Goal: Use online tool/utility: Utilize a website feature to perform a specific function

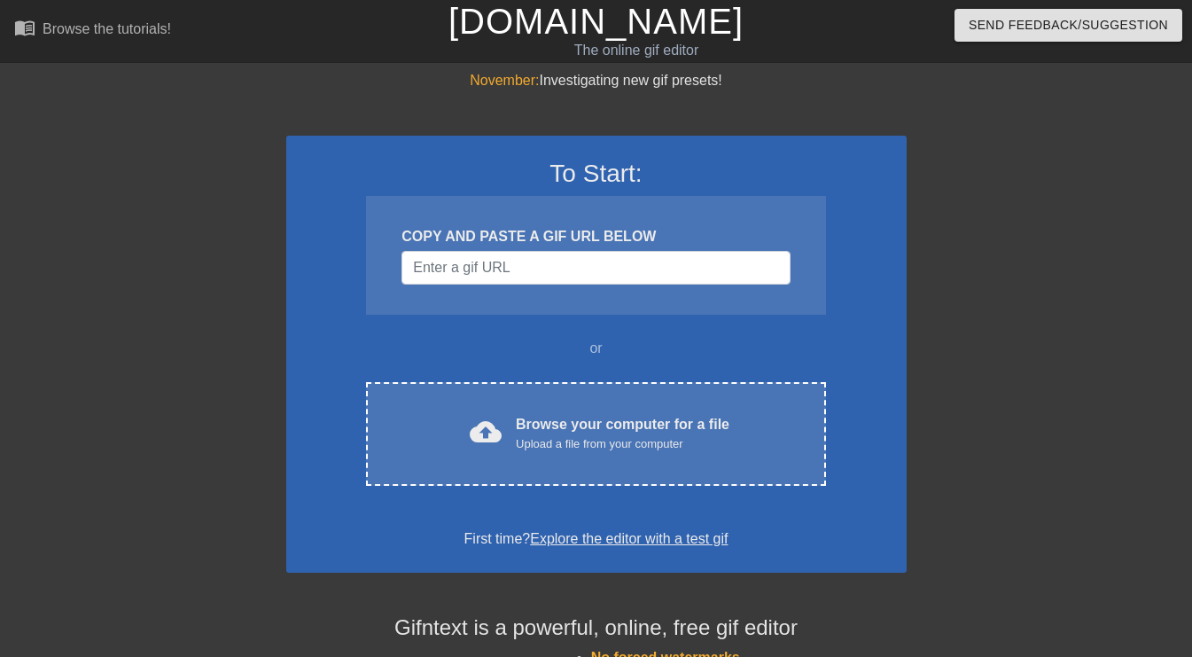
click at [556, 410] on div "cloud_upload Browse your computer for a file Upload a file from your computer C…" at bounding box center [595, 434] width 459 height 104
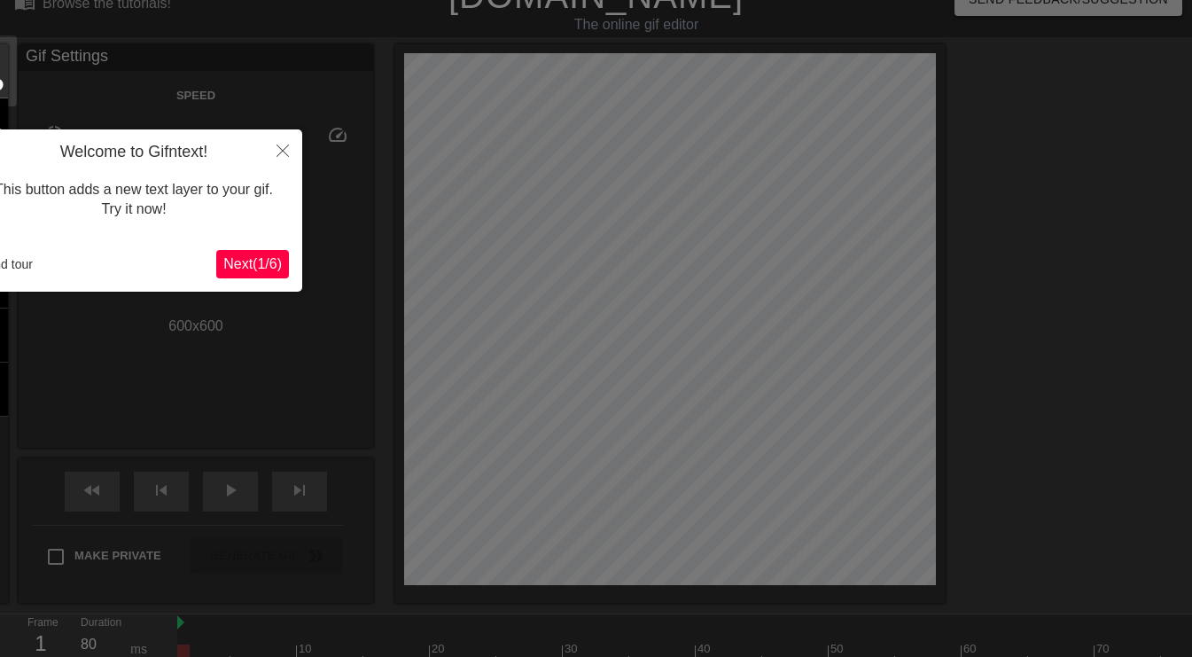
scroll to position [43, 0]
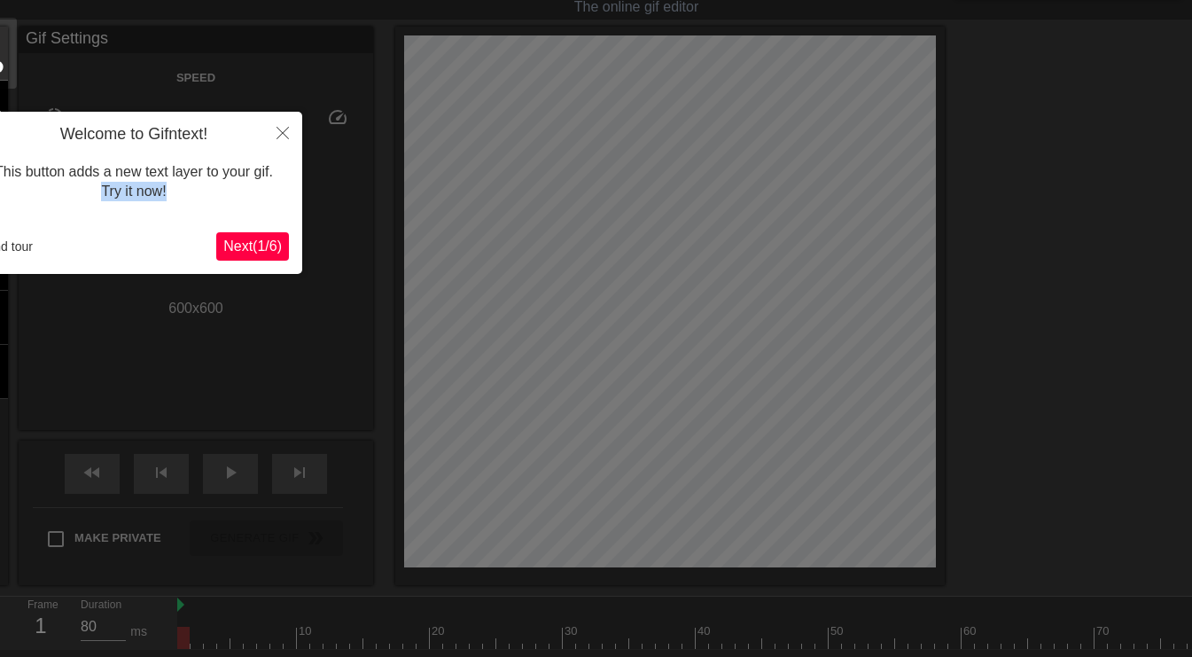
drag, startPoint x: 90, startPoint y: 214, endPoint x: 176, endPoint y: 217, distance: 86.1
click at [176, 217] on div "This button adds a new text layer to your gif. Try it now!" at bounding box center [134, 181] width 310 height 75
drag, startPoint x: 176, startPoint y: 217, endPoint x: 107, endPoint y: 230, distance: 70.3
click at [107, 230] on div "Welcome to Gifntext! This button adds a new text layer to your gif. Try it now!…" at bounding box center [133, 193] width 337 height 162
click at [266, 247] on span "Next ( 1 / 6 )" at bounding box center [252, 245] width 59 height 15
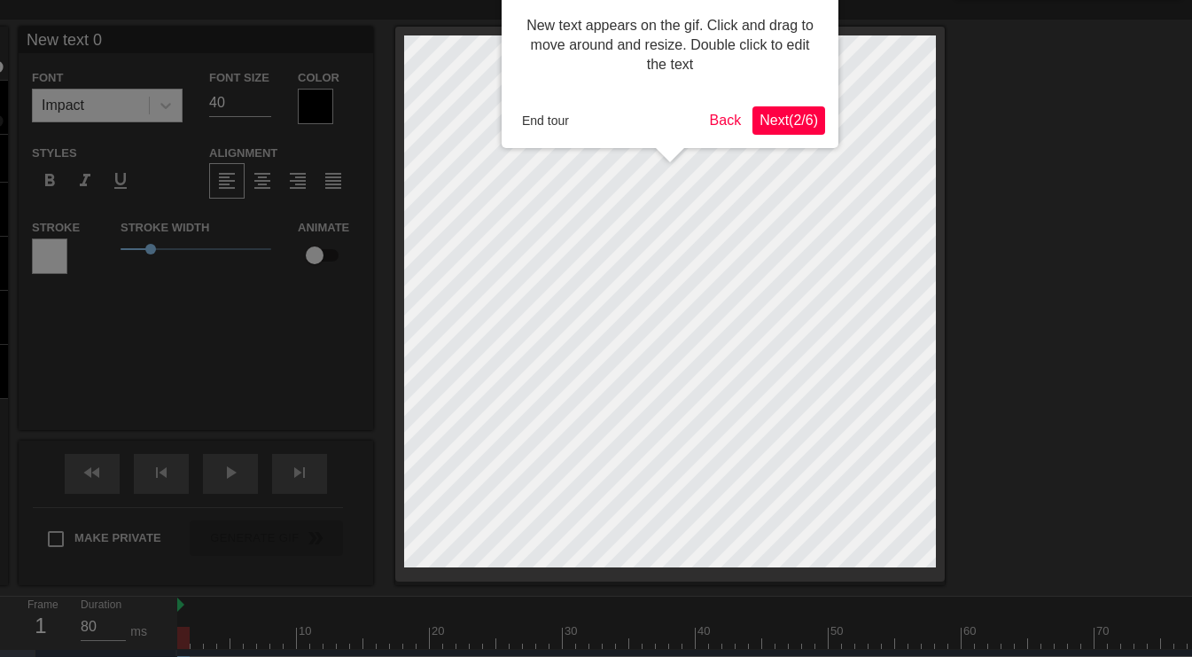
scroll to position [0, 0]
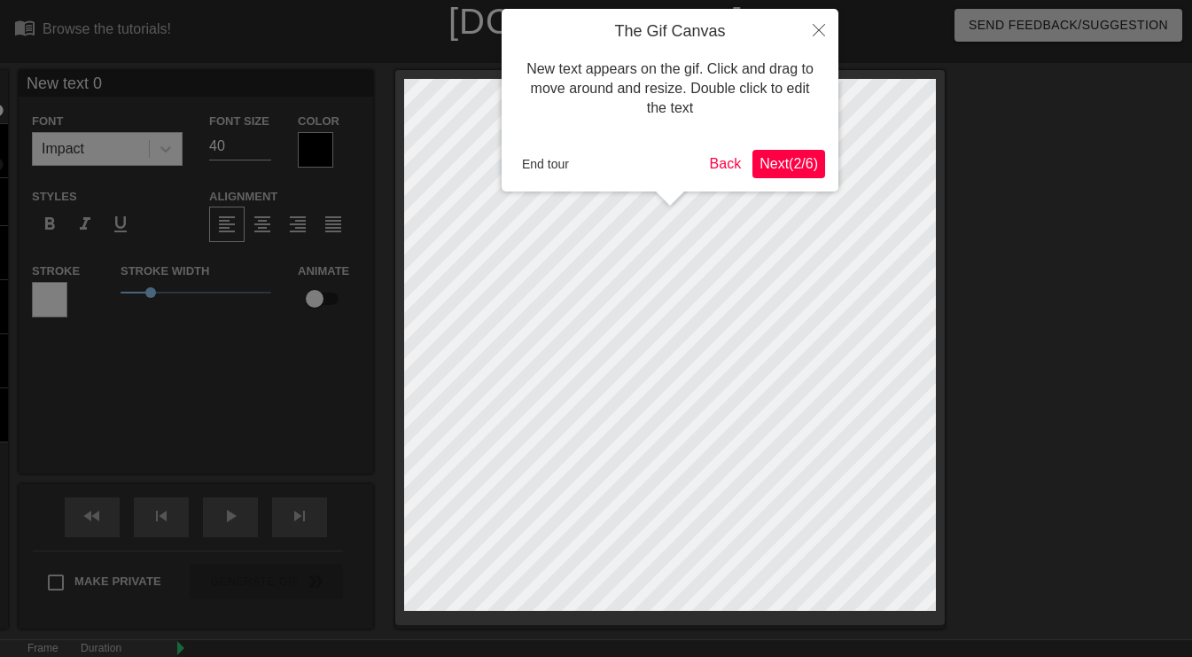
click at [783, 161] on span "Next ( 2 / 6 )" at bounding box center [789, 163] width 59 height 15
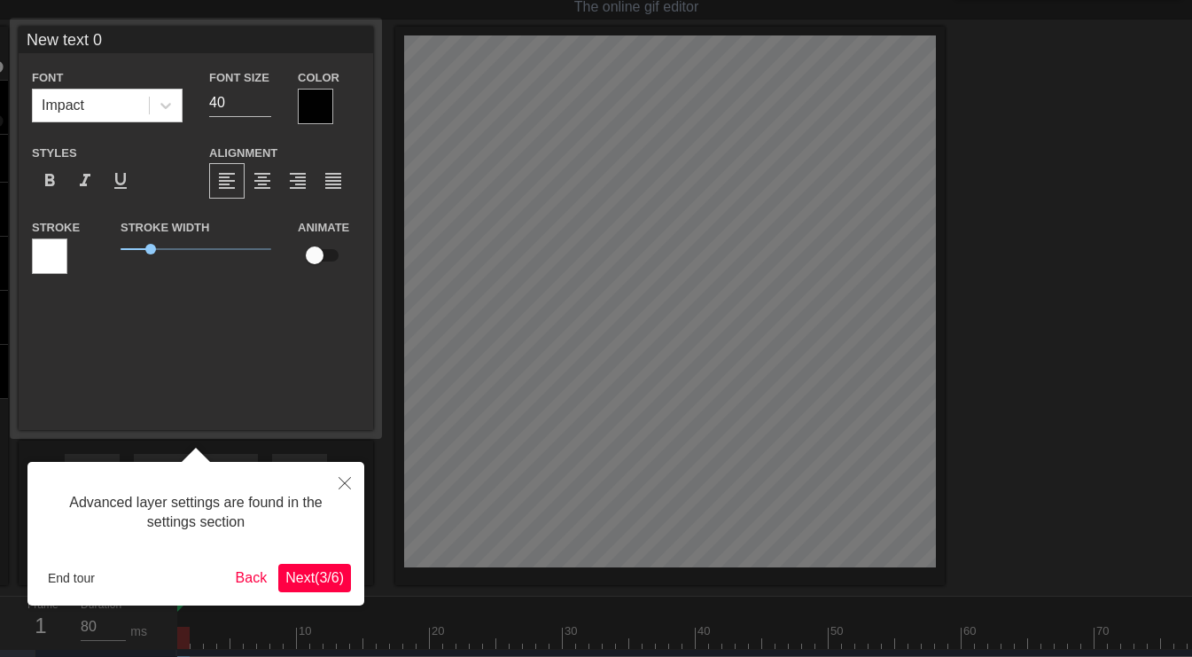
click at [320, 582] on span "Next ( 3 / 6 )" at bounding box center [314, 577] width 59 height 15
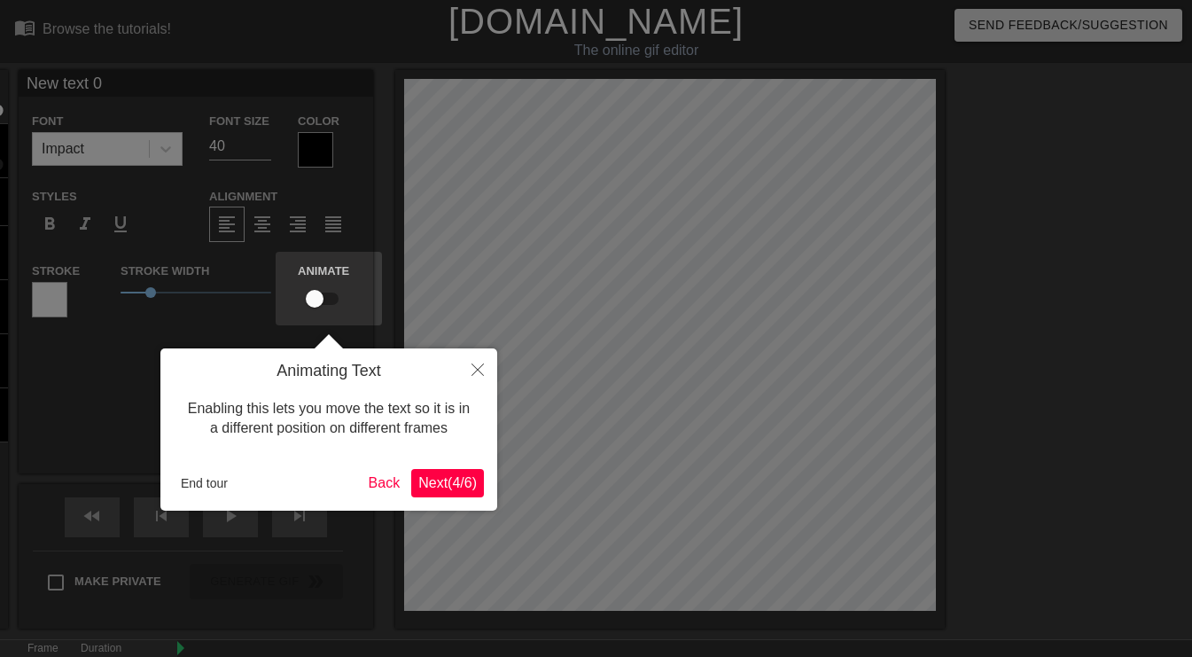
click at [452, 480] on span "Next ( 4 / 6 )" at bounding box center [447, 482] width 59 height 15
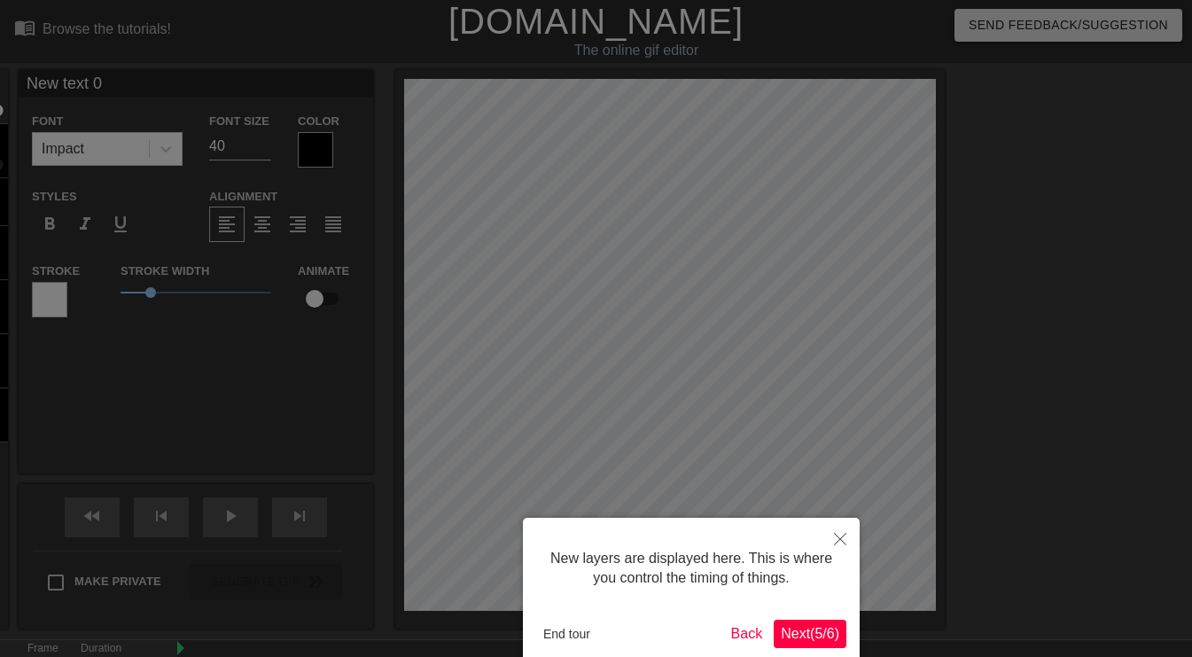
scroll to position [92, 0]
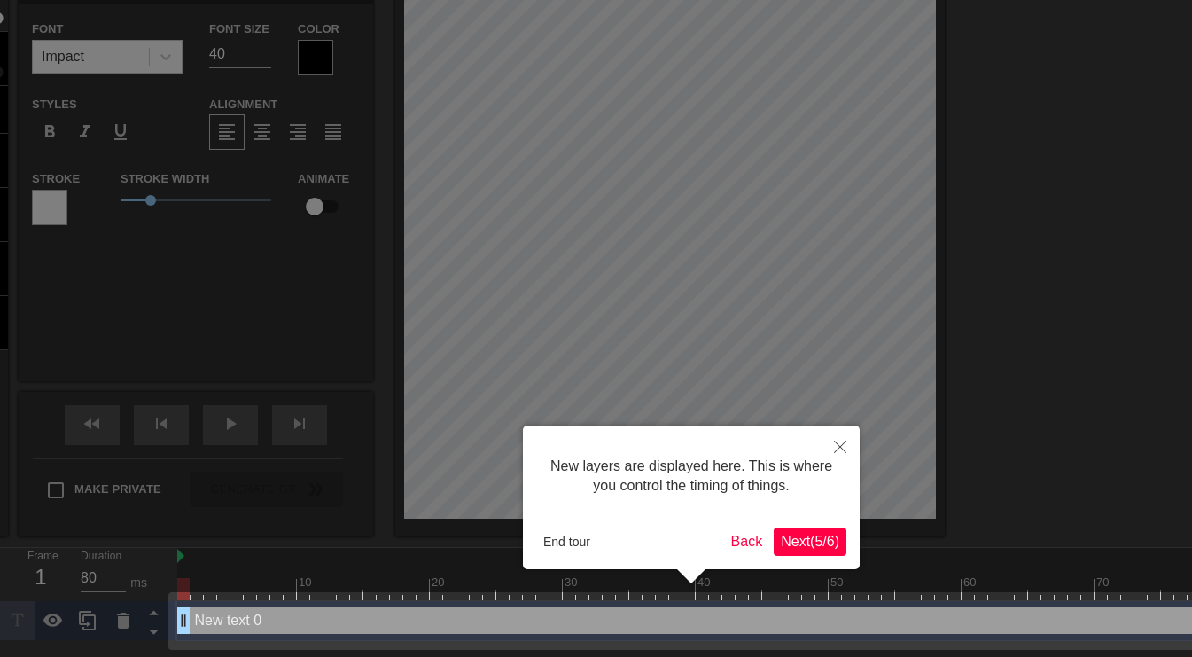
click at [803, 538] on span "Next ( 5 / 6 )" at bounding box center [810, 541] width 59 height 15
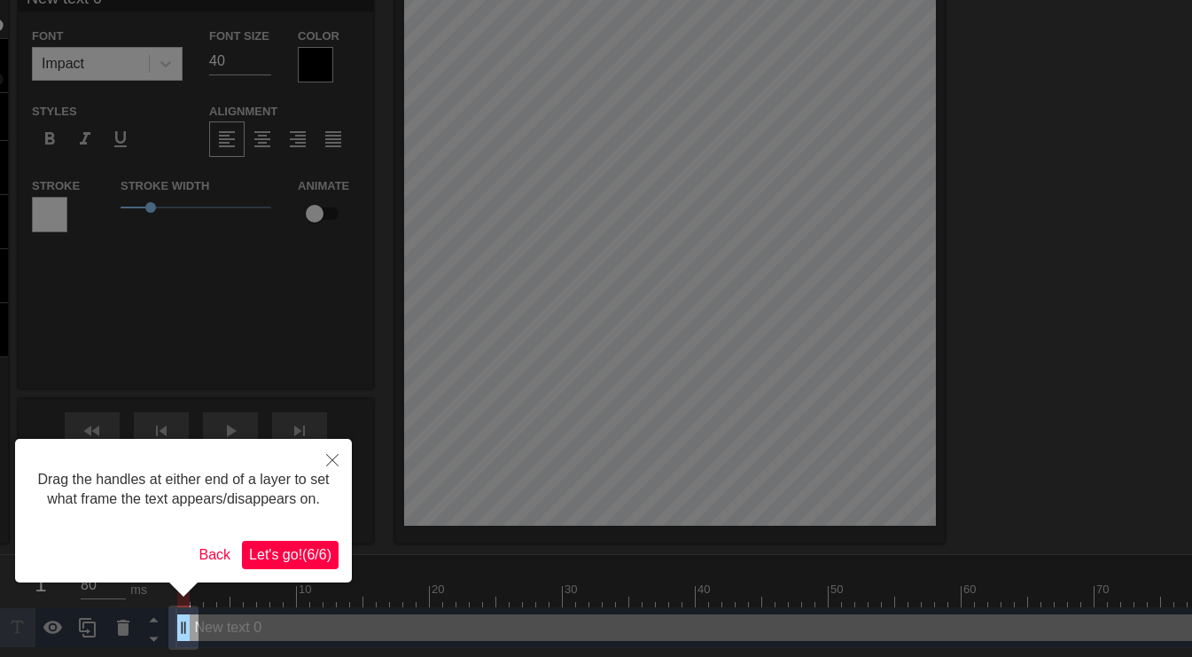
scroll to position [0, 0]
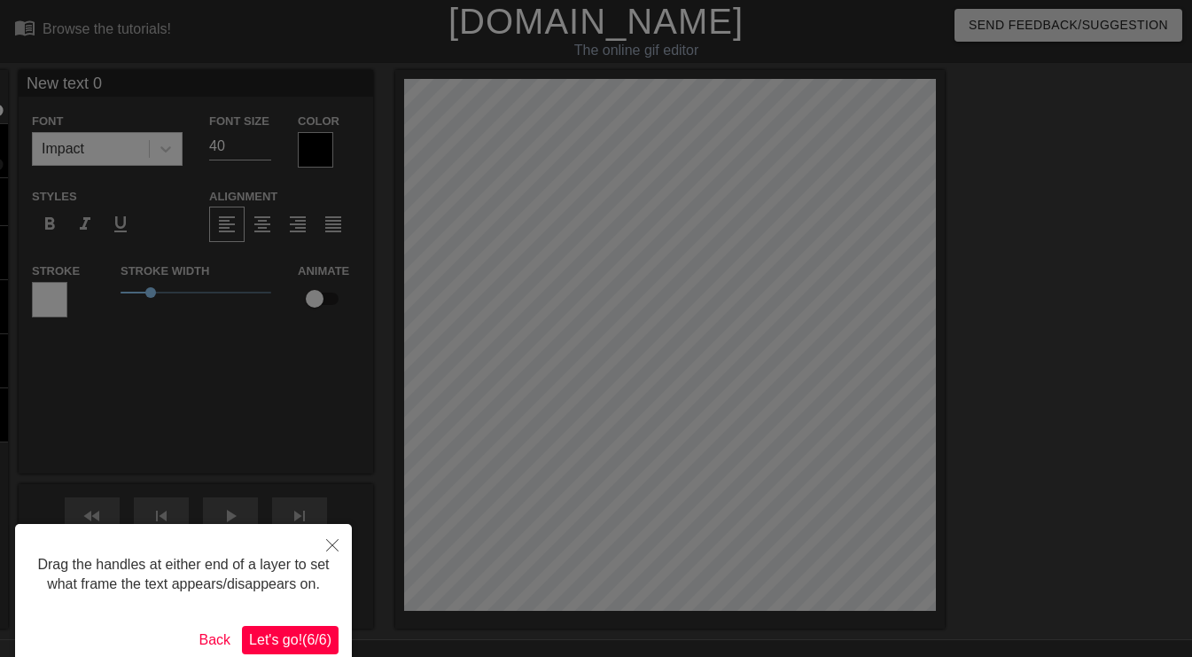
click at [273, 636] on span "Let's go! ( 6 / 6 )" at bounding box center [290, 639] width 82 height 15
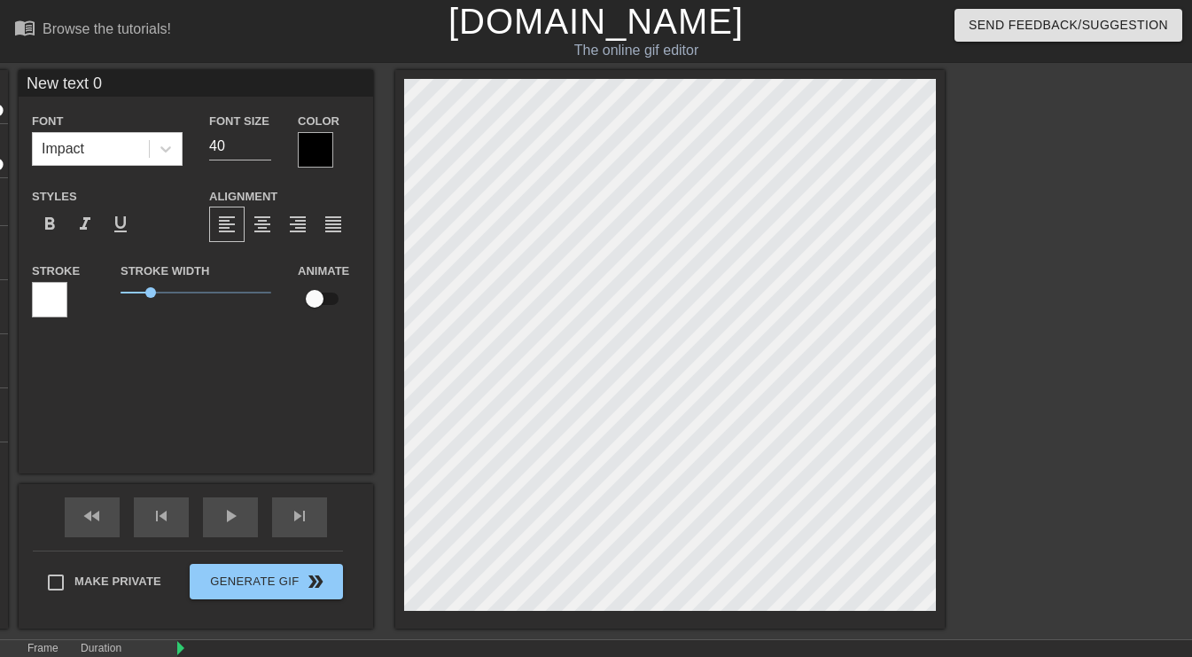
scroll to position [2, 2]
type input "S"
type textarea "S"
type input "St"
type textarea "St"
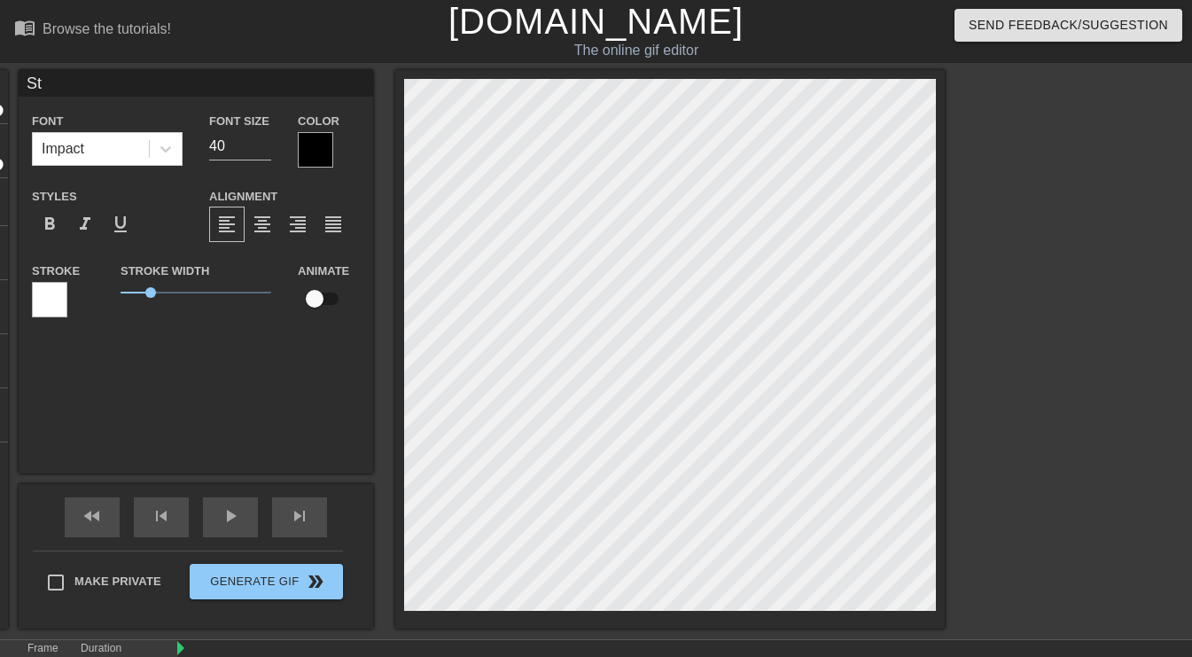
type input "Sto"
type textarea "Sto"
type input "Stop"
type textarea "Stop"
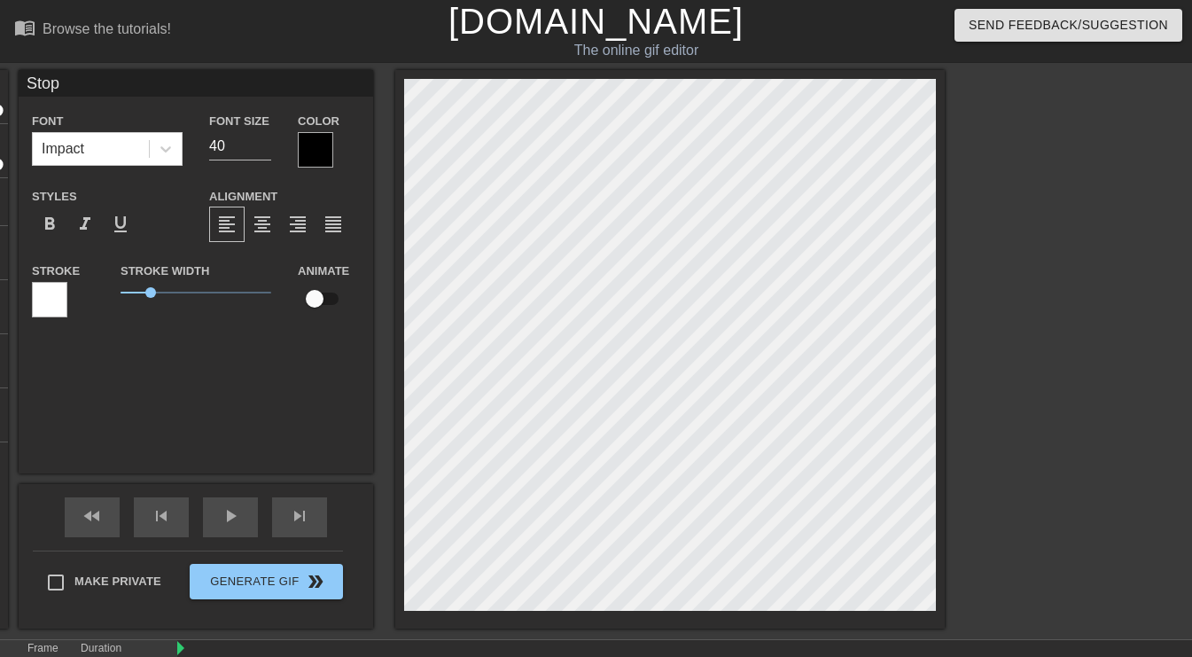
type input "Stop"
type textarea "Stop"
type input "Stop H"
type textarea "Stop H"
type input "Stop He"
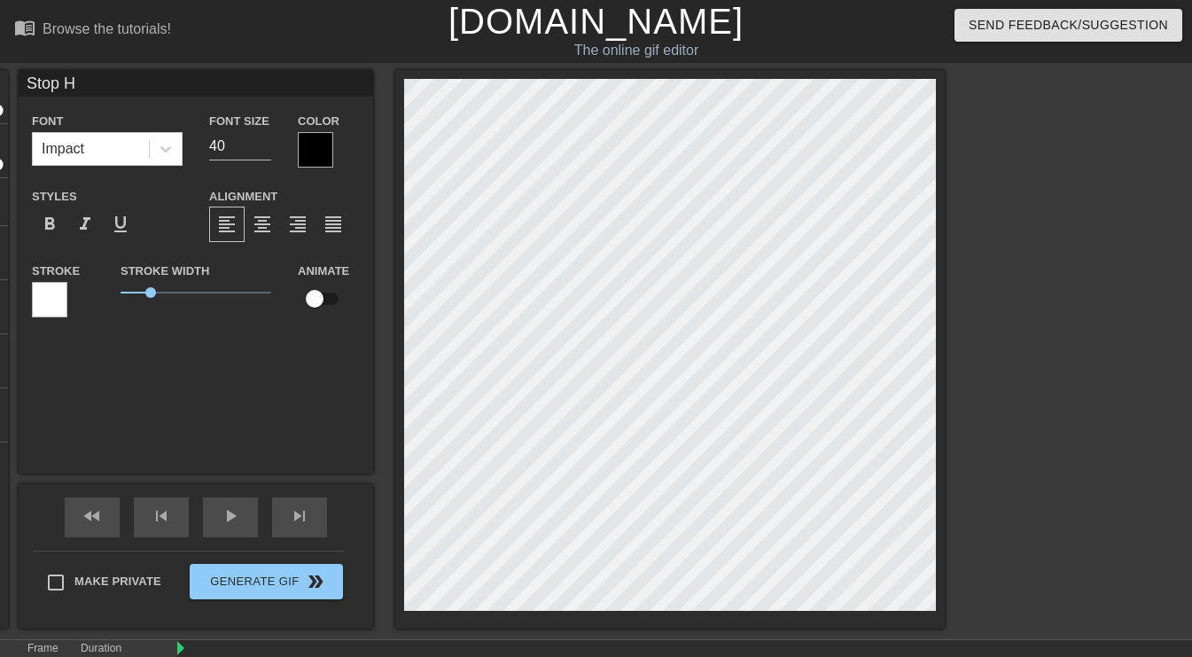
type textarea "Stop He"
type input "Stop Her"
type textarea "Stop Her"
type input "Stop Here"
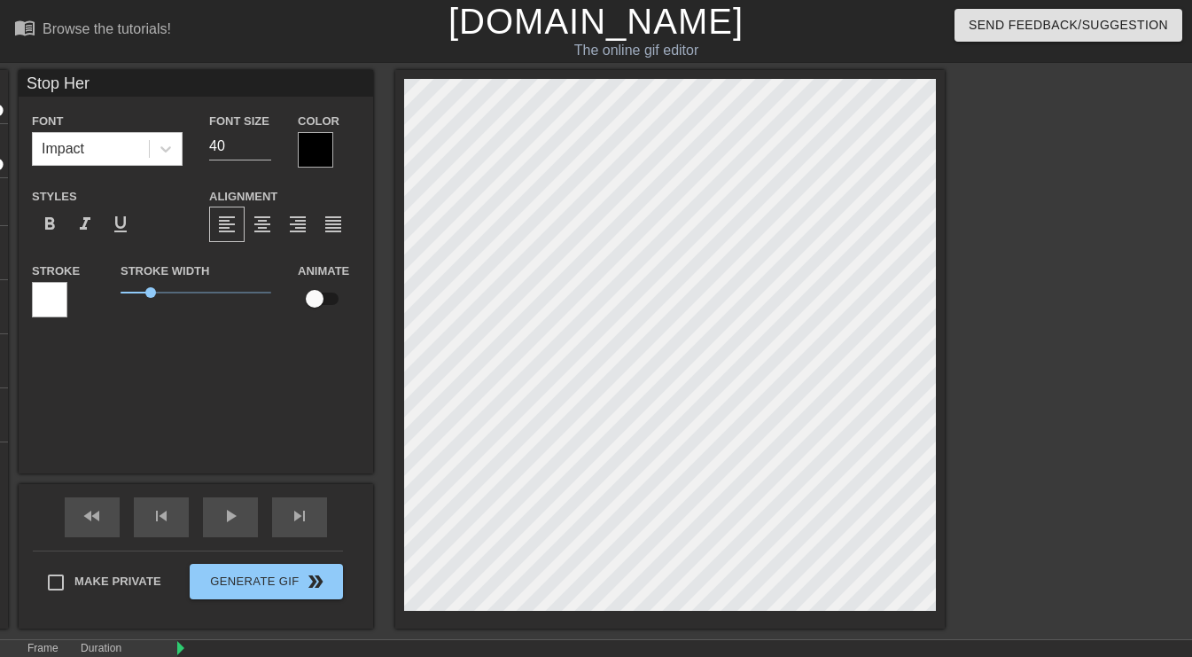
type textarea "Stop Here"
type input "Stop Here!"
type textarea "Stop Here!"
type input "Stop Here"
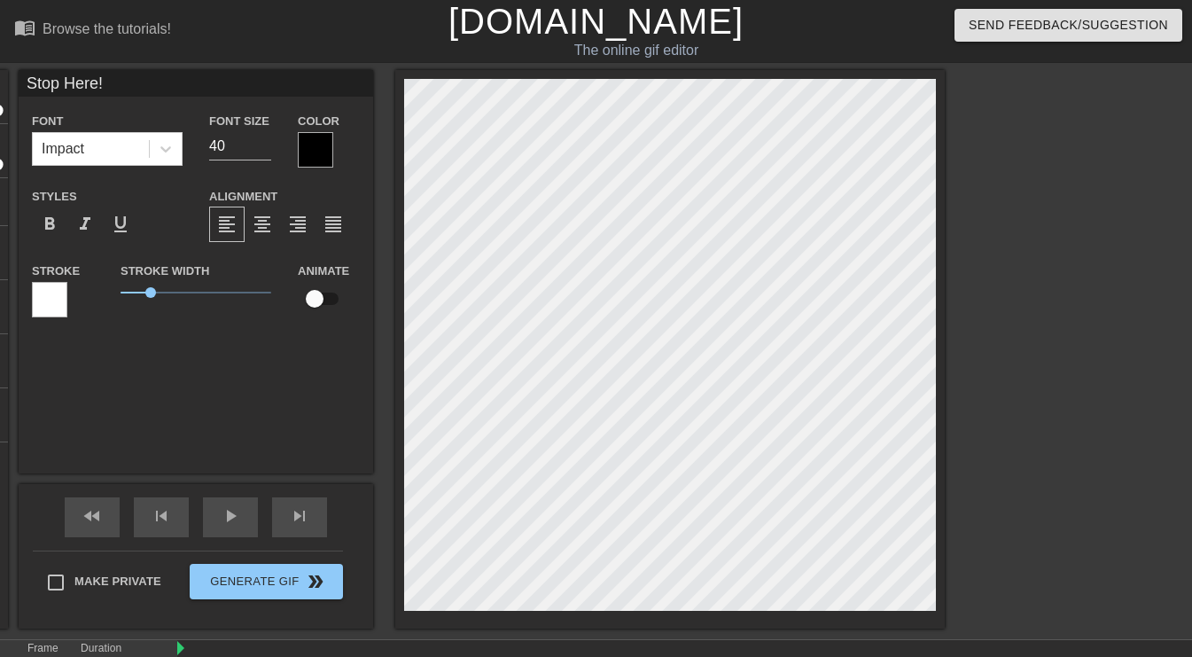
type textarea "Stop Here"
click at [318, 150] on div at bounding box center [315, 149] width 35 height 35
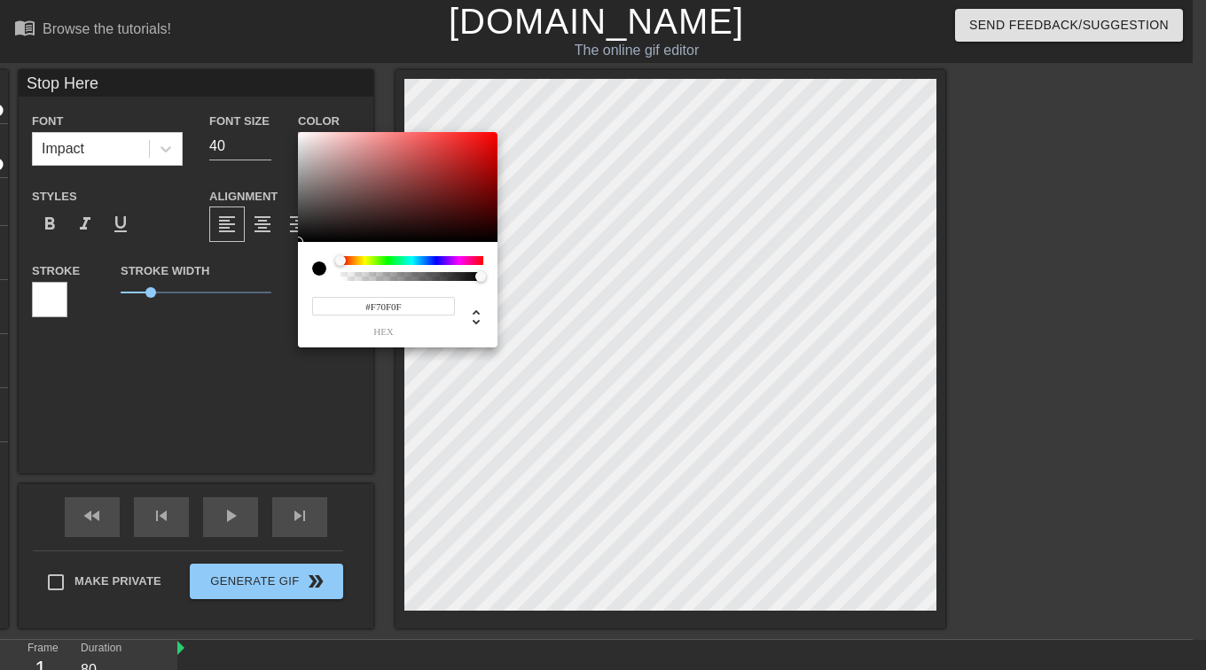
click at [485, 136] on div at bounding box center [397, 187] width 199 height 110
type input "#FF0000"
drag, startPoint x: 491, startPoint y: 135, endPoint x: 502, endPoint y: 129, distance: 11.9
click at [502, 129] on div "#FF0000 hex" at bounding box center [603, 335] width 1206 height 670
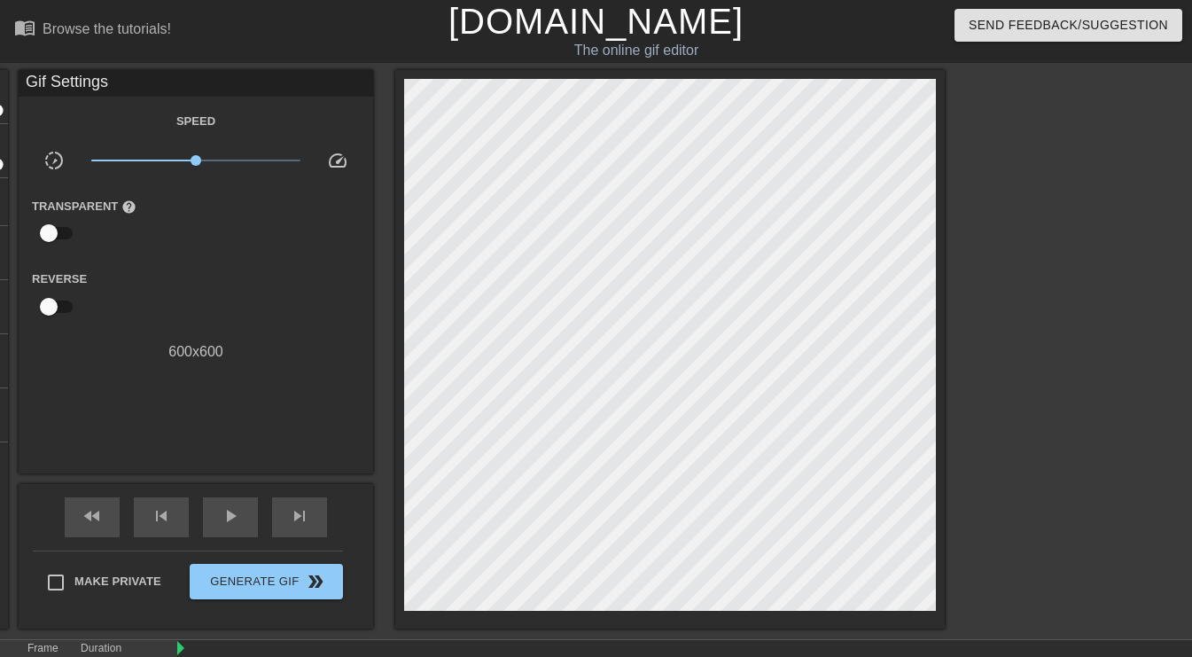
click at [166, 252] on div "Speed slow_motion_video x1.00 speed Transparent help Reverse 600 x 600" at bounding box center [196, 236] width 328 height 253
click at [220, 528] on div "play_arrow" at bounding box center [230, 517] width 55 height 40
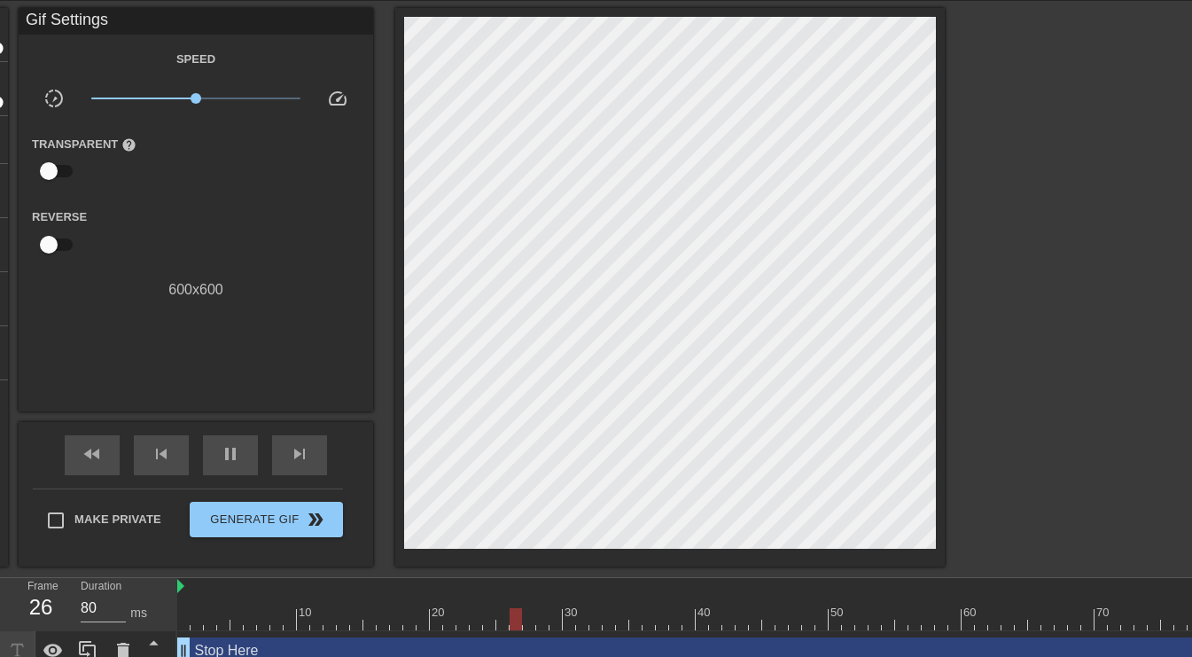
scroll to position [80, 0]
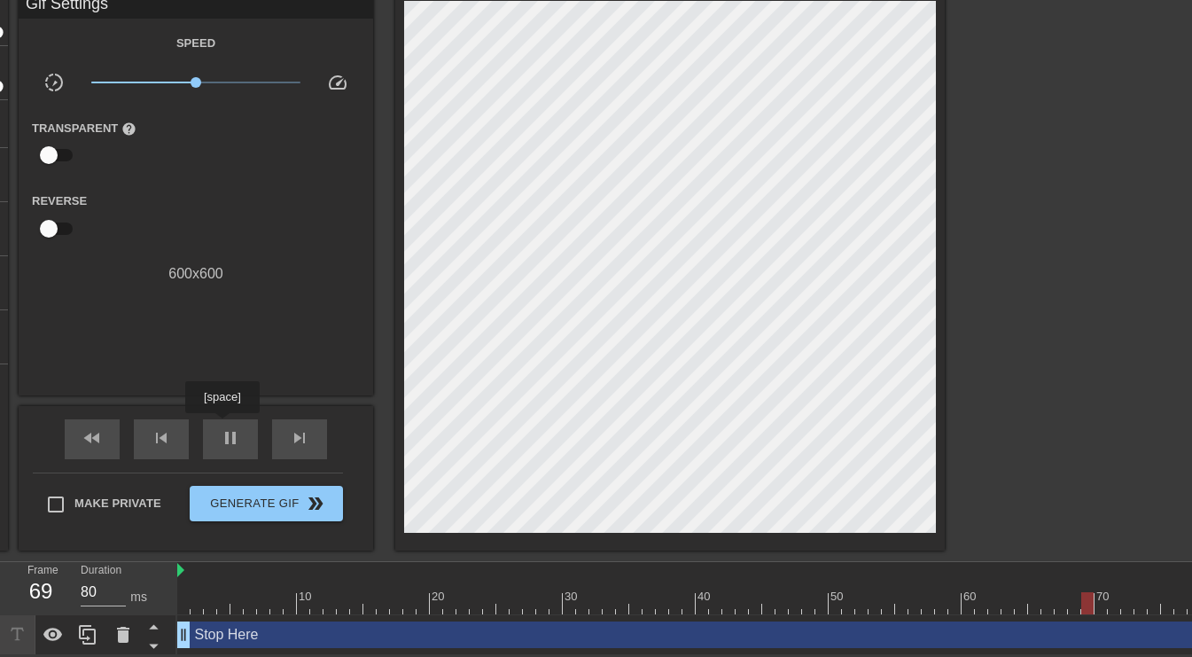
click at [227, 429] on span "pause" at bounding box center [230, 437] width 21 height 21
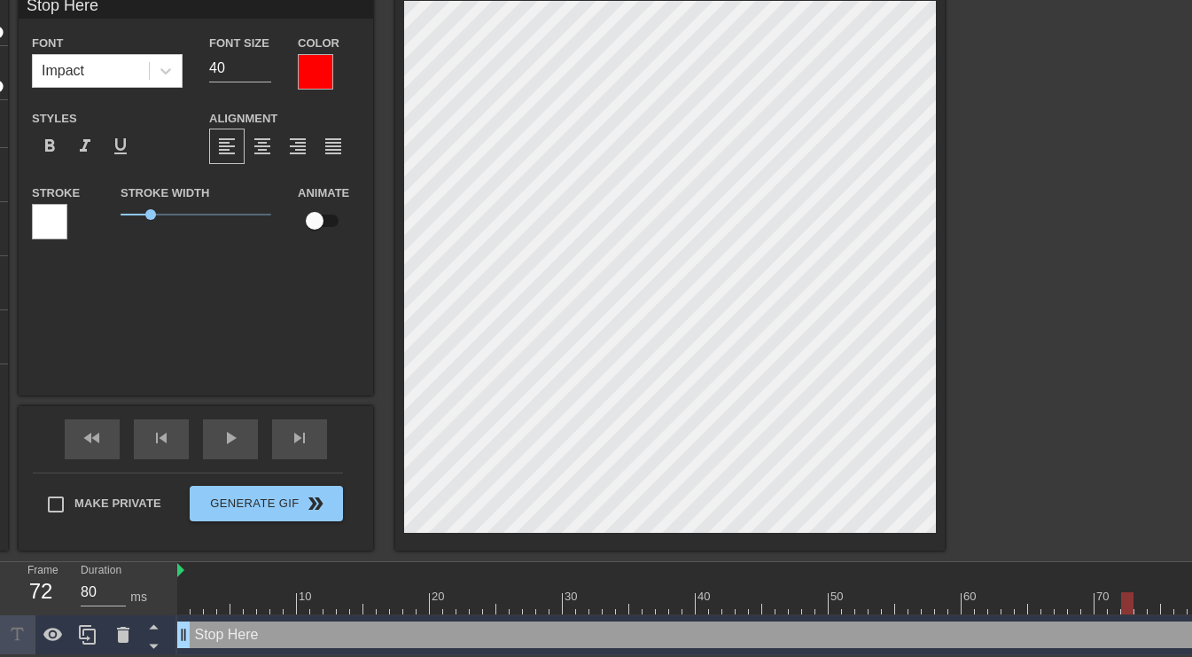
scroll to position [3, 2]
type input "Stop"
type textarea "Stop"
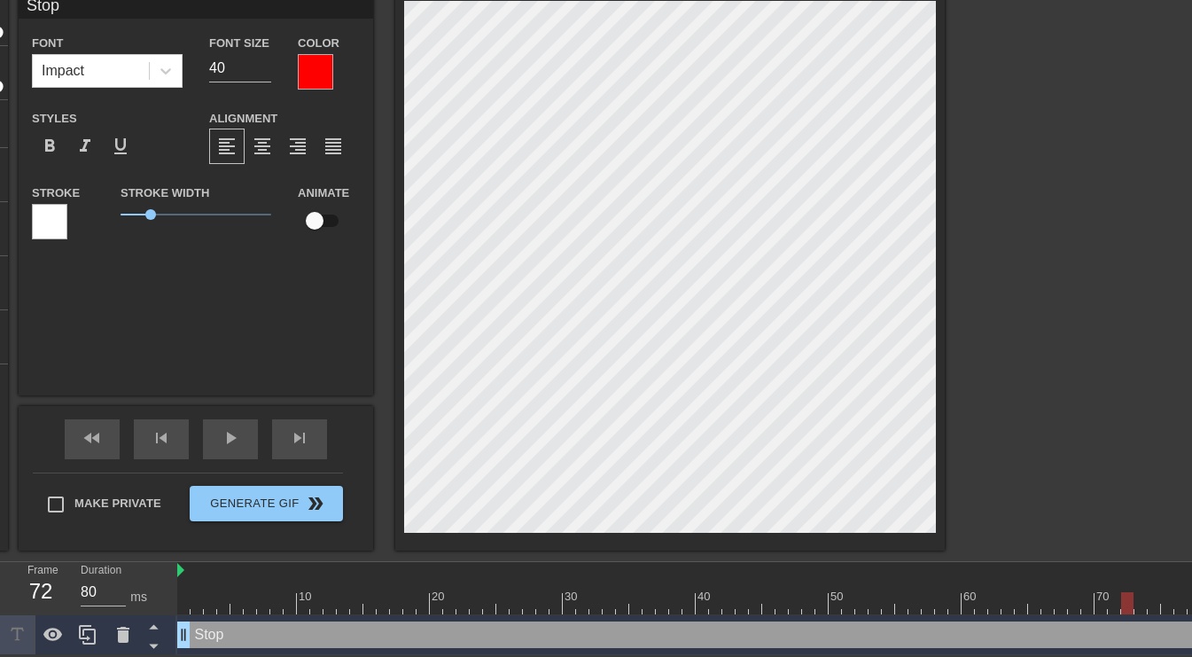
type input "Stop!"
type textarea "Stop!"
type input "P"
type textarea "P"
type input "Pl"
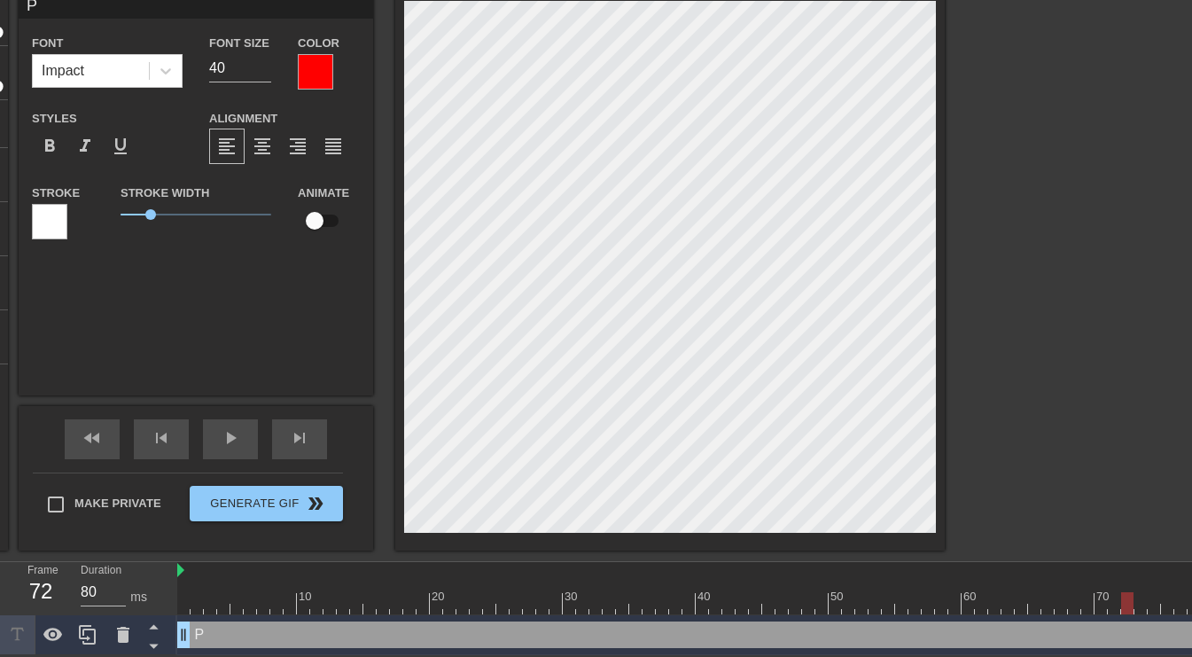
type textarea "Pl"
type input "Ple"
type textarea "Ple"
type input "Plea"
type textarea "Plea"
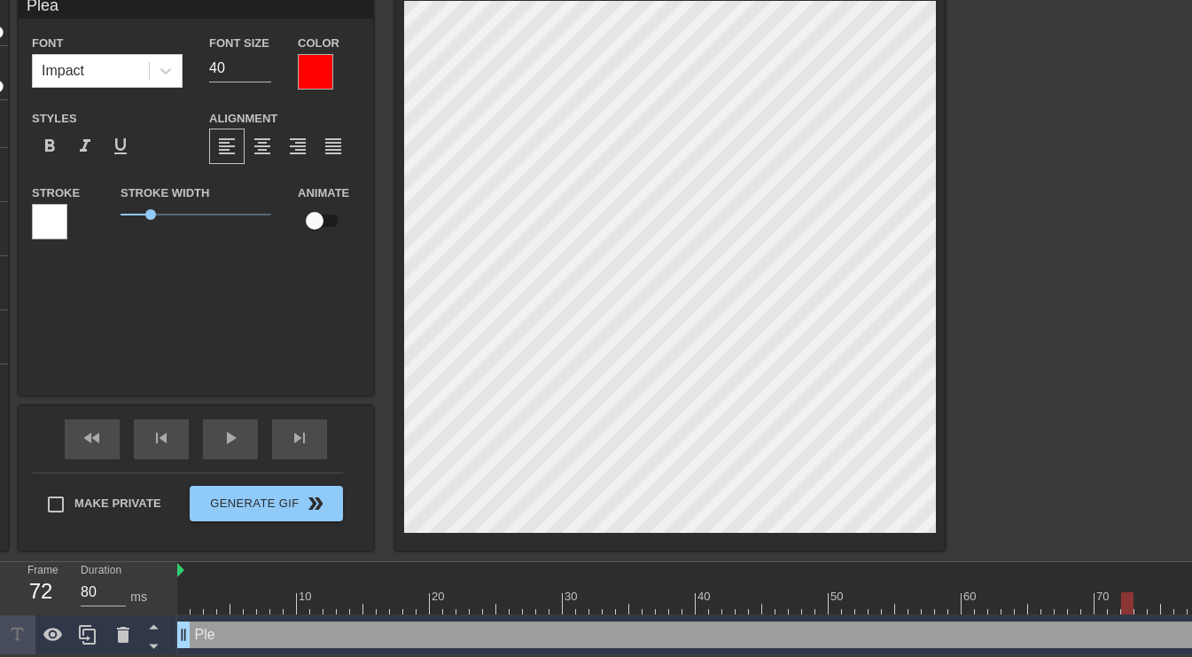
type input "Pleas"
type textarea "Pleas"
type input "Please"
type textarea "Please"
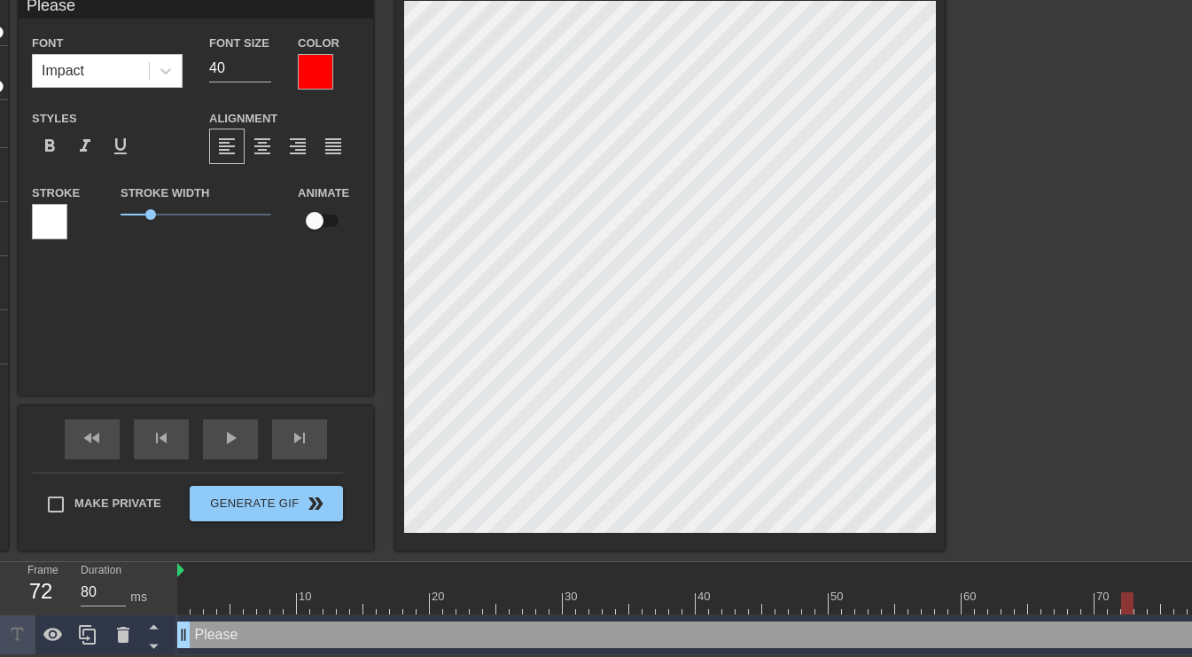
type input "Please"
type textarea "Please"
type input "Please S"
type textarea "Please S"
type input "Please St"
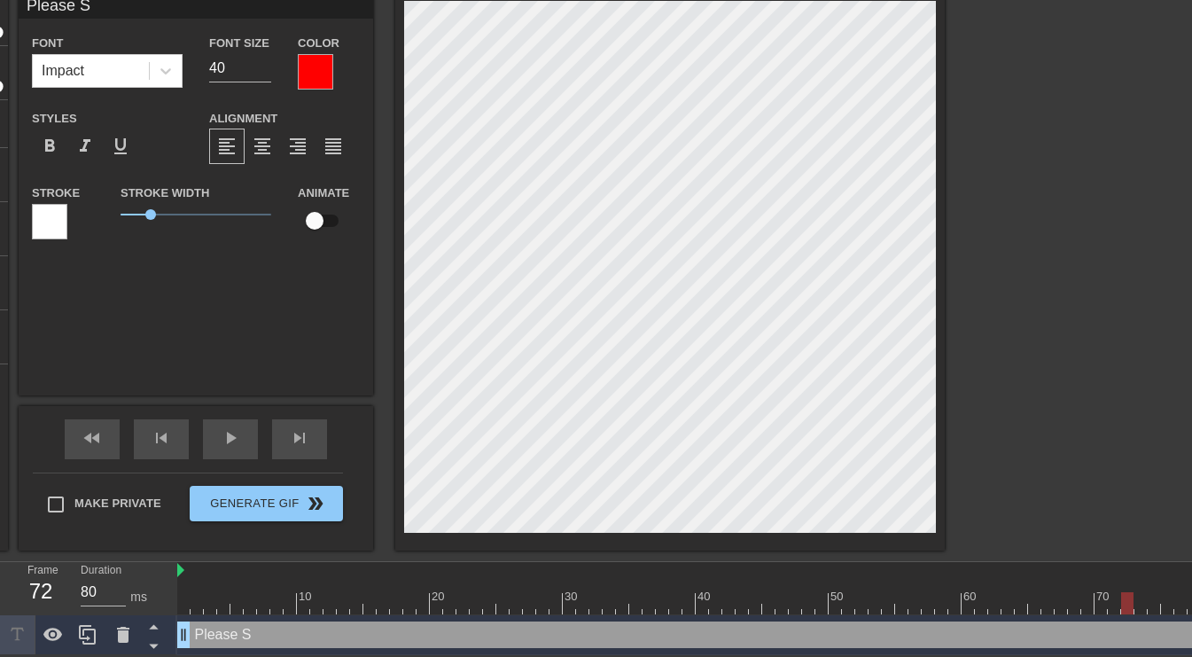
type textarea "Please St"
type input "Please Sto"
type textarea "Please Sto"
type input "Please Stop"
type textarea "Please Stop"
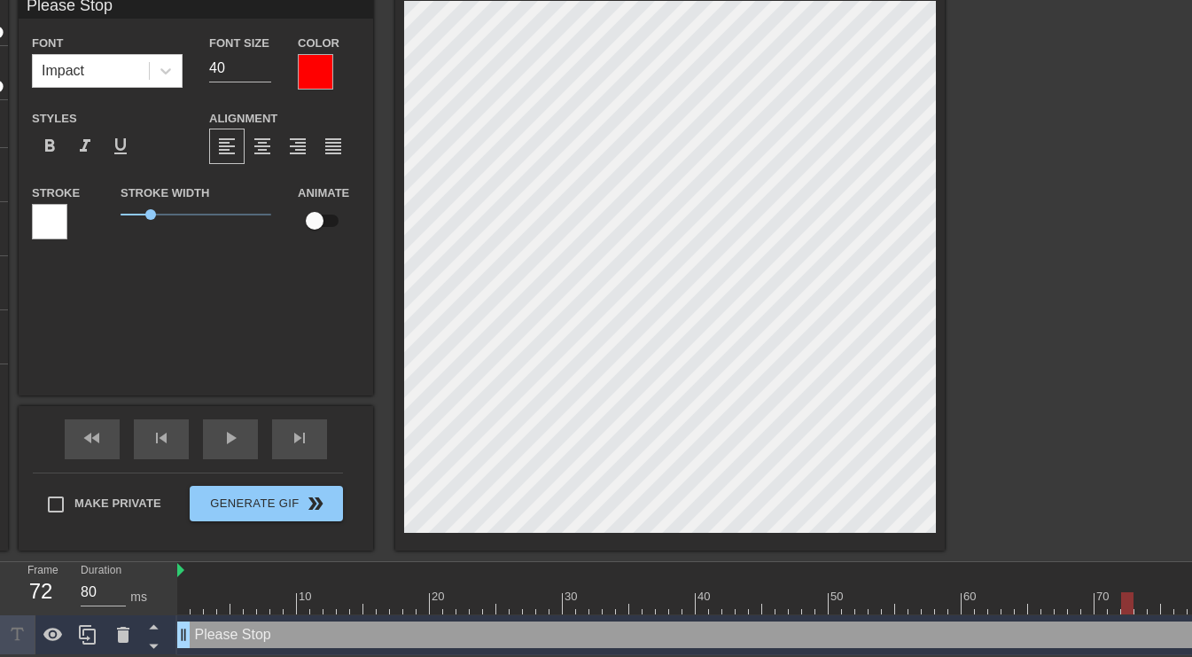
type input "Please Stop"
type textarea "Please Stop"
type input "Please Stop H"
type textarea "Please Stop H"
type input "Please Stop He"
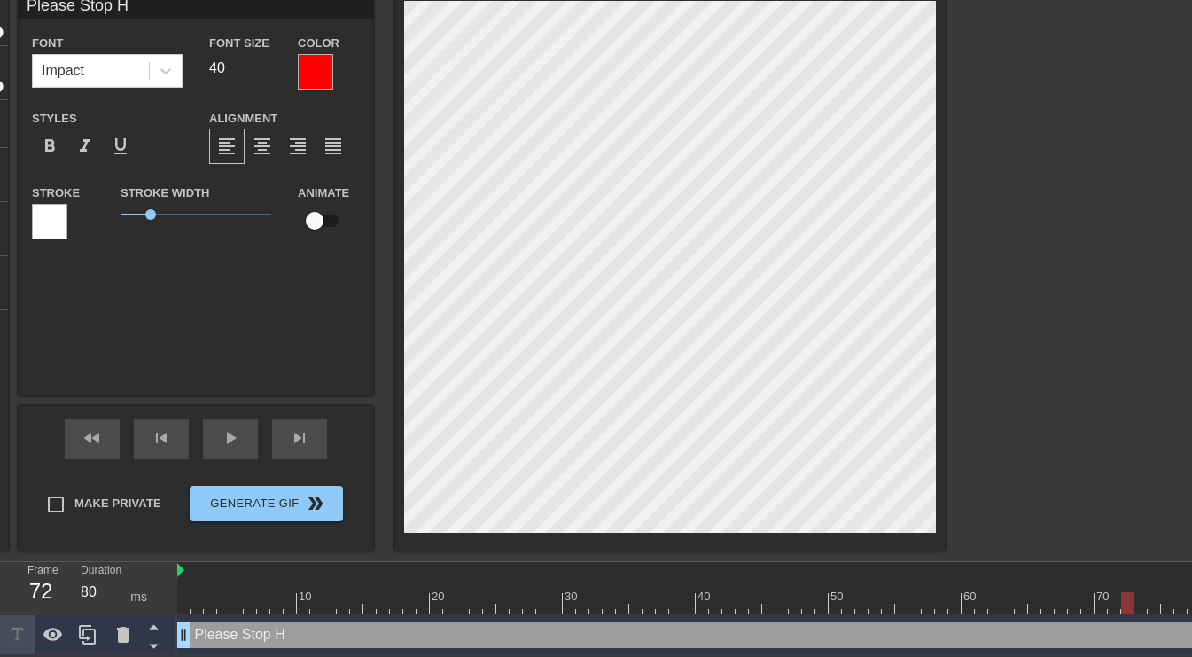
type textarea "Please Stop He"
type input "Please Stop Her"
type textarea "Please Stop Her"
type input "Please Stop Here"
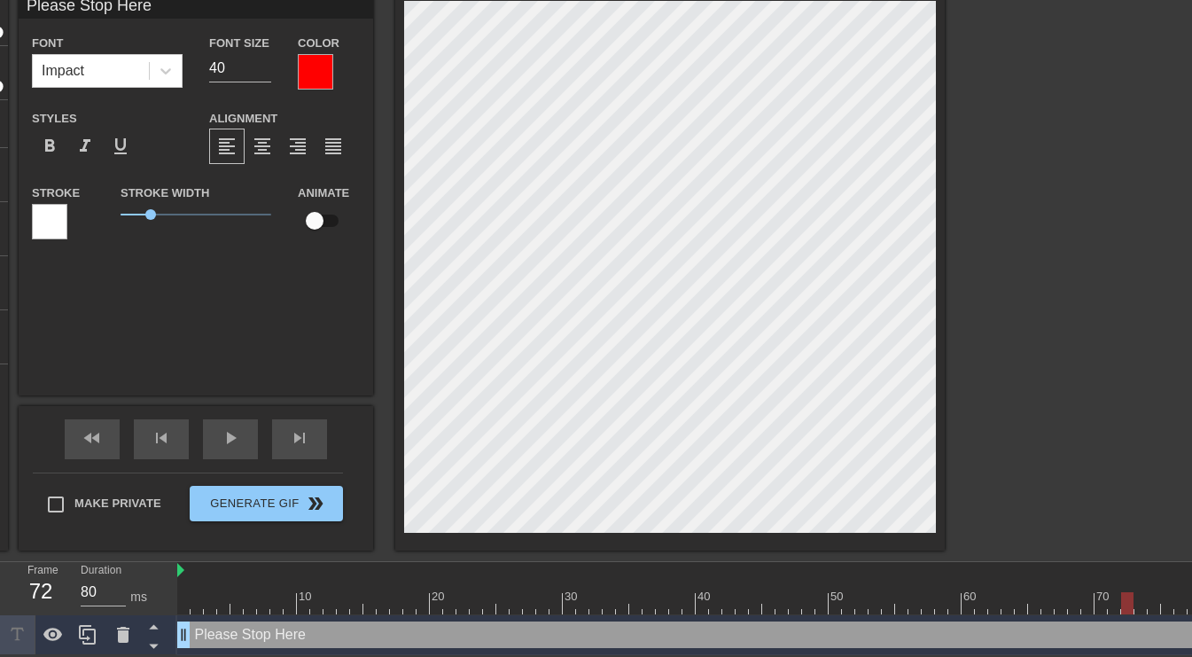
type textarea "Please Stop Here"
type input "Please Stop Here"
type textarea "Please Stop Here"
type input "Please Stop Here"
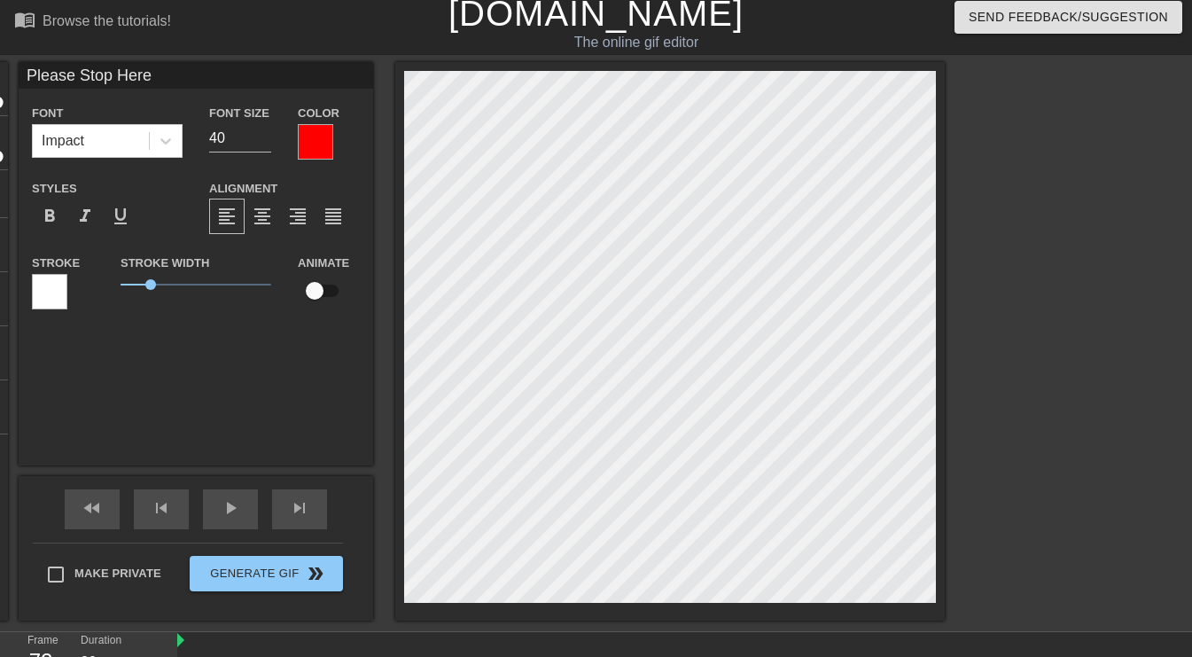
scroll to position [0, 0]
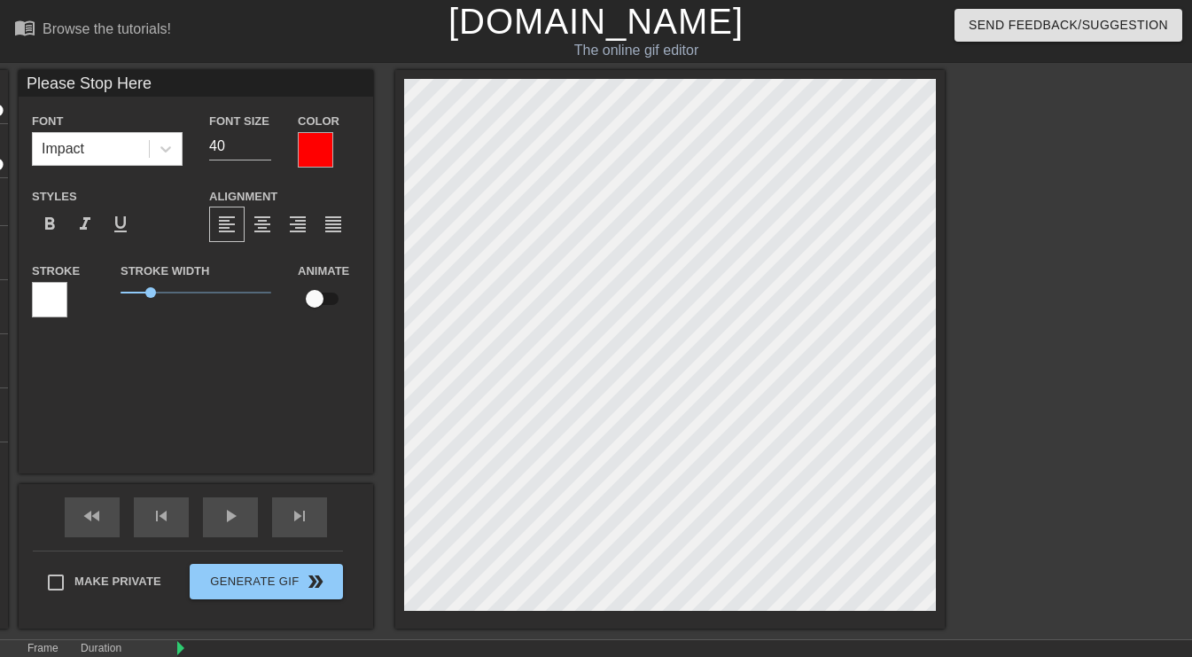
type textarea "Please Stop Here"
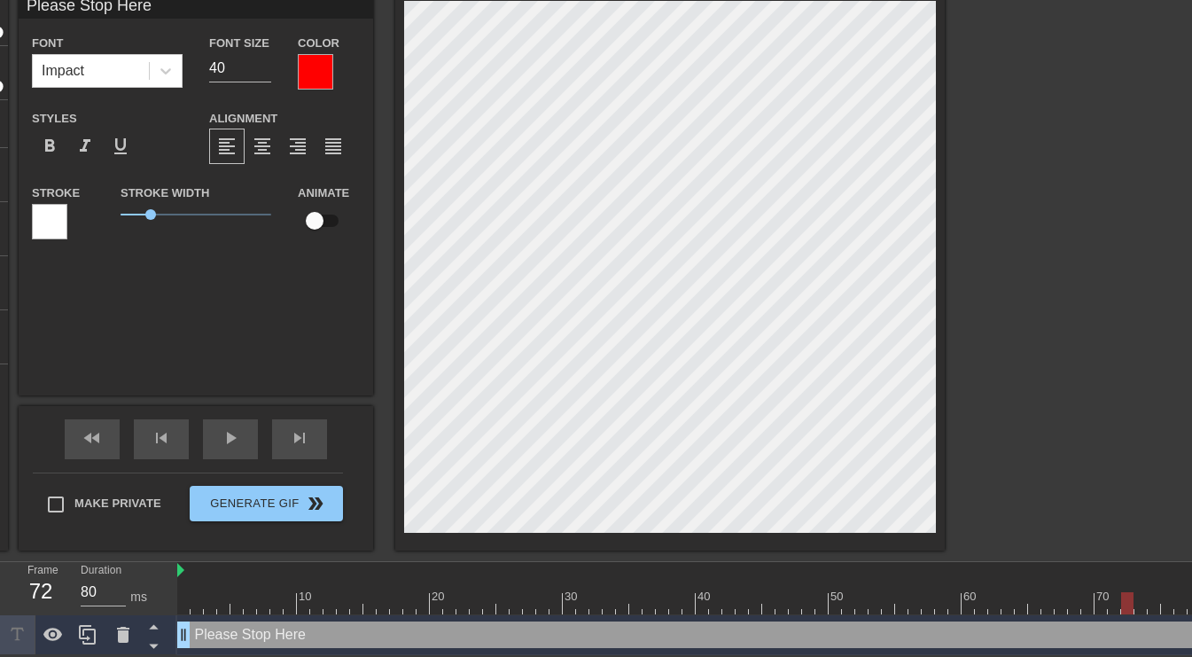
click at [814, 534] on div at bounding box center [670, 271] width 550 height 558
click at [811, 550] on div "menu_book Browse the tutorials! Gifntext.com The online gif editor Send Feedbac…" at bounding box center [596, 288] width 1192 height 733
click at [671, 563] on div "menu_book Browse the tutorials! Gifntext.com The online gif editor Send Feedbac…" at bounding box center [596, 288] width 1192 height 733
type input "Please Stop Here"
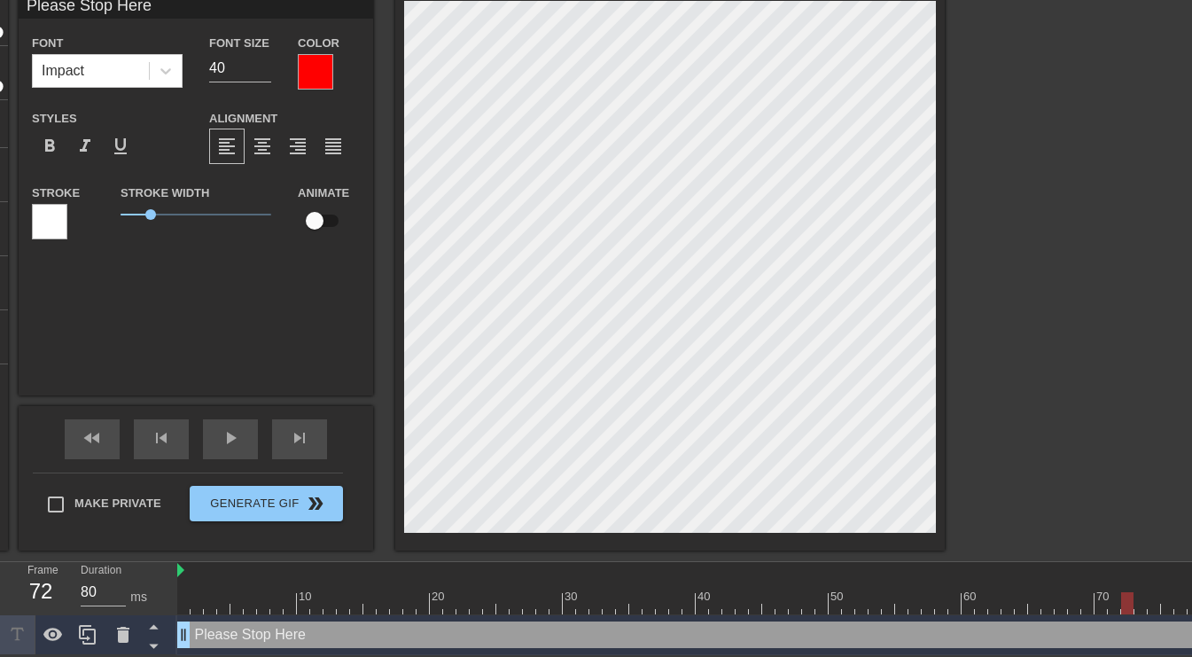
scroll to position [3, 3]
type textarea "Please Stop Here"
click at [271, 142] on span "format_align_center" at bounding box center [262, 146] width 21 height 21
type input "Please Stop Here"
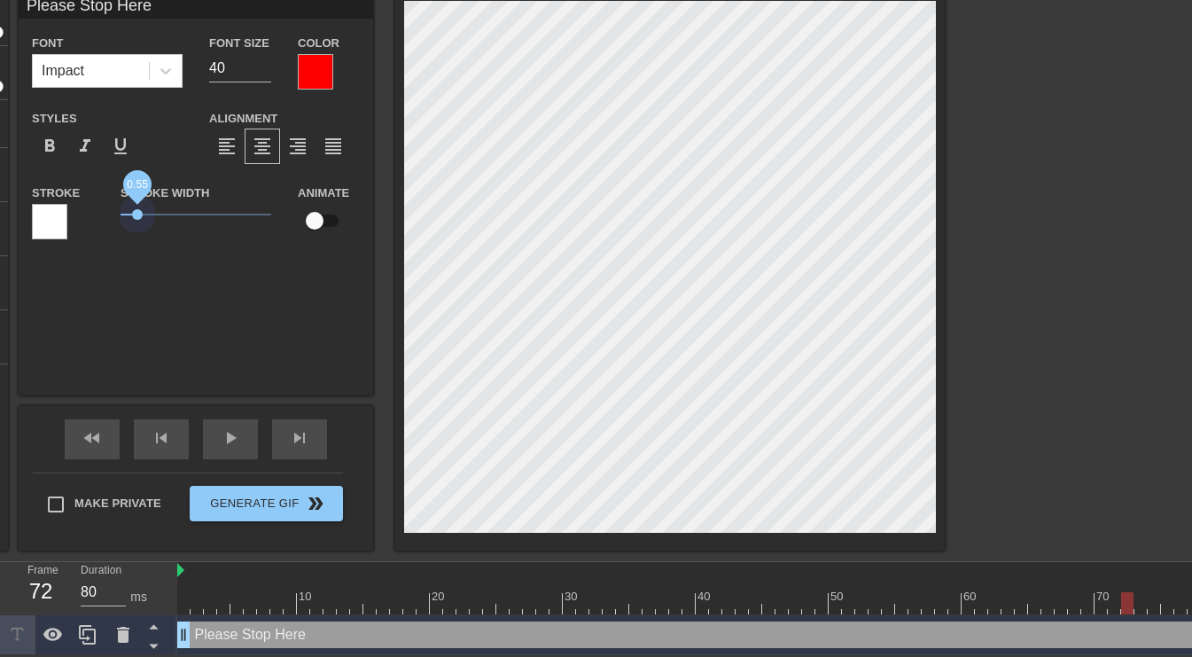
drag, startPoint x: 152, startPoint y: 211, endPoint x: 142, endPoint y: 212, distance: 10.7
click at [142, 212] on span "0.55" at bounding box center [137, 214] width 11 height 11
click at [59, 217] on div at bounding box center [49, 221] width 35 height 35
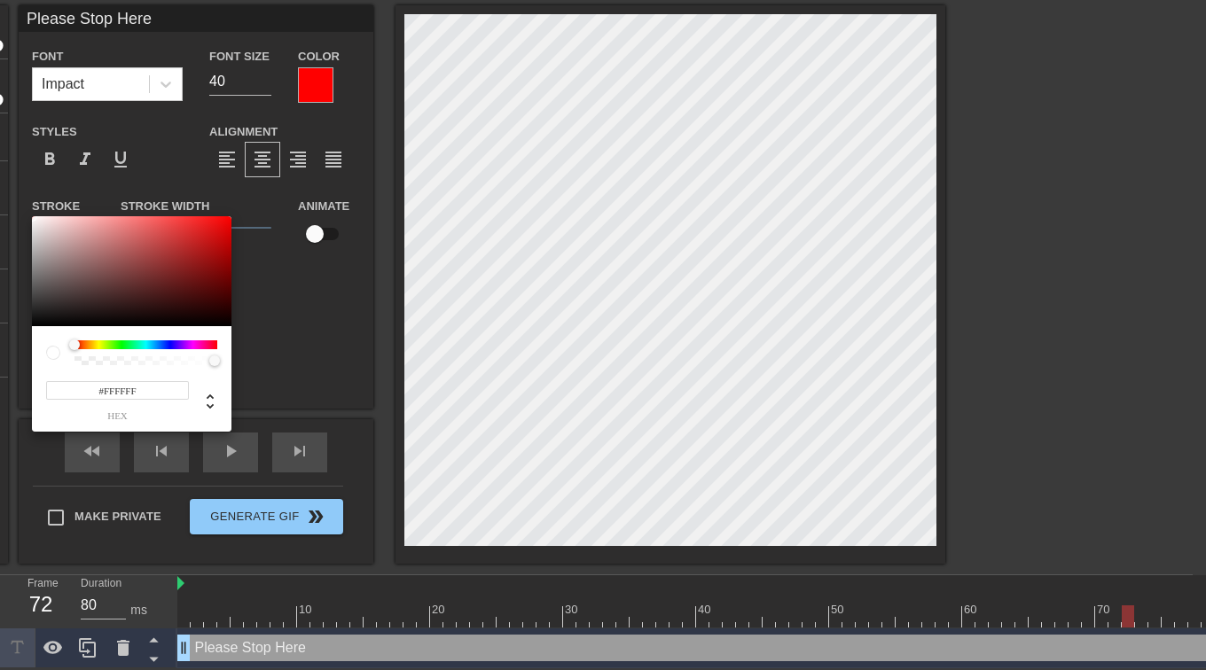
drag, startPoint x: 158, startPoint y: 396, endPoint x: 77, endPoint y: 388, distance: 81.1
click at [77, 388] on input "#FFFFFF" at bounding box center [117, 390] width 143 height 19
type input "00"
type input "Please Stop Here"
type input "00000"
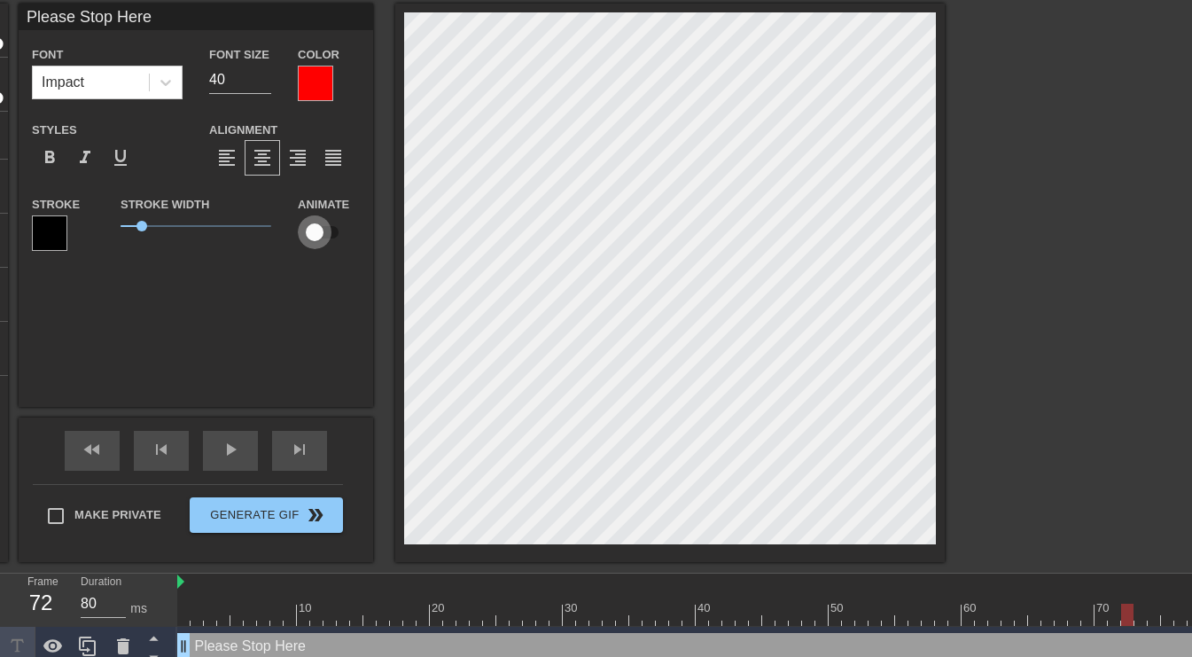
drag, startPoint x: 313, startPoint y: 233, endPoint x: 340, endPoint y: 235, distance: 27.5
click at [340, 235] on input "checkbox" at bounding box center [314, 232] width 101 height 34
checkbox input "true"
type input "Please Stop Here"
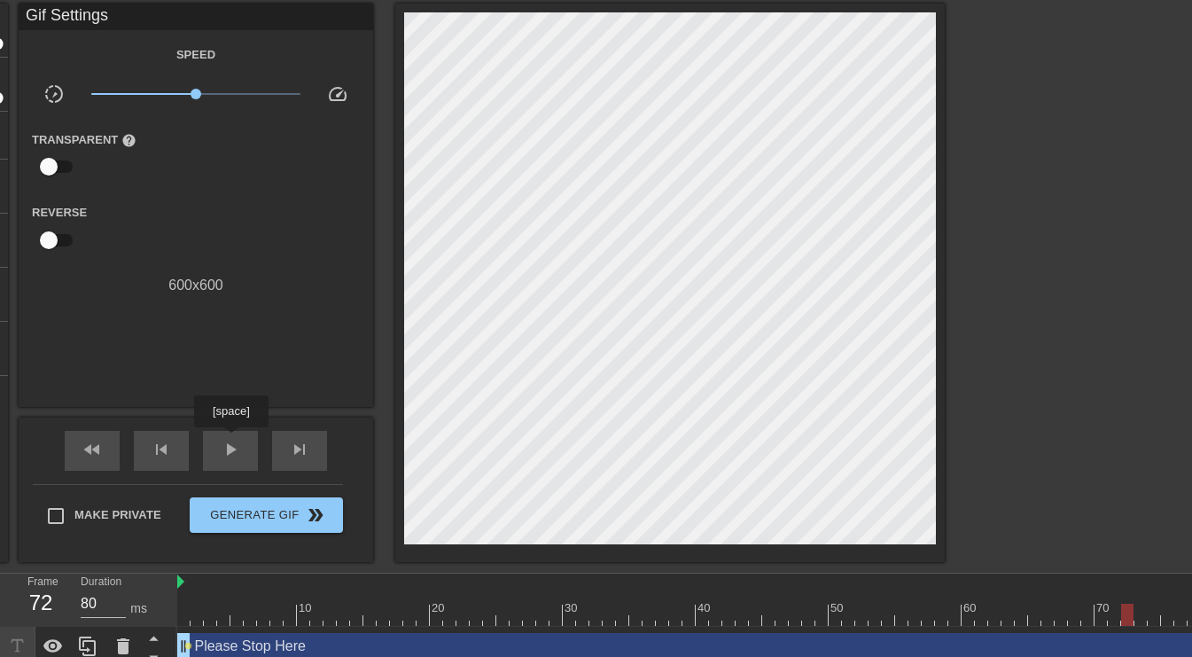
click at [230, 440] on span "play_arrow" at bounding box center [230, 449] width 21 height 21
click at [230, 440] on span "pause" at bounding box center [230, 449] width 21 height 21
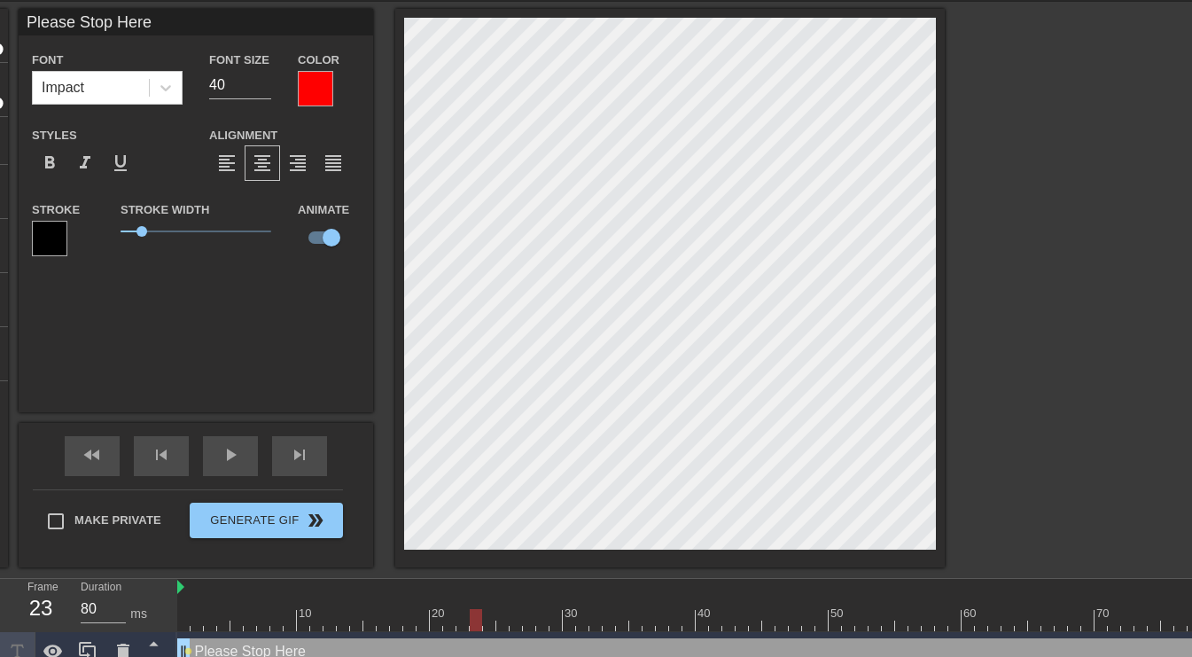
scroll to position [80, 0]
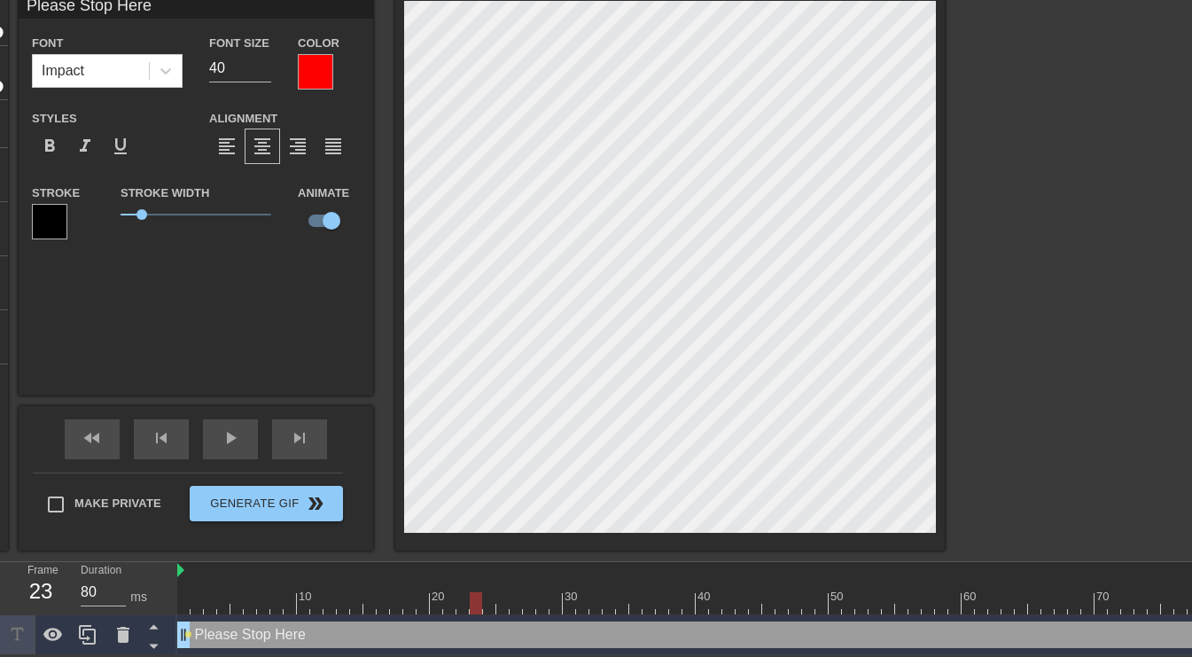
click at [43, 217] on div at bounding box center [49, 221] width 35 height 35
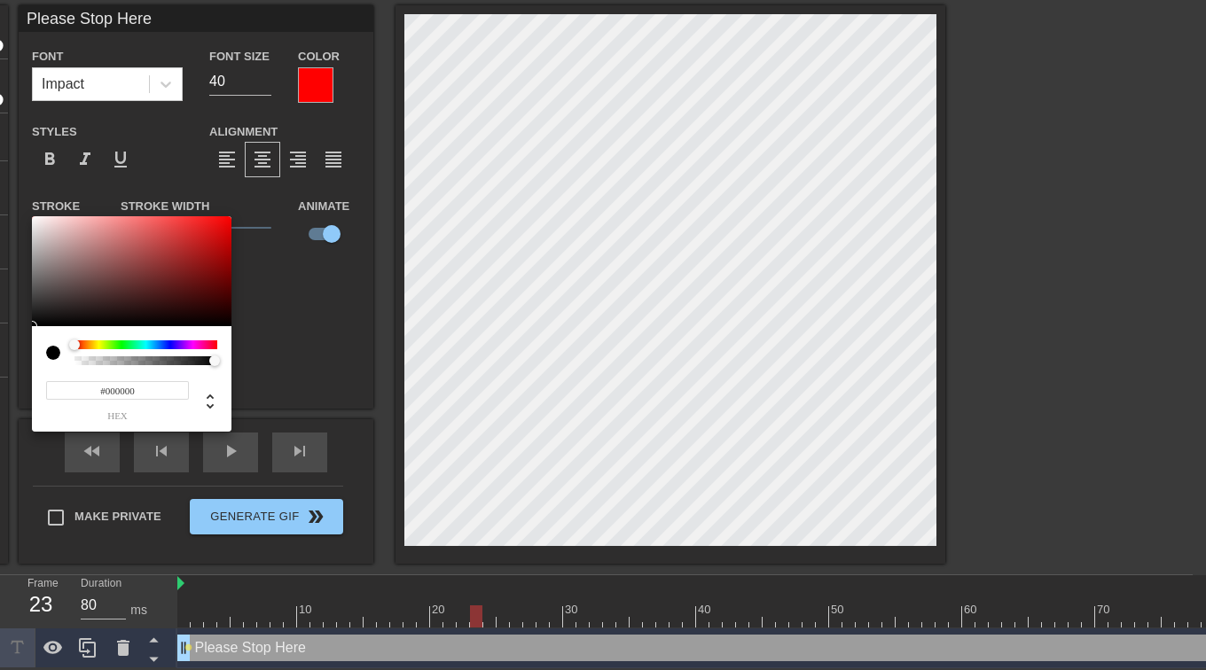
type input "Please Stop Here"
type input "#F98A8A"
click at [33, 219] on div at bounding box center [131, 271] width 199 height 110
type input "Please Stop Here"
type input "#FD8A8A"
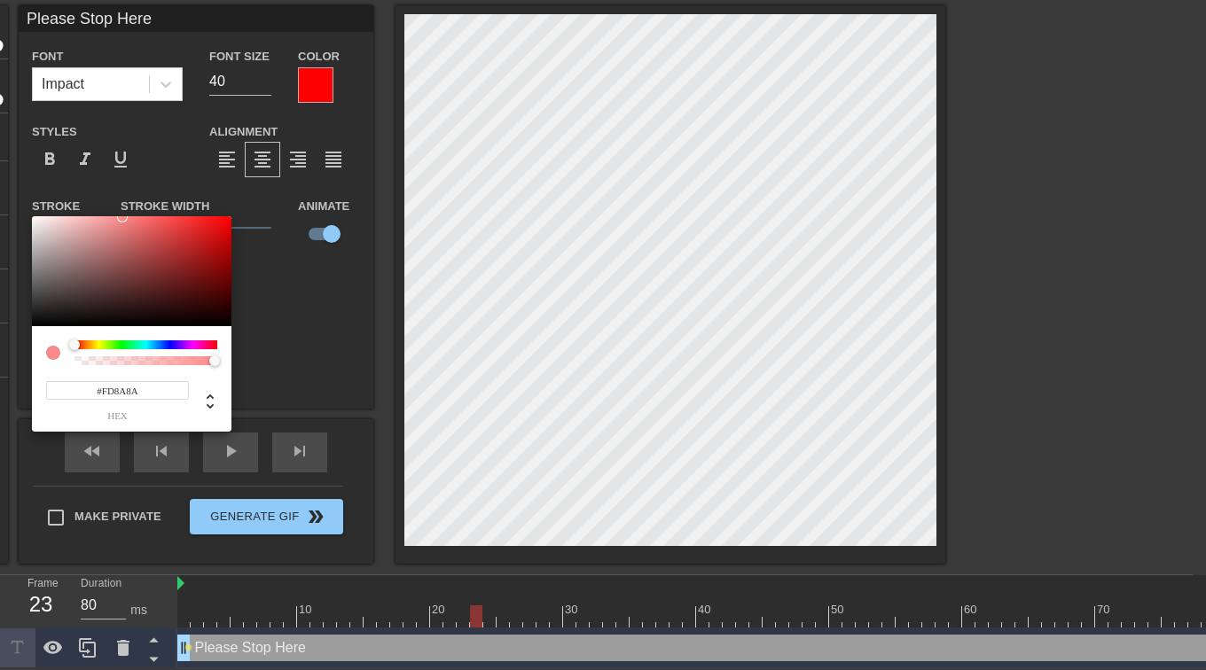
type input "Please Stop Here"
type input "#FD8D8D"
type input "Please Stop Here"
type input "#FD9292"
type input "Please Stop Here"
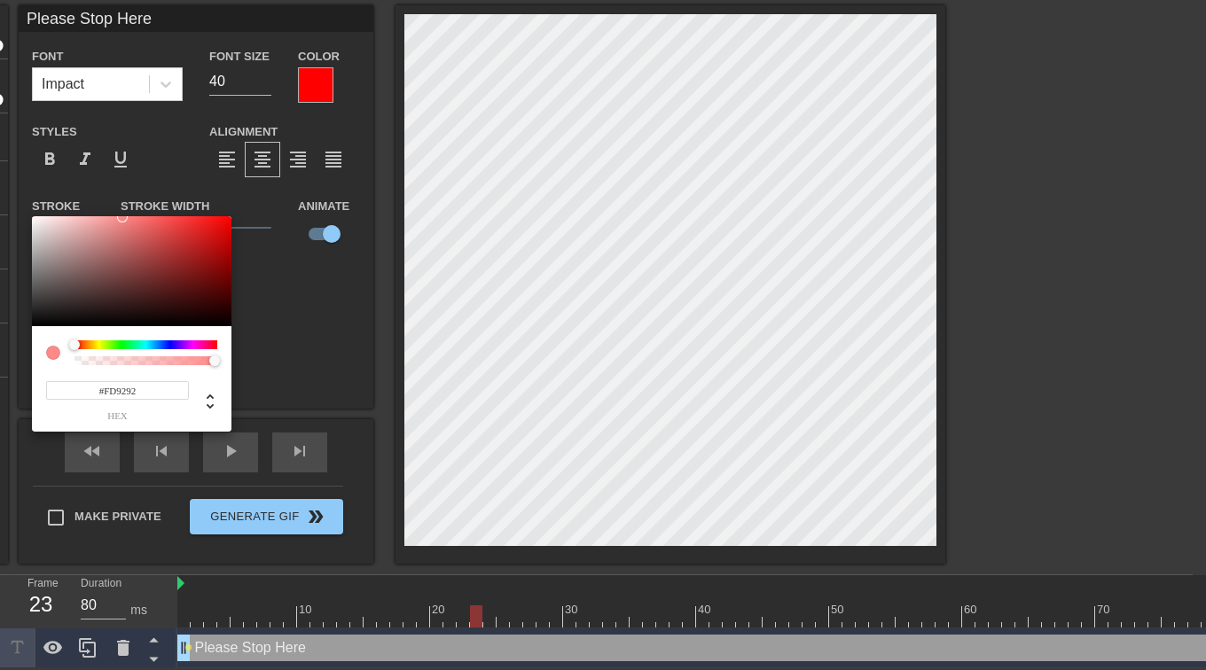
type input "#FD9C9C"
type input "Please Stop Here"
type input "#FDACAC"
type input "Please Stop Here"
type input "#FFD4D4"
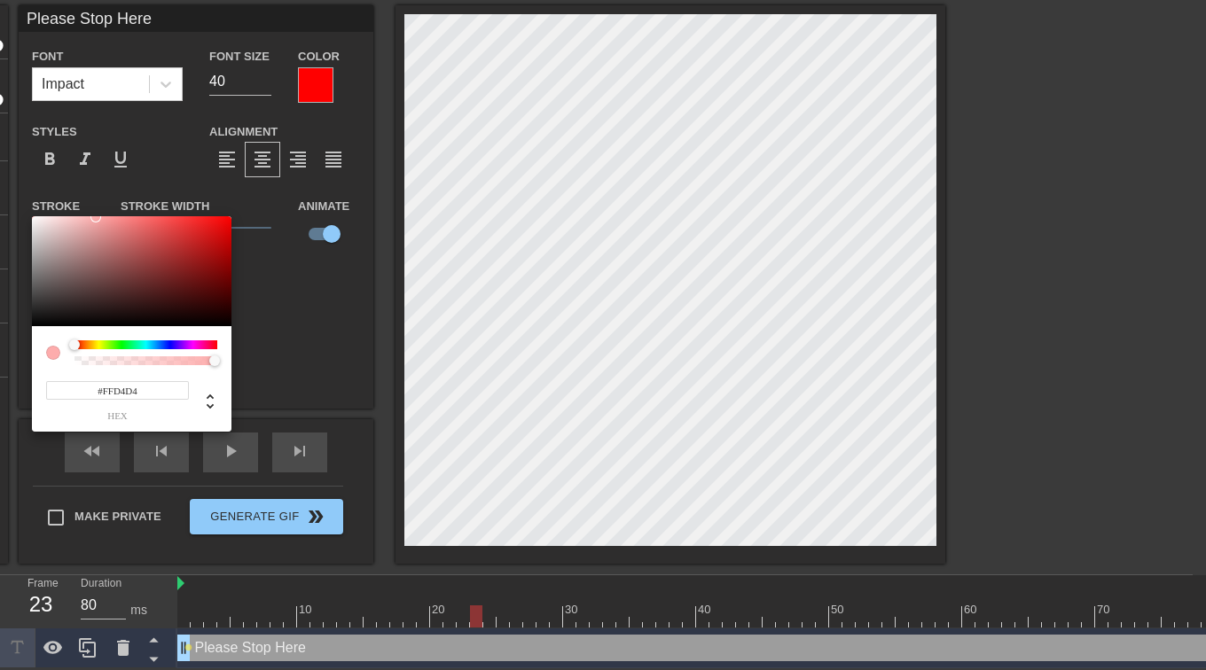
type input "Please Stop Here"
type input "#FFF1F1"
type input "Please Stop Here"
type input "#FFFFFF"
type input "Please Stop Here"
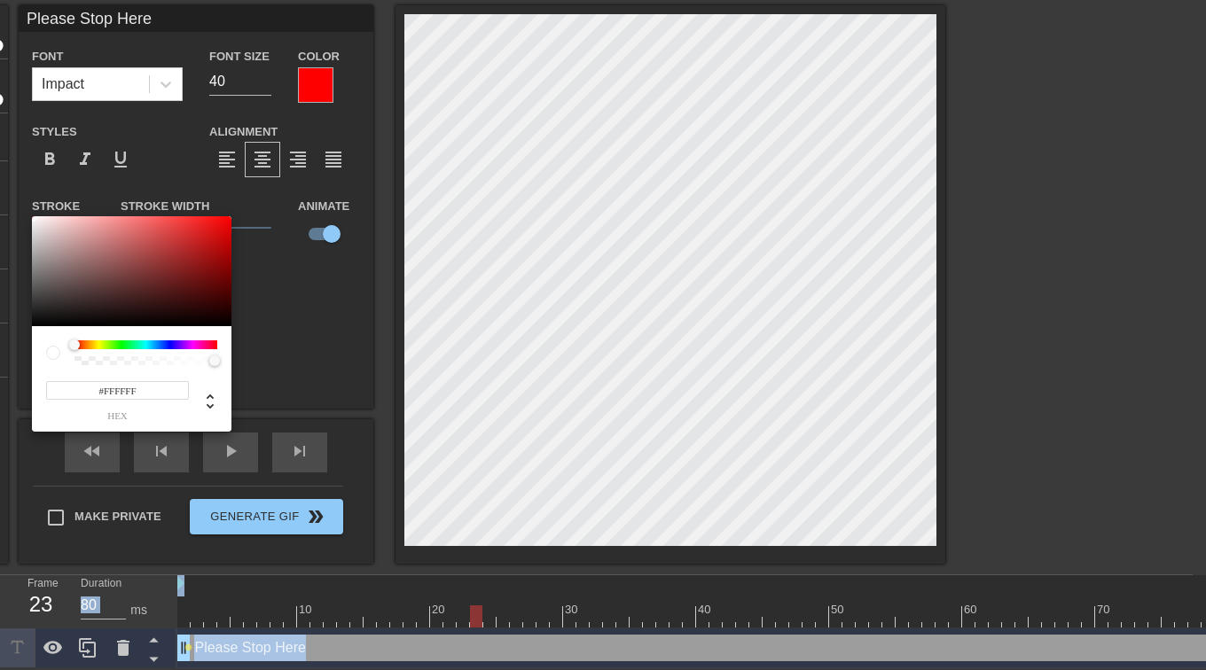
drag, startPoint x: 122, startPoint y: 217, endPoint x: -4, endPoint y: 209, distance: 126.1
click at [0, 209] on html "menu_book Browse the tutorials! Gifntext.com The online gif editor Send Feedbac…" at bounding box center [603, 301] width 1206 height 733
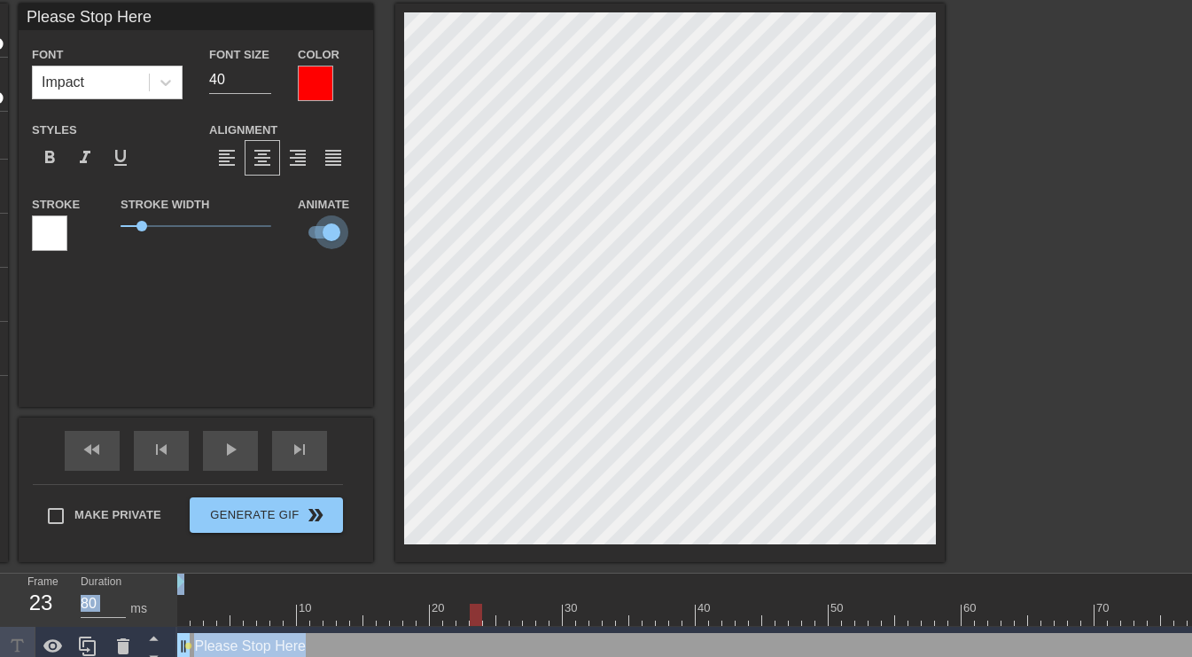
click at [332, 235] on input "checkbox" at bounding box center [331, 232] width 101 height 34
checkbox input "false"
type input "Please Stop Here"
click at [324, 232] on input "checkbox" at bounding box center [314, 232] width 101 height 34
checkbox input "true"
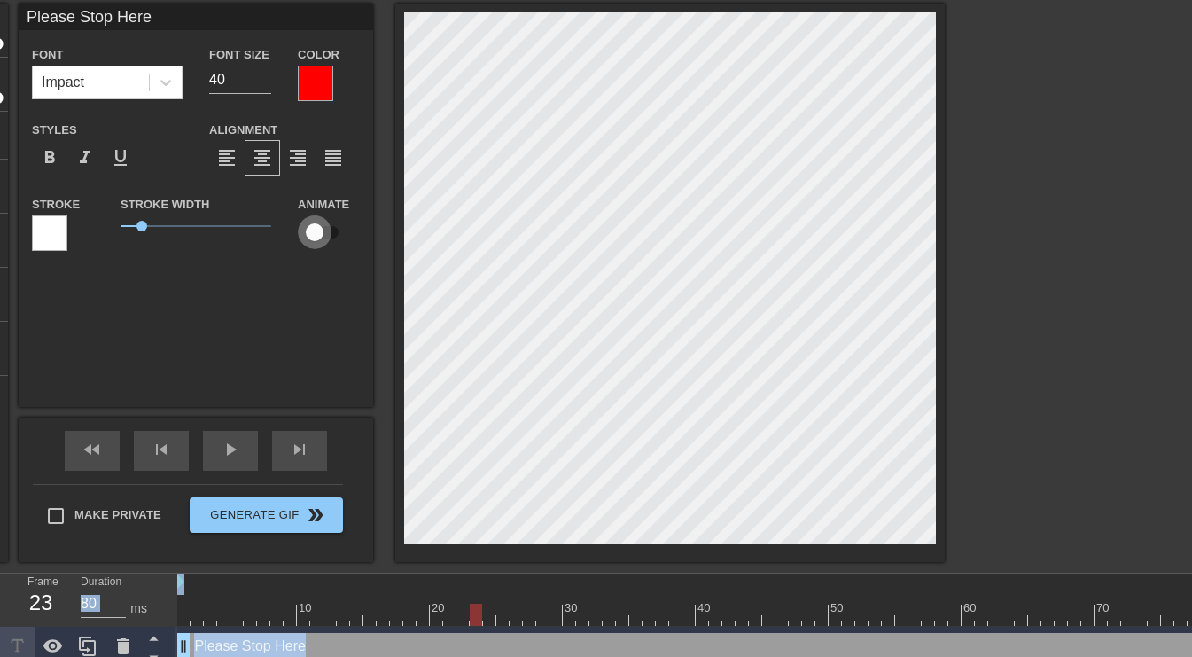
type input "Please Stop Here"
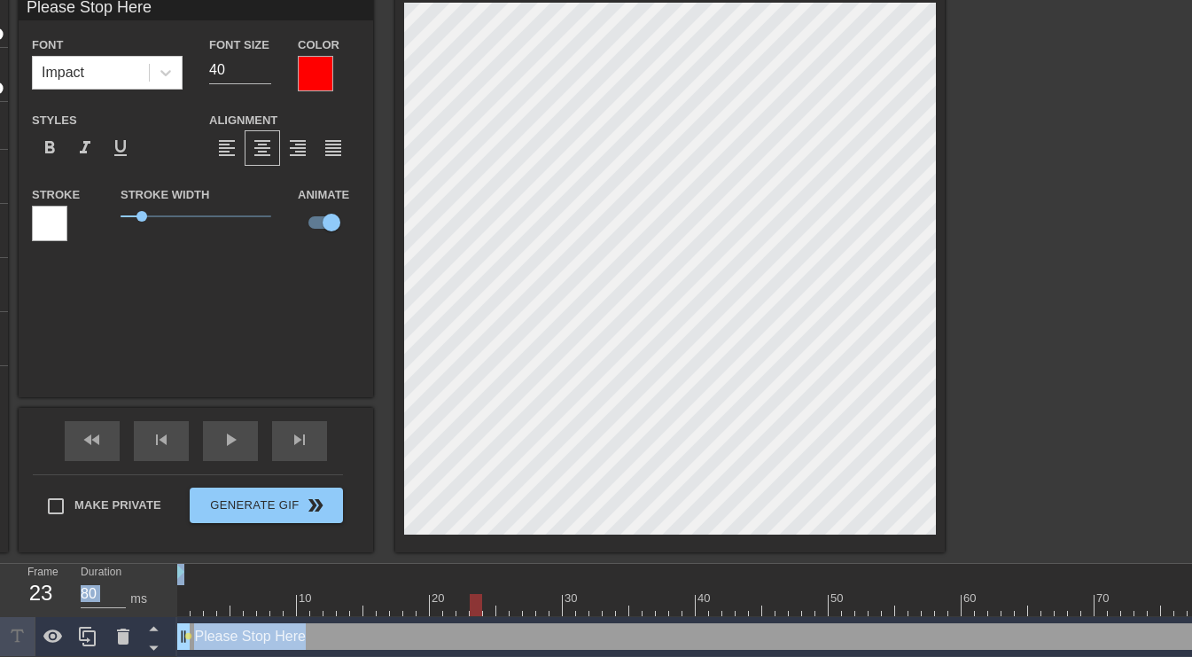
scroll to position [80, 0]
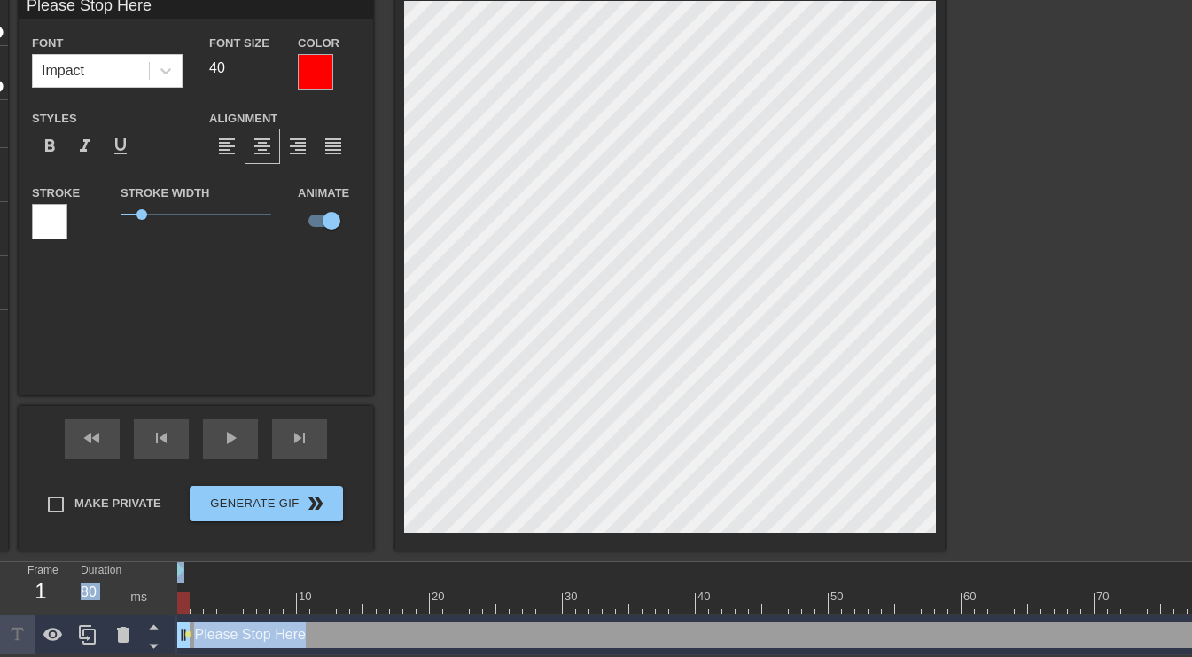
click at [275, 634] on div "Please Stop Here drag_handle drag_handle" at bounding box center [768, 634] width 1183 height 27
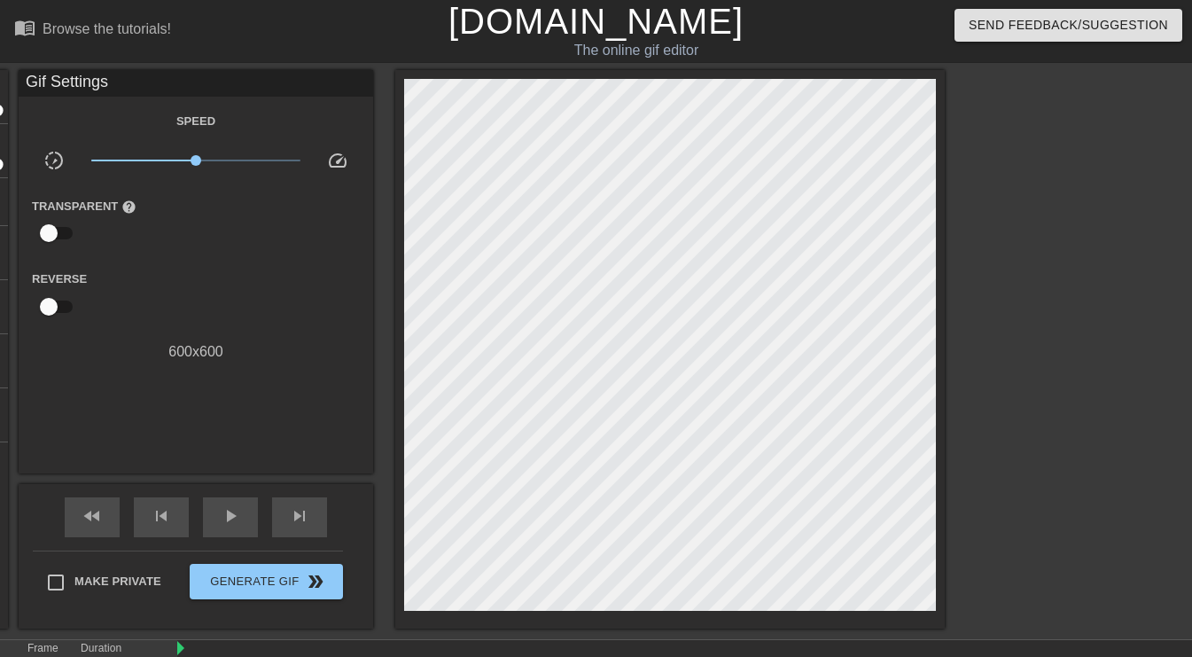
click at [79, 33] on div "Browse the tutorials!" at bounding box center [107, 28] width 129 height 15
click at [231, 512] on span "play_arrow" at bounding box center [230, 515] width 21 height 21
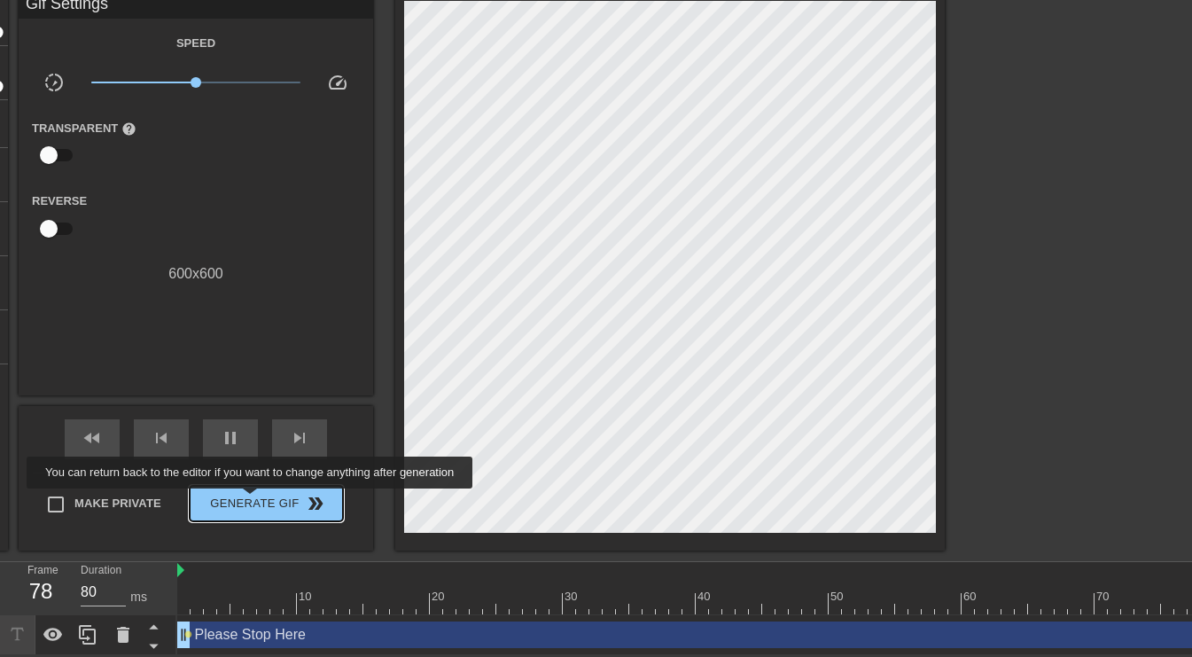
click at [252, 501] on span "Generate Gif double_arrow" at bounding box center [266, 503] width 139 height 21
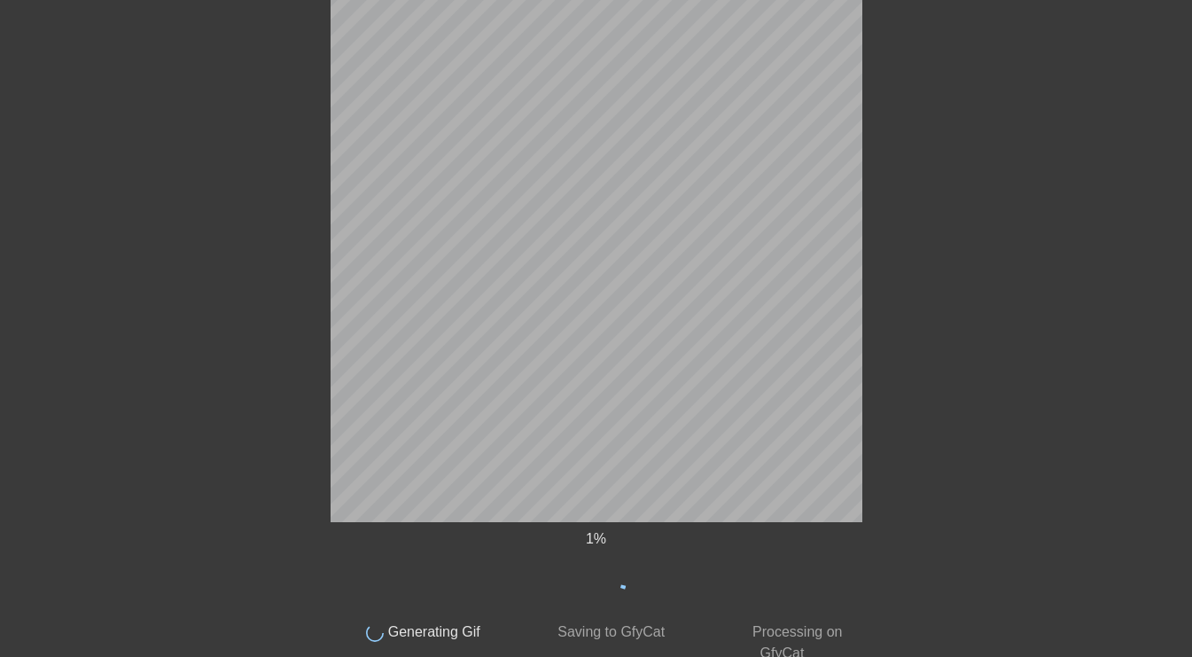
scroll to position [0, 0]
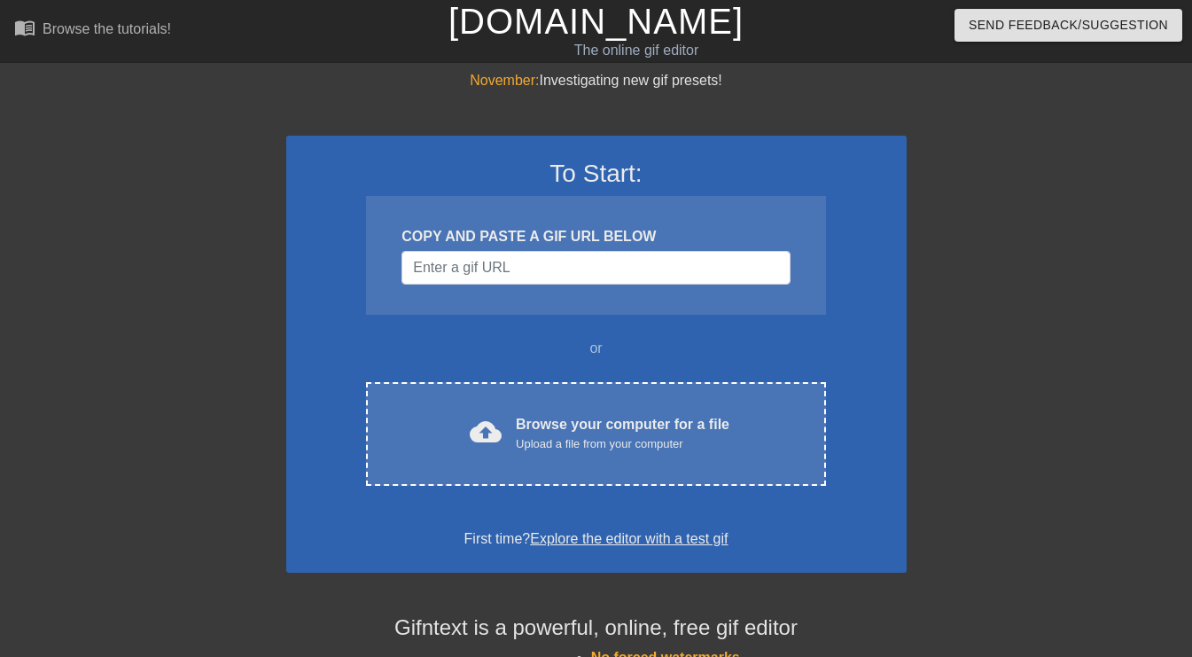
click at [535, 414] on div "Browse your computer for a file Upload a file from your computer" at bounding box center [623, 433] width 214 height 39
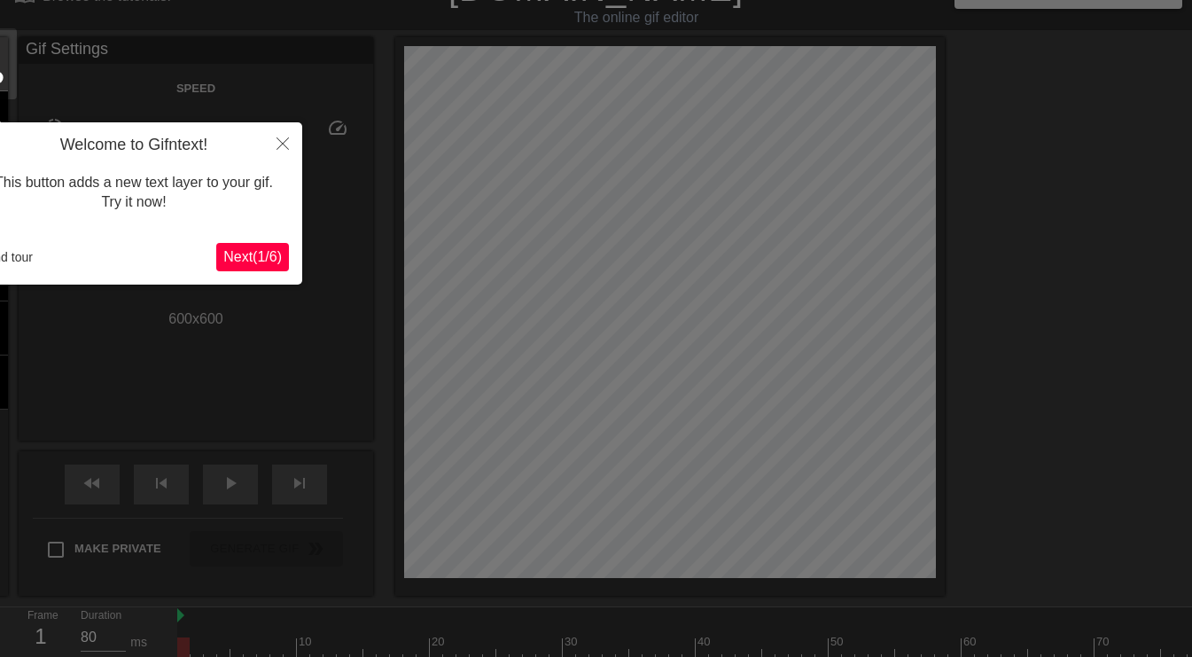
scroll to position [43, 0]
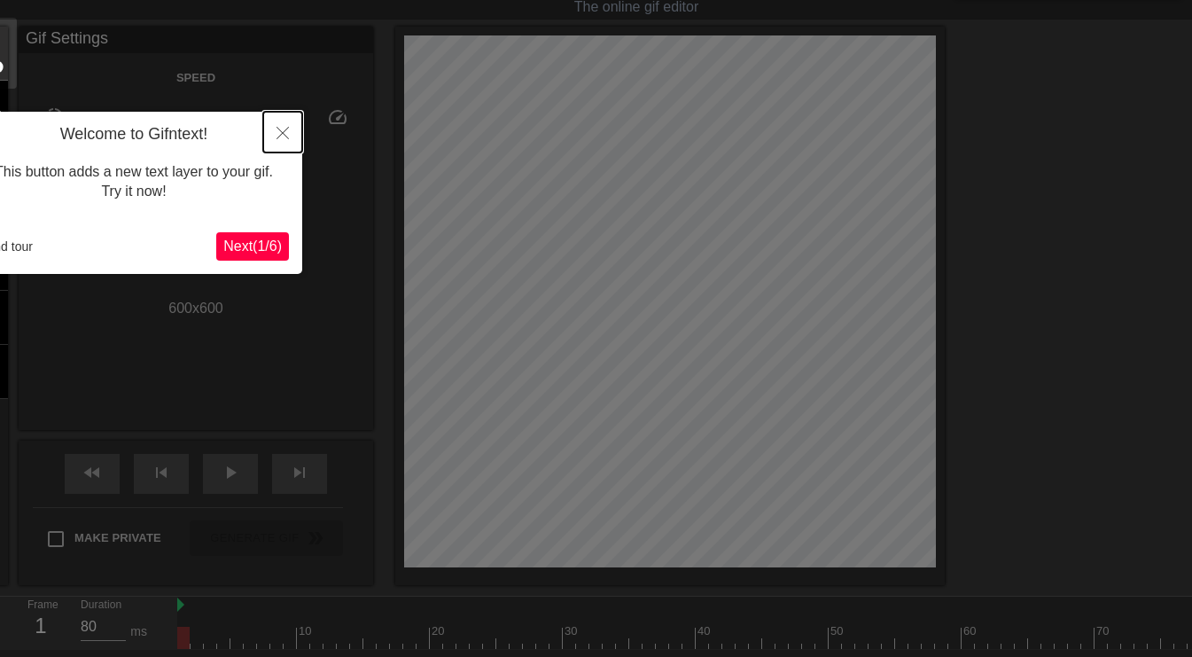
click at [284, 134] on icon "Close" at bounding box center [283, 133] width 12 height 12
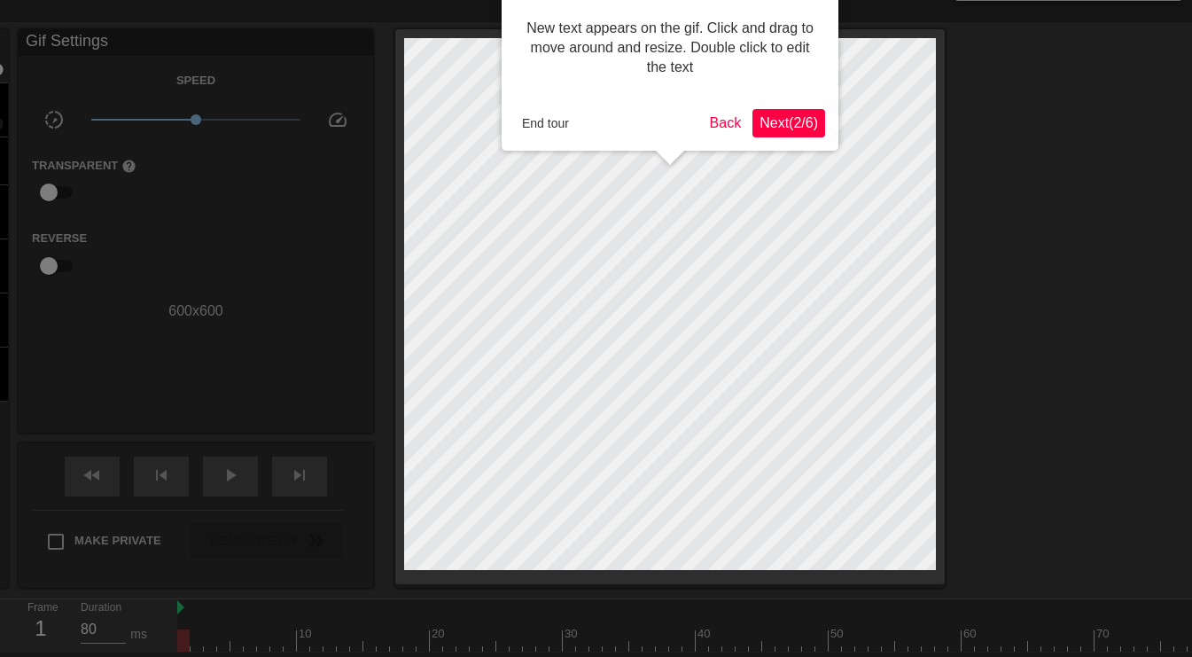
scroll to position [0, 0]
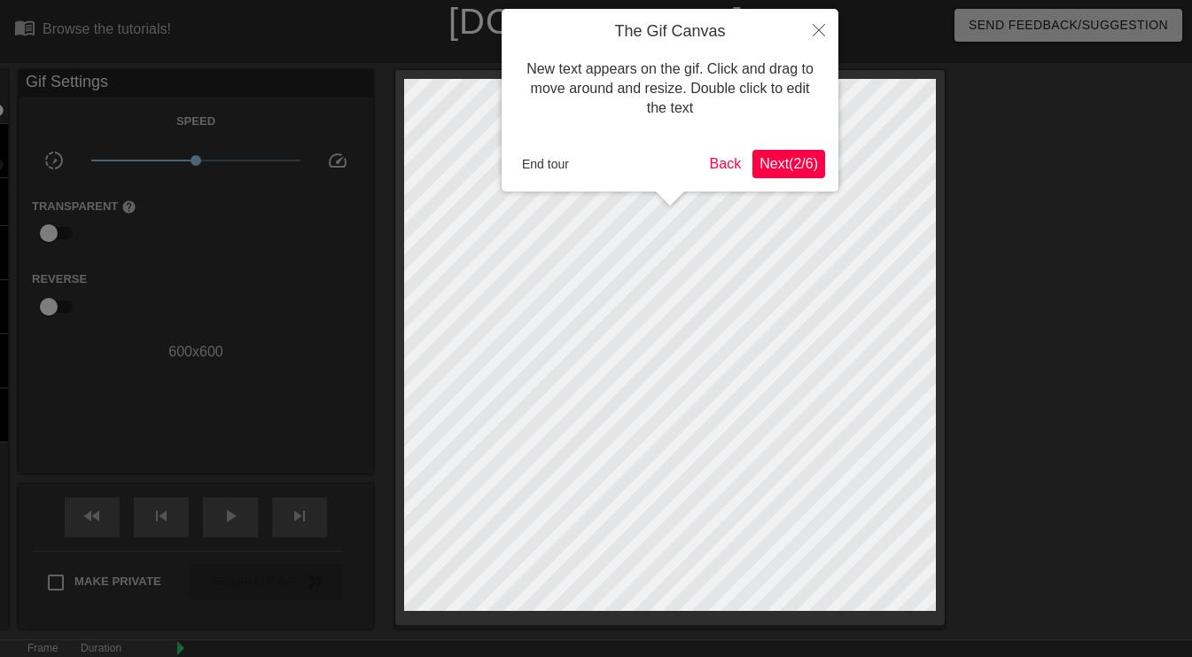
click at [800, 156] on span "Next ( 2 / 6 )" at bounding box center [789, 163] width 59 height 15
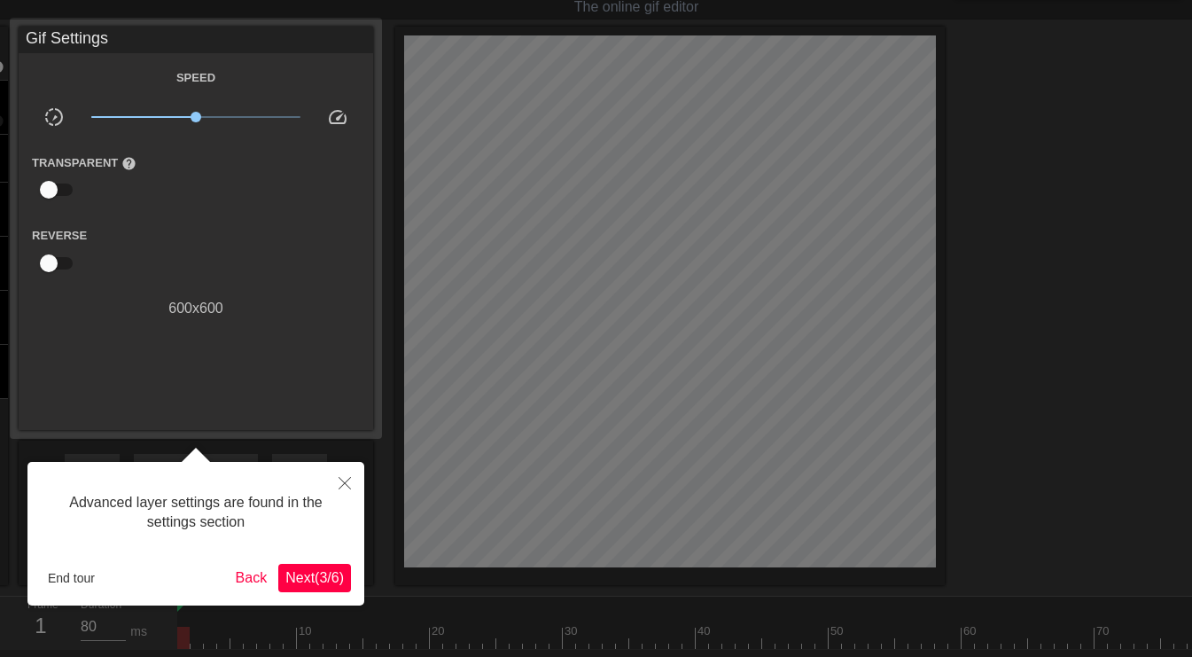
click at [297, 573] on span "Next ( 3 / 6 )" at bounding box center [314, 577] width 59 height 15
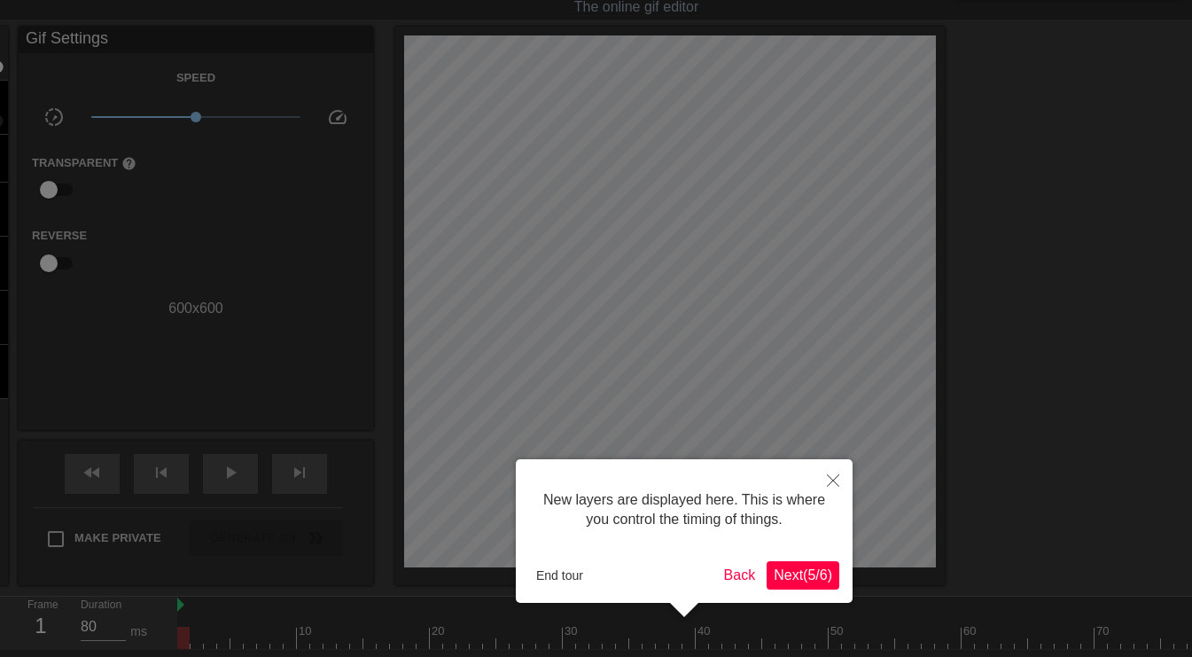
scroll to position [15, 0]
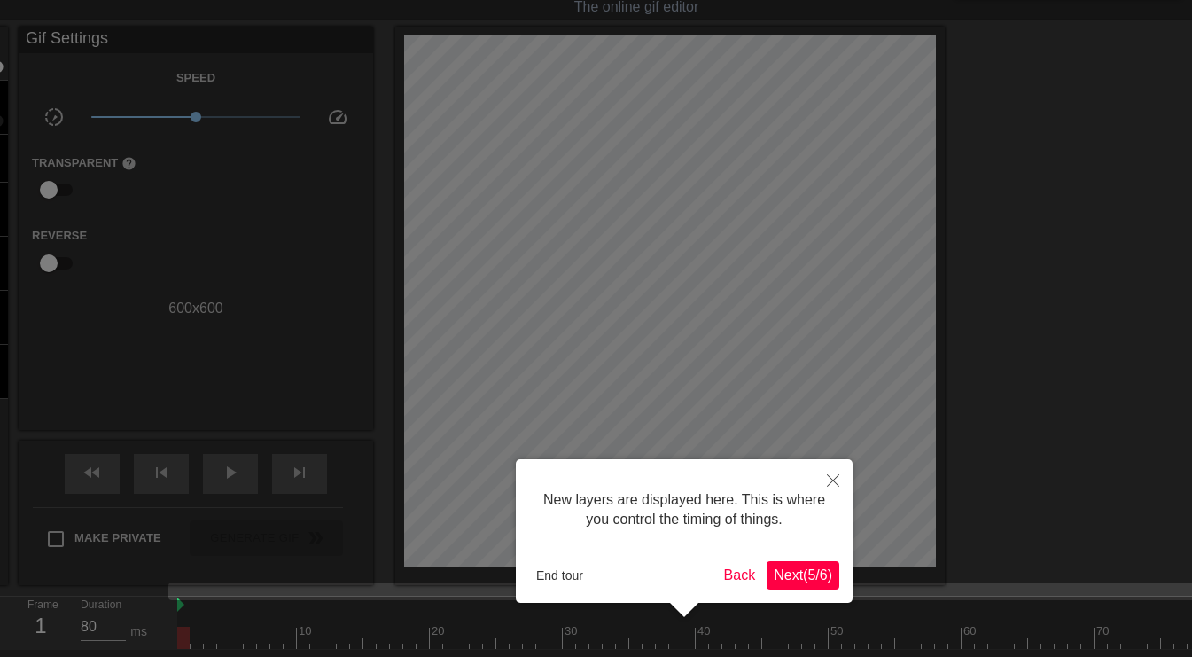
click at [795, 581] on span "Next ( 5 / 6 )" at bounding box center [803, 574] width 59 height 15
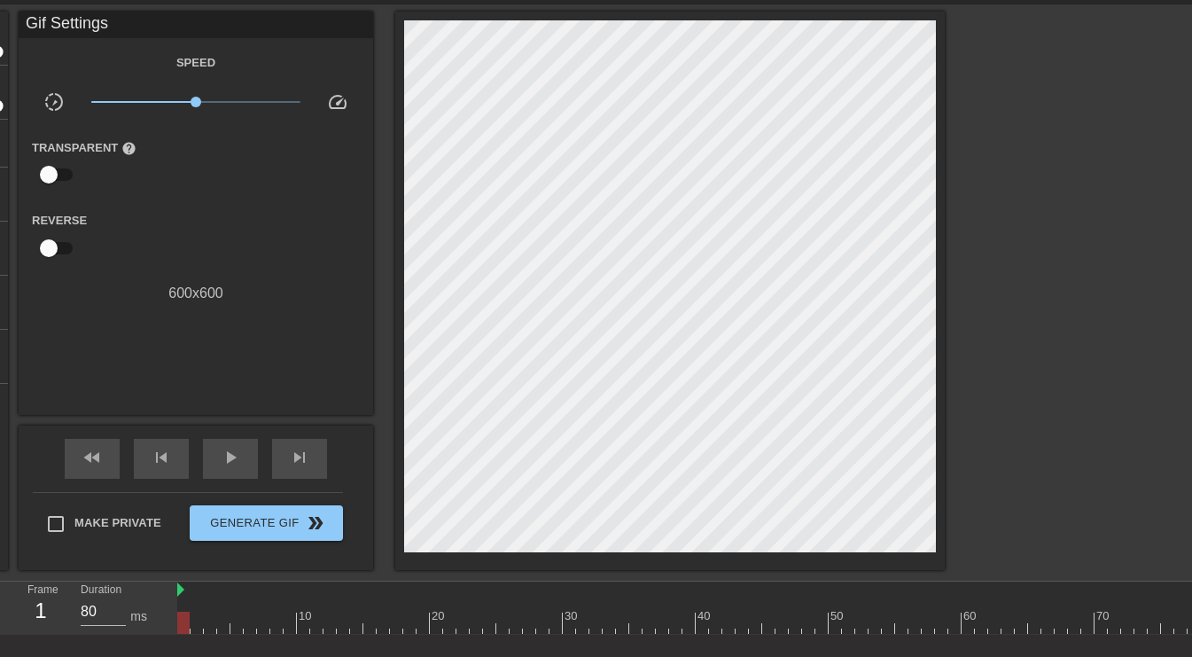
scroll to position [0, 0]
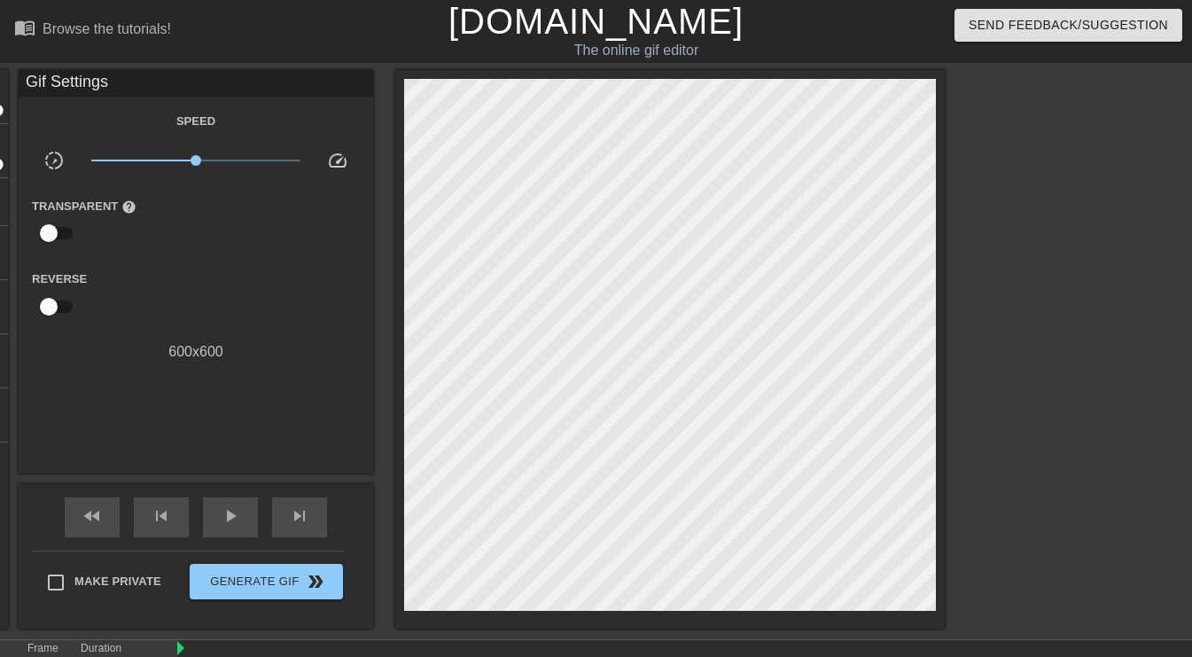
drag, startPoint x: 227, startPoint y: 635, endPoint x: 193, endPoint y: 634, distance: 33.7
click at [193, 634] on div "menu_book Browse the tutorials! [DOMAIN_NAME] The online gif editor Send Feedba…" at bounding box center [596, 408] width 1192 height 816
click at [100, 109] on div "Gif Settings Speed slow_motion_video x1.00 speed Transparent help Reverse 600 x…" at bounding box center [196, 216] width 355 height 293
click at [125, 86] on div "Gif Settings" at bounding box center [196, 83] width 355 height 27
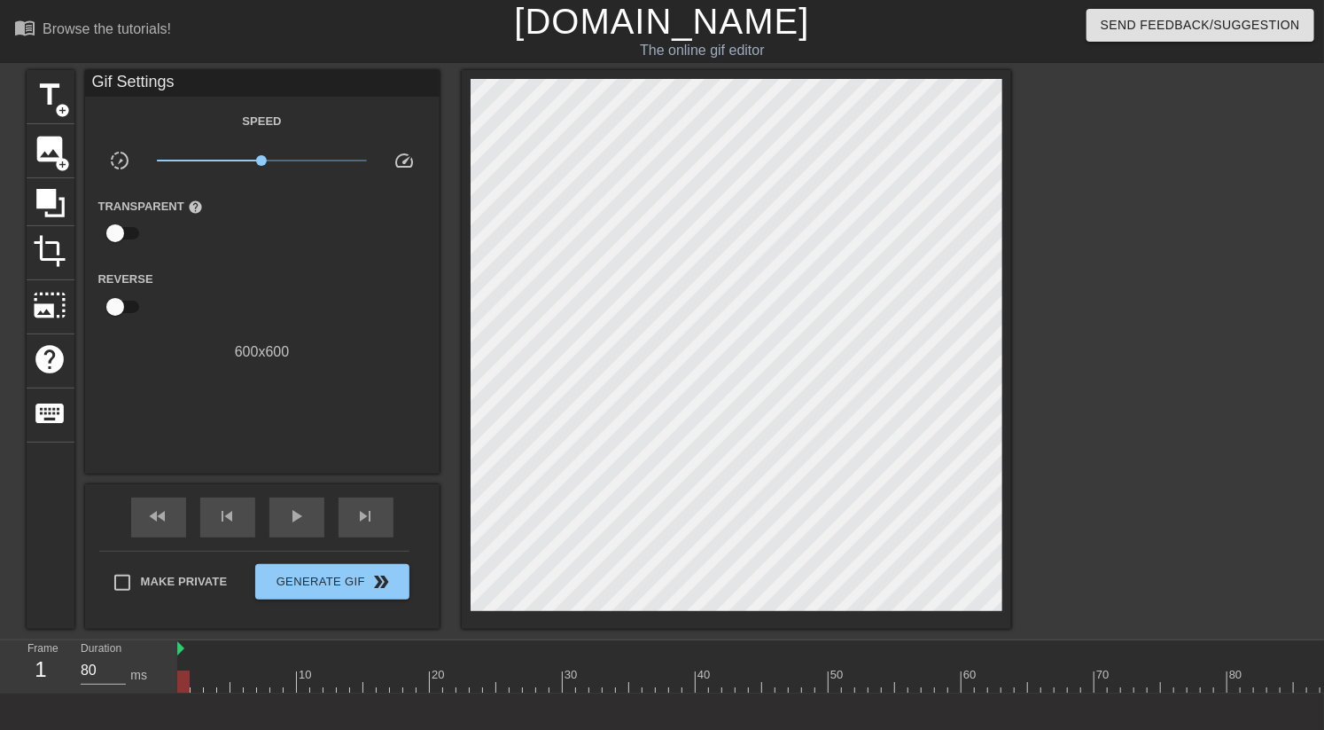
scroll to position [14, 0]
click at [45, 91] on span "title" at bounding box center [51, 95] width 34 height 34
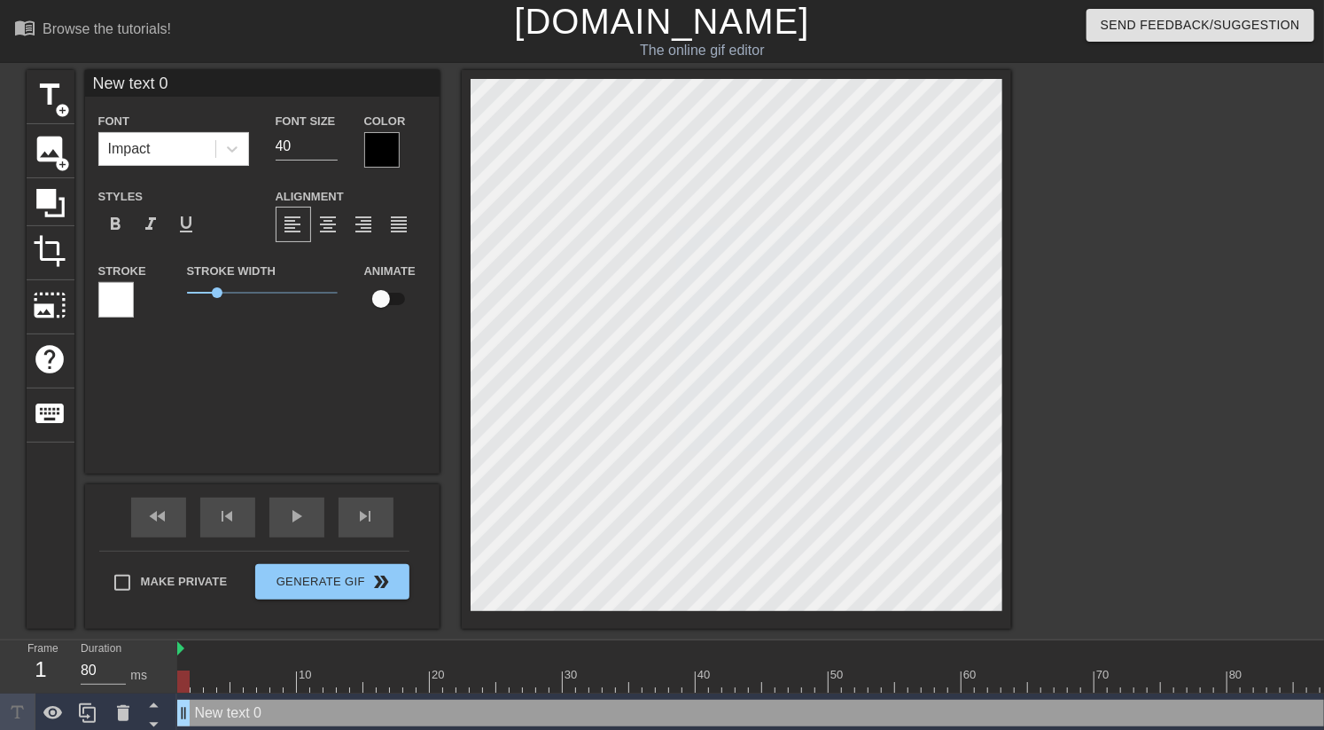
scroll to position [2, 2]
type input "P"
type textarea "P"
type input "Pl"
type textarea "Pl"
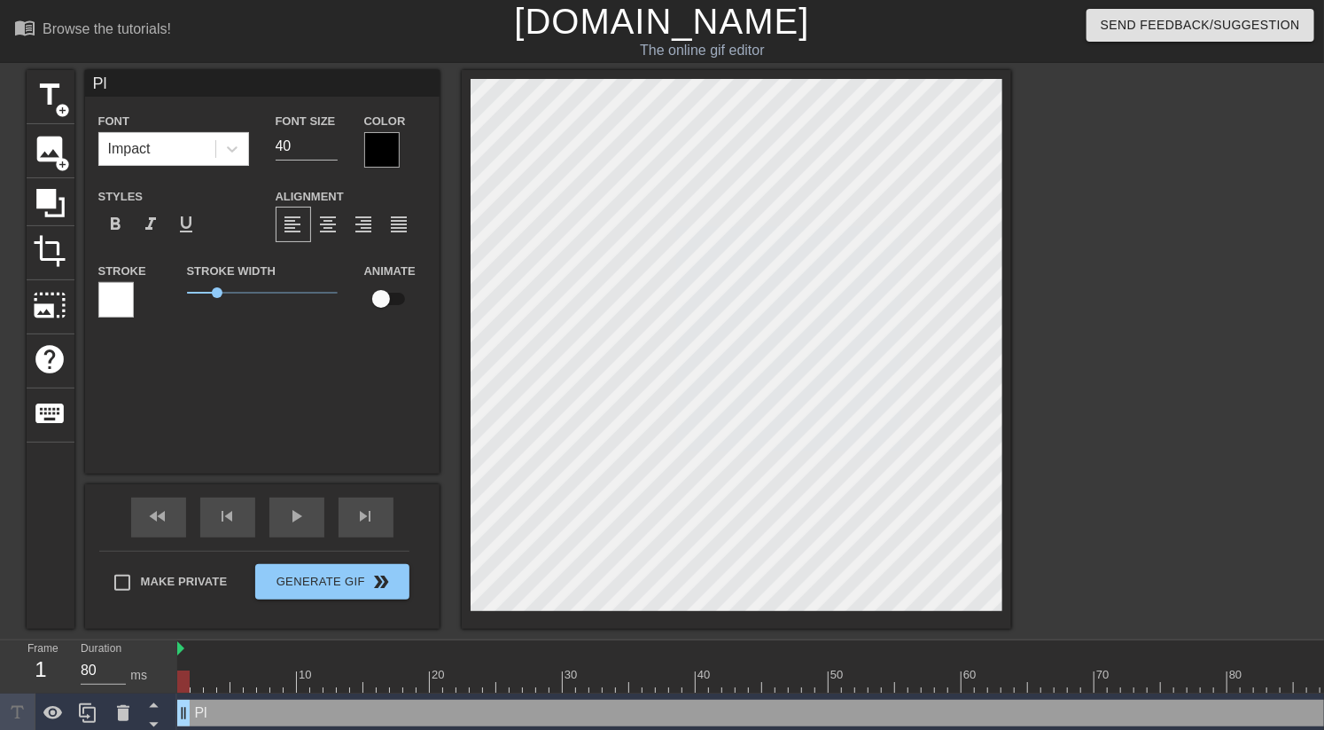
type input "Ple"
type textarea "Ple"
type input "Plea"
type textarea "Plea"
type input "Pleas"
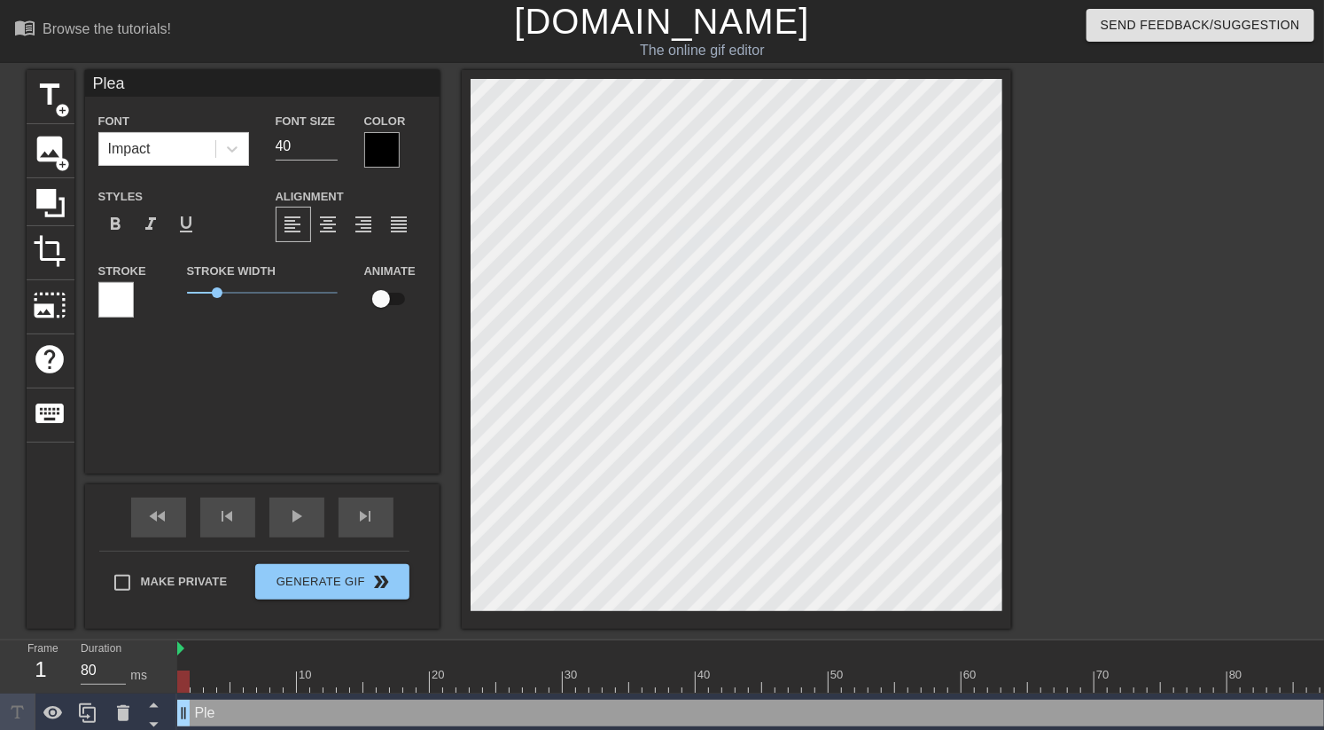
type textarea "Pleas"
type input "Please"
type textarea "Please"
type input "Please,"
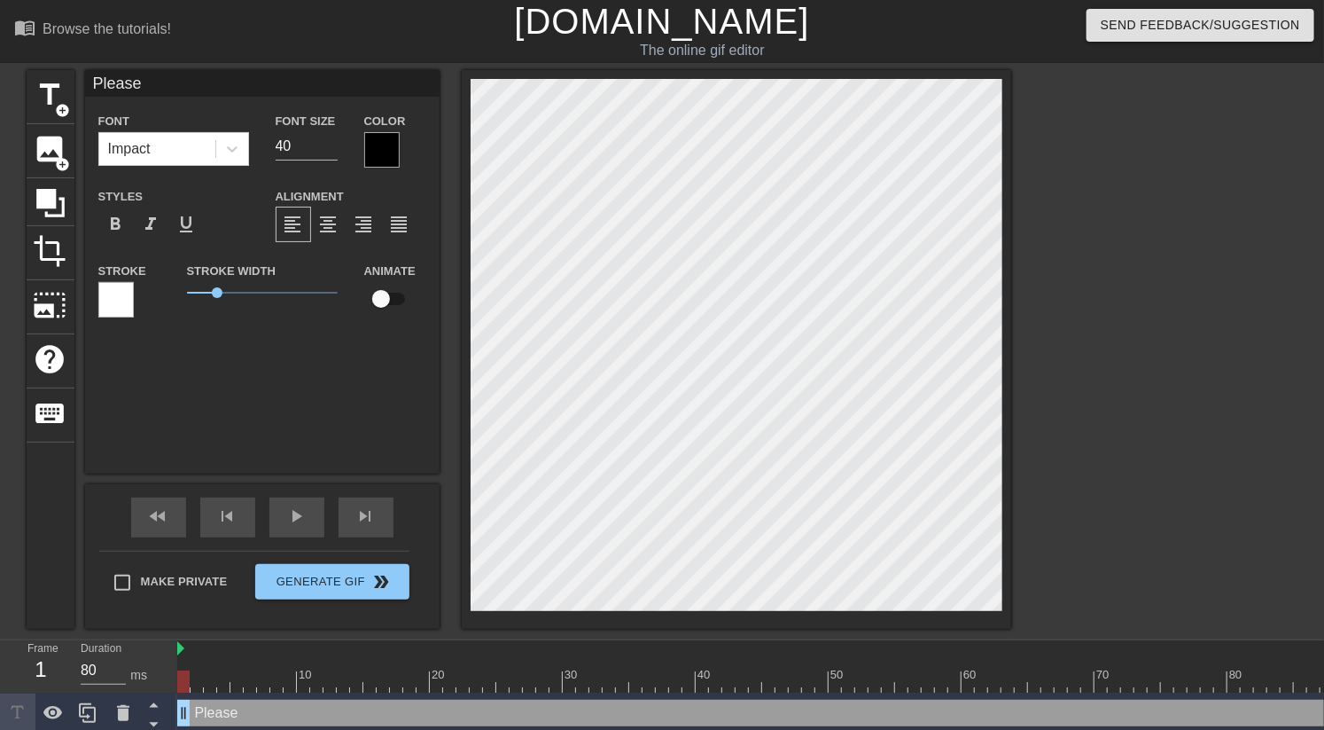
type textarea "Please,"
type input "Please,'"
type textarea "Please,'"
type input "Please,"
type textarea "Please,"
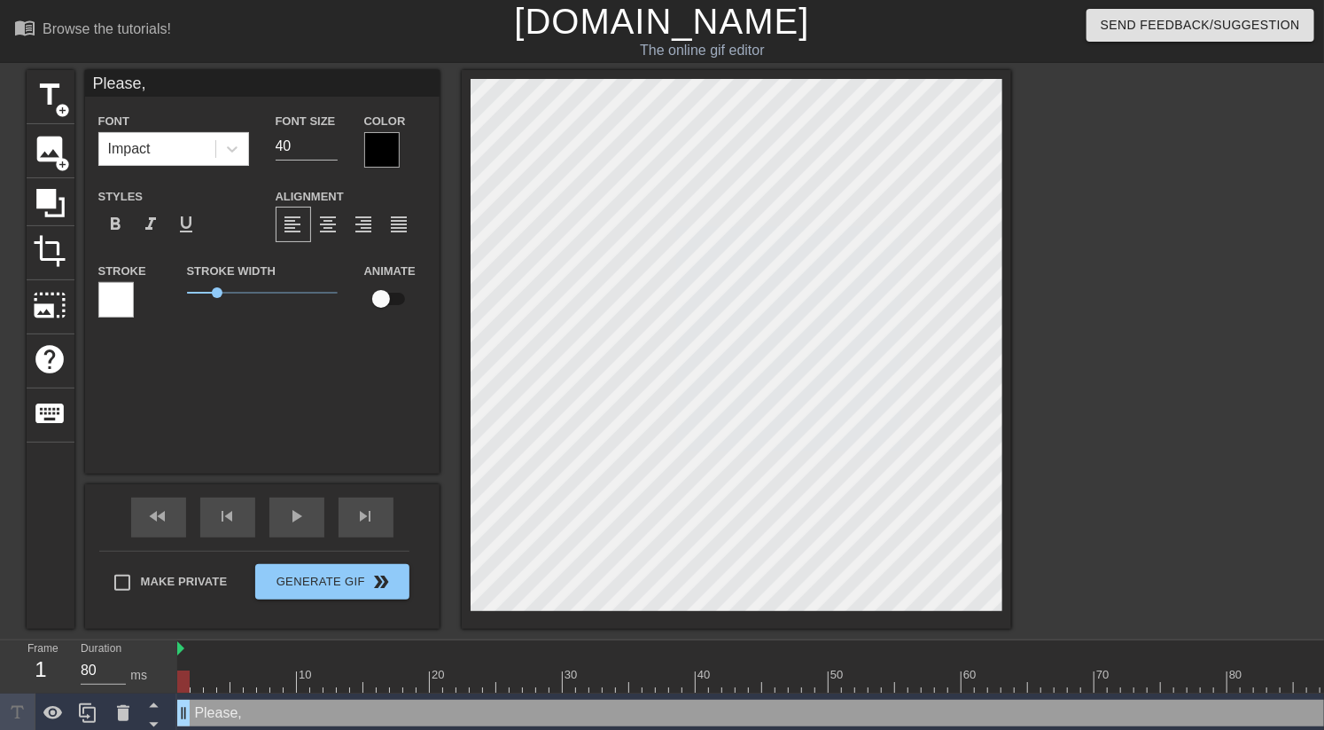
type input "Please,"
type textarea "Please,"
type input "Please,S"
type textarea "Please, S"
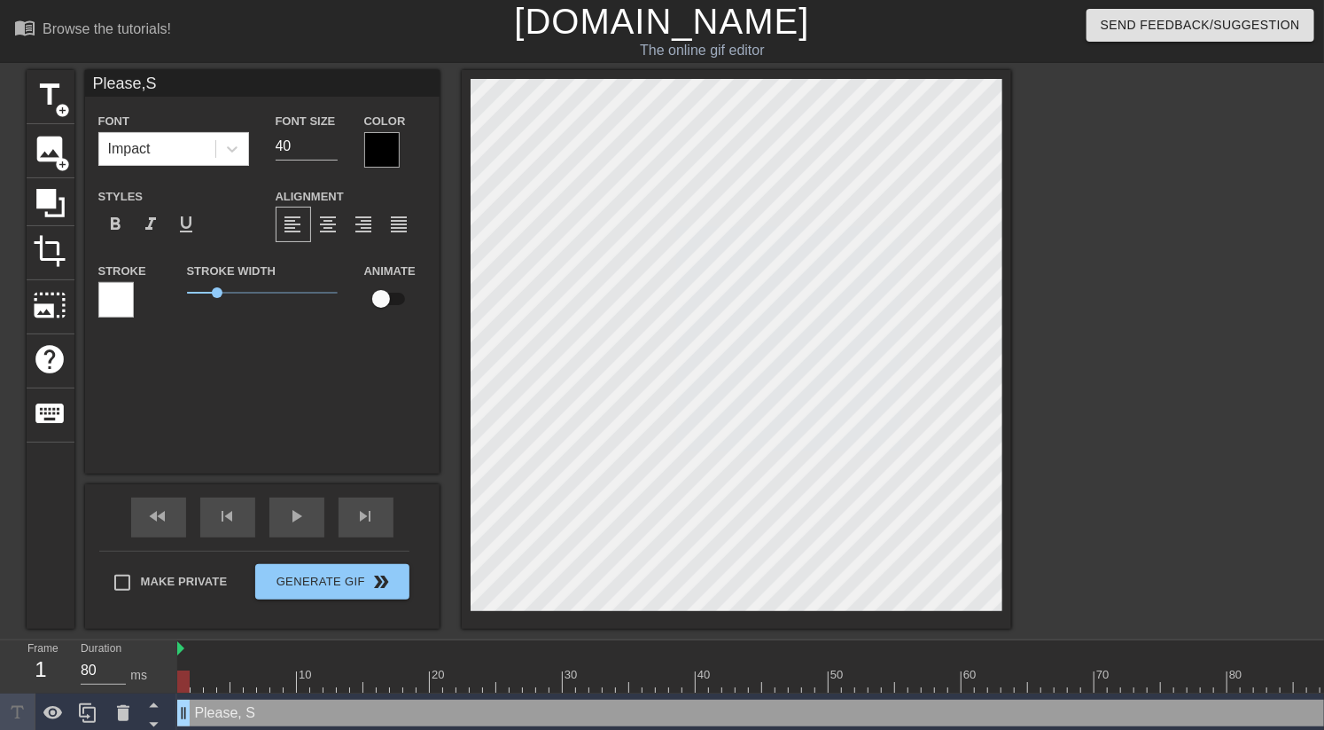
type input "Please,St"
type textarea "Please, St"
type input "Please,Sto"
type textarea "Please, Sto"
type input "Please,Stop"
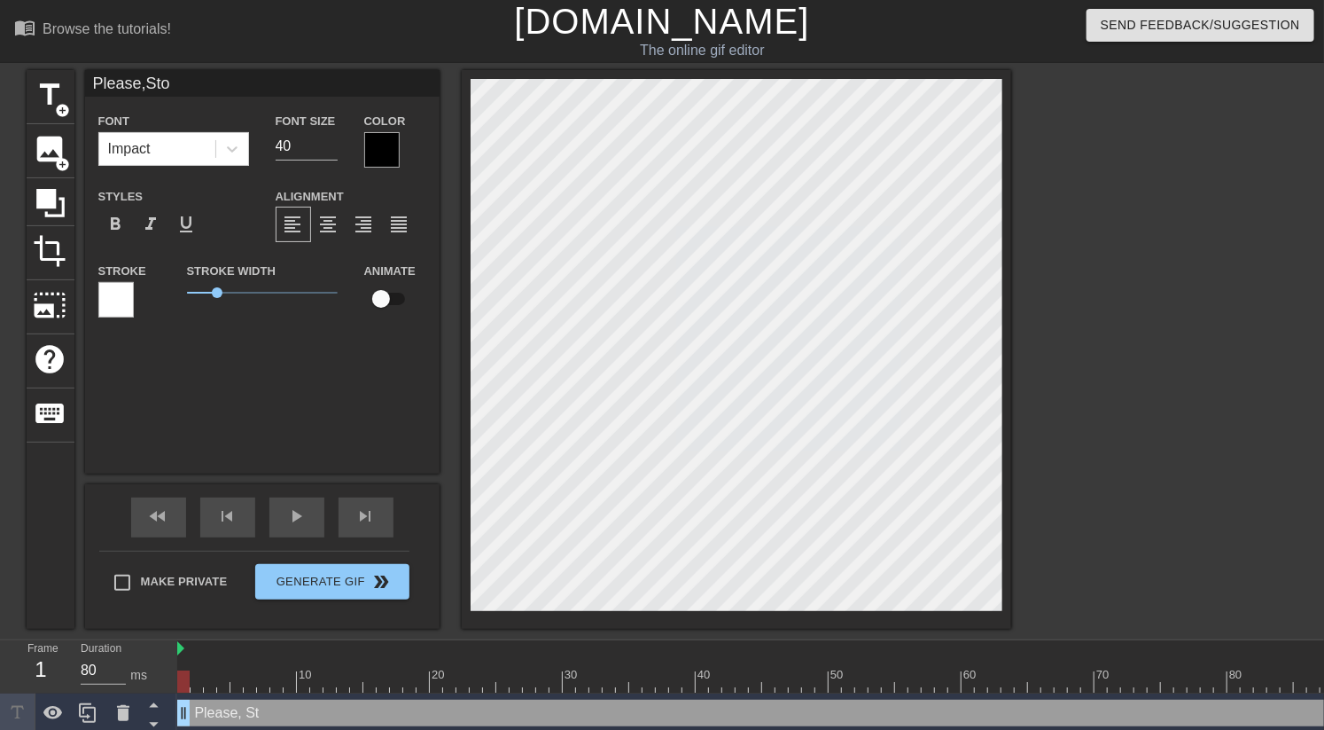
type textarea "Please, Stop"
type input "Please,Stop"
type textarea "Please, Stop"
type input "Please,Stop H"
type textarea "Please, Stop H"
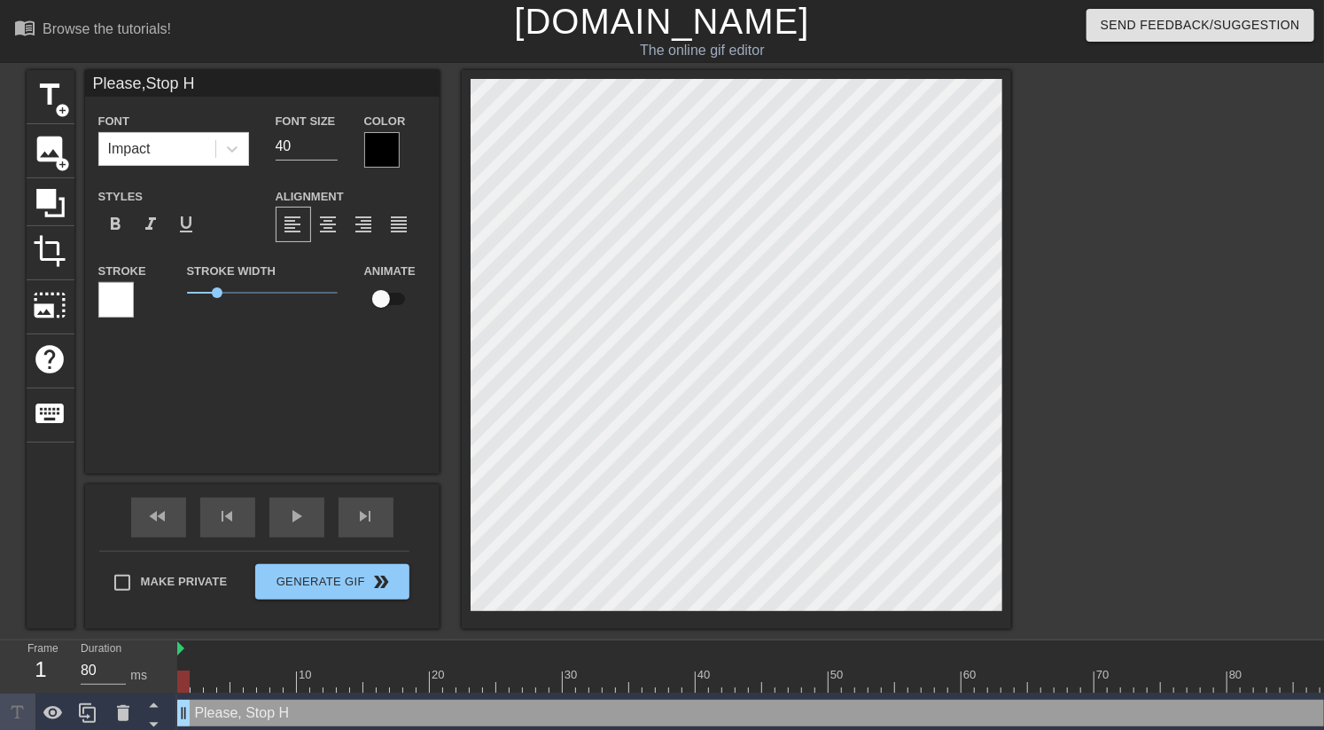
scroll to position [3, 3]
type input "Please,Stop He"
type textarea "Please, Stop He"
type input "Please,Stop Her"
type textarea "Please, Stop Her"
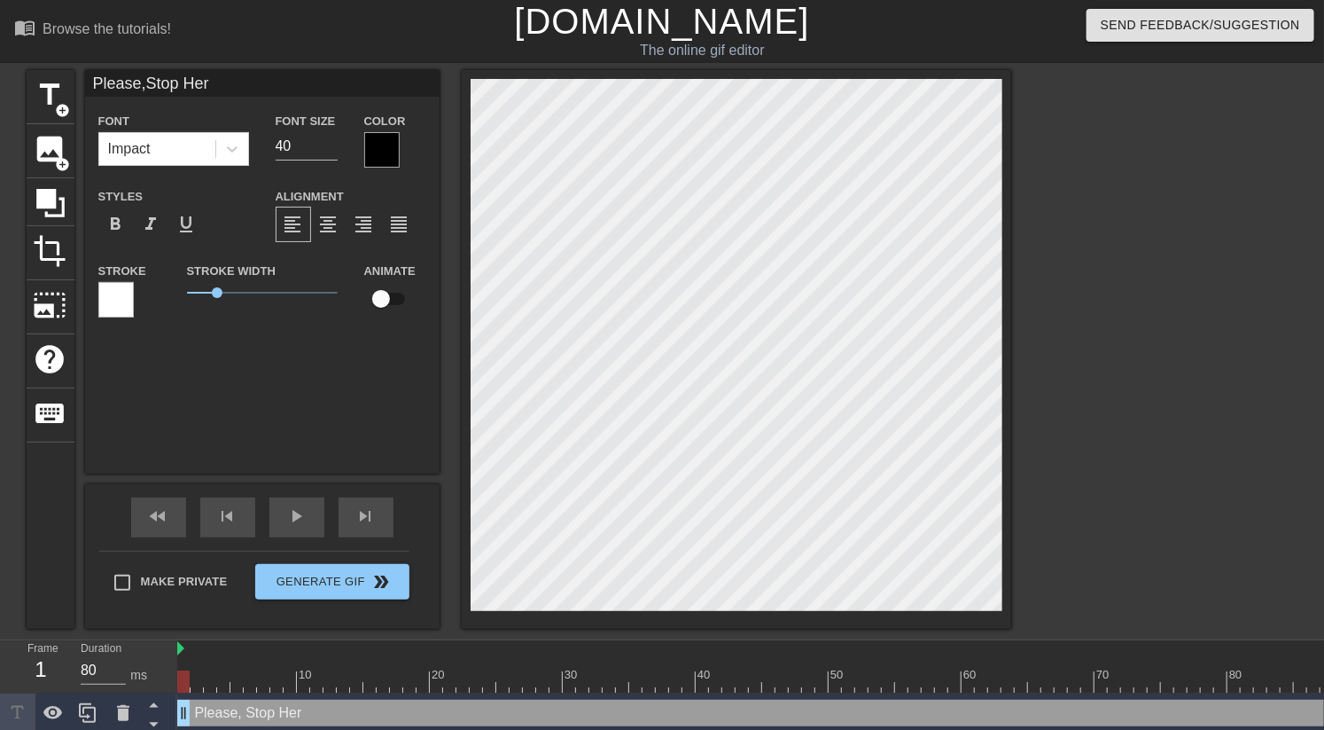
type input "Please,Stop Here"
type textarea "Please, Stop Here"
click at [338, 223] on span "format_align_center" at bounding box center [328, 224] width 21 height 21
click at [391, 144] on div at bounding box center [381, 149] width 35 height 35
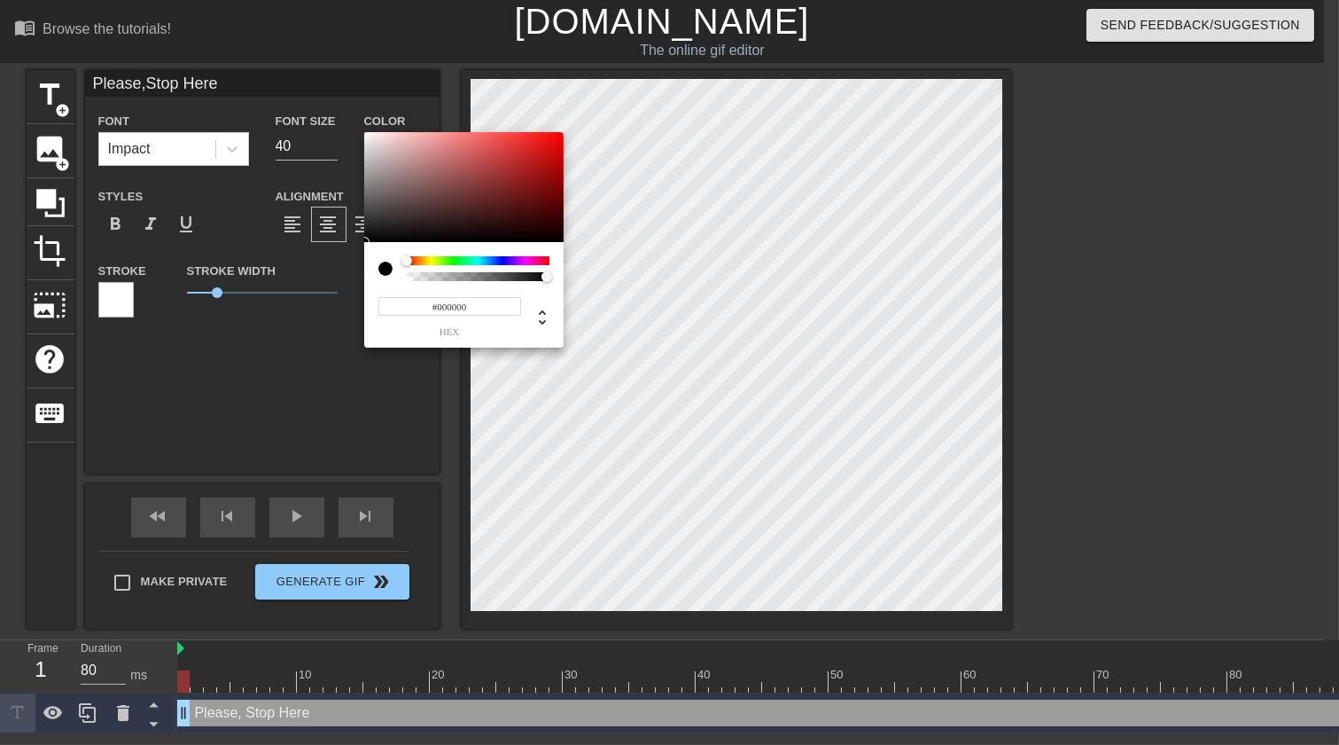
type input "Please,Stop Here"
type input "#F80B0B"
click at [555, 135] on div at bounding box center [463, 187] width 199 height 110
type input "Please,Stop Here"
type input "#FB0B0B"
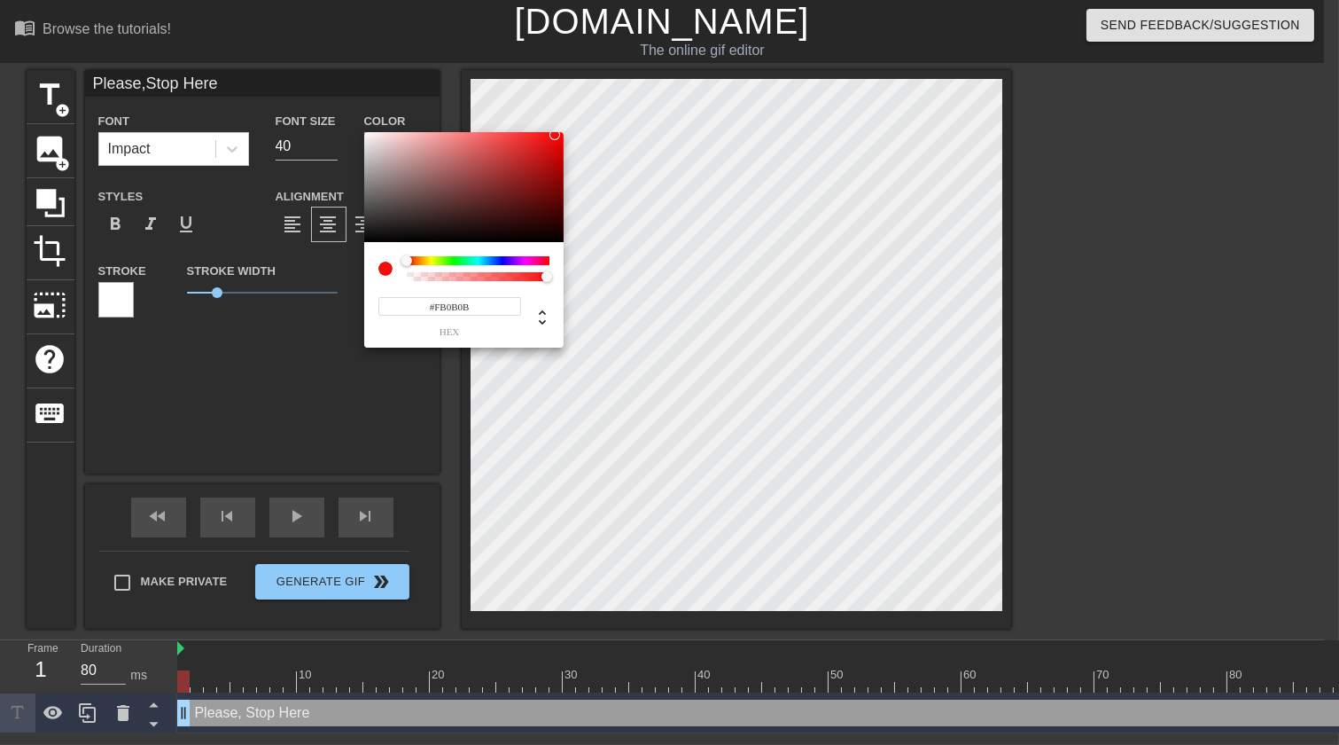
type input "Please,Stop Here"
type input "#FB0A0A"
type input "Please,Stop Here"
type input "#FB0606"
type input "Please,Stop Here"
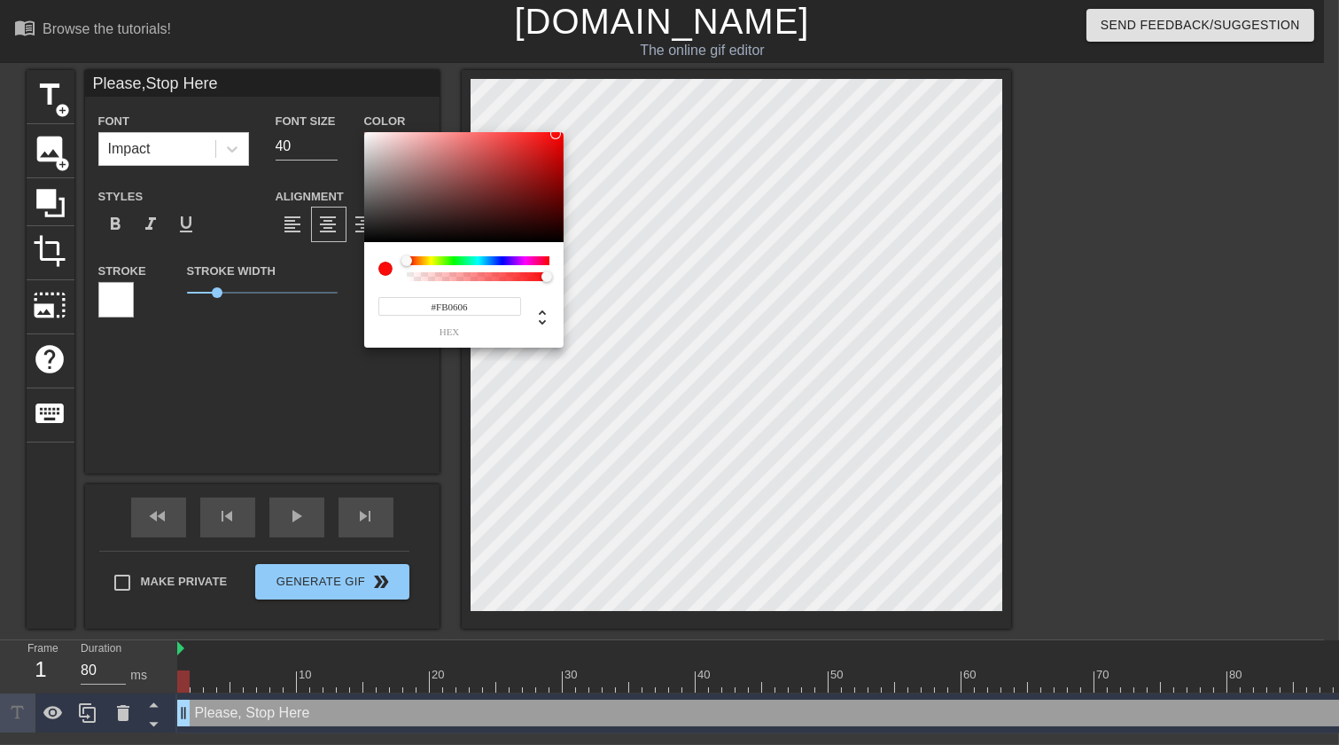
type input "#FB0505"
type input "Please,Stop Here"
type input "#FB0101"
type input "Please,Stop Here"
type input "#FB0000"
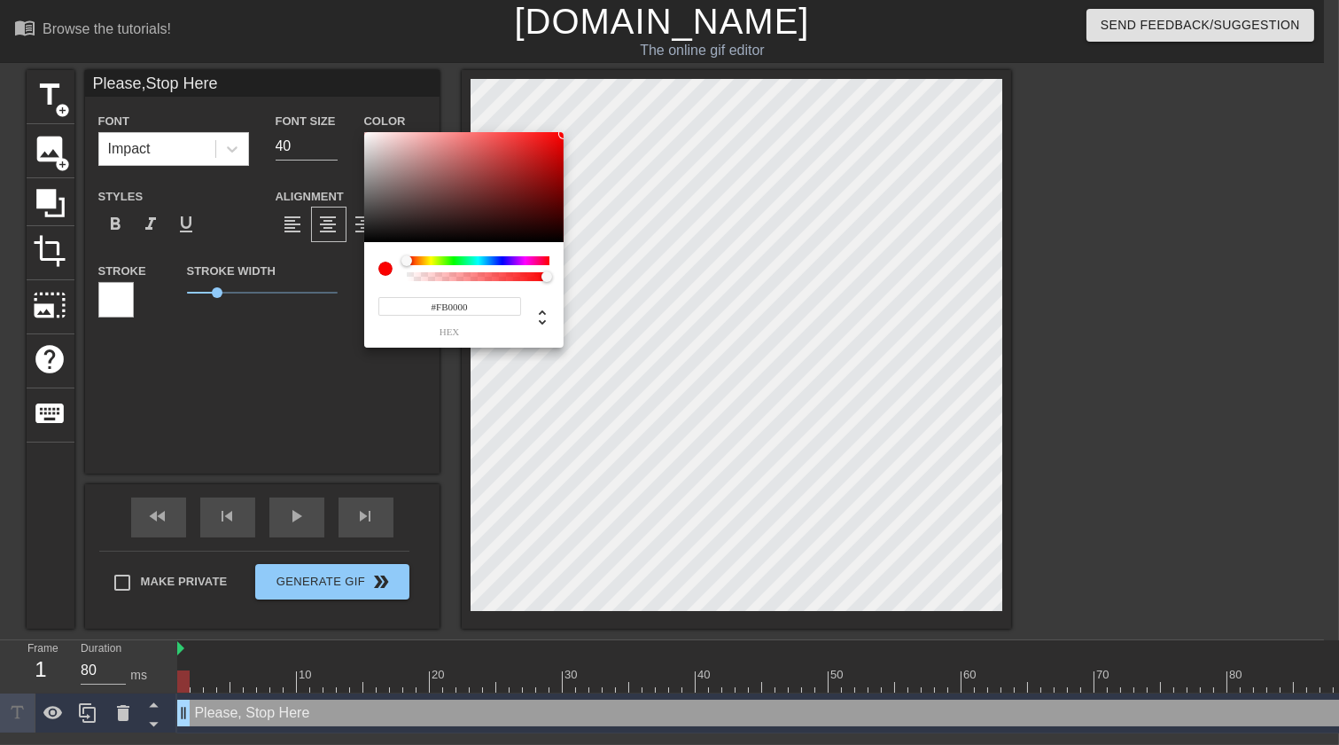
drag, startPoint x: 555, startPoint y: 134, endPoint x: 569, endPoint y: 134, distance: 14.2
click at [569, 134] on div "#FB0000 hex" at bounding box center [669, 372] width 1339 height 745
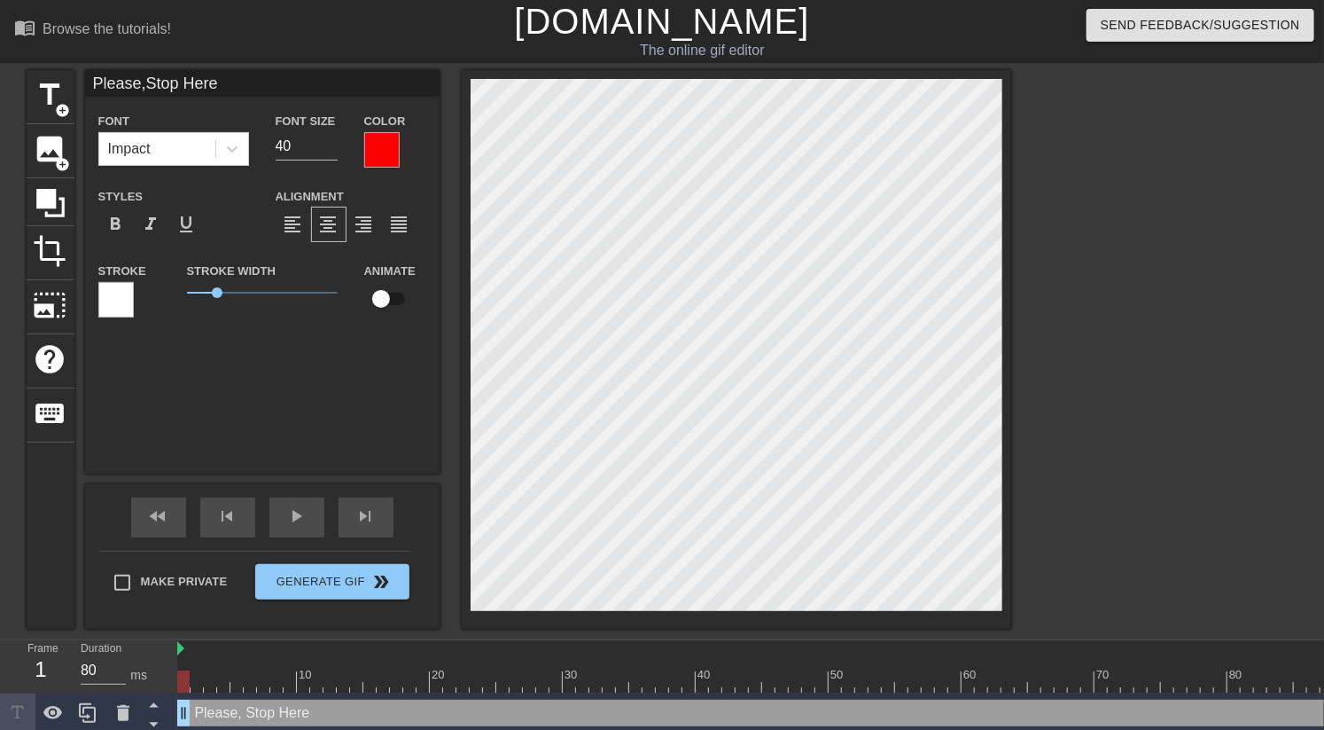
drag, startPoint x: 730, startPoint y: 347, endPoint x: 439, endPoint y: 237, distance: 311.7
click at [439, 237] on div "title add_circle image add_circle crop photo_size_select_large help keyboard Pl…" at bounding box center [519, 349] width 985 height 558
click at [387, 298] on input "checkbox" at bounding box center [381, 299] width 101 height 34
checkbox input "true"
type input "Please,Stop Here"
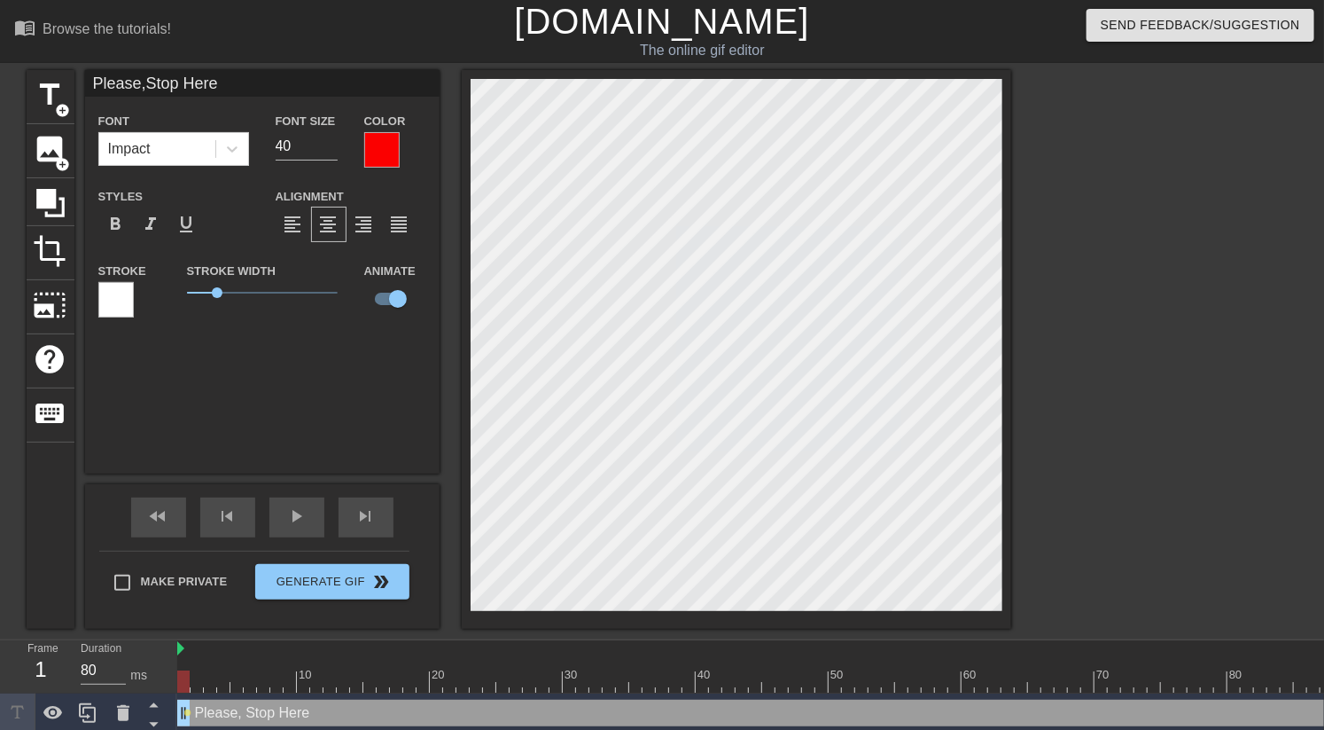
scroll to position [18, 0]
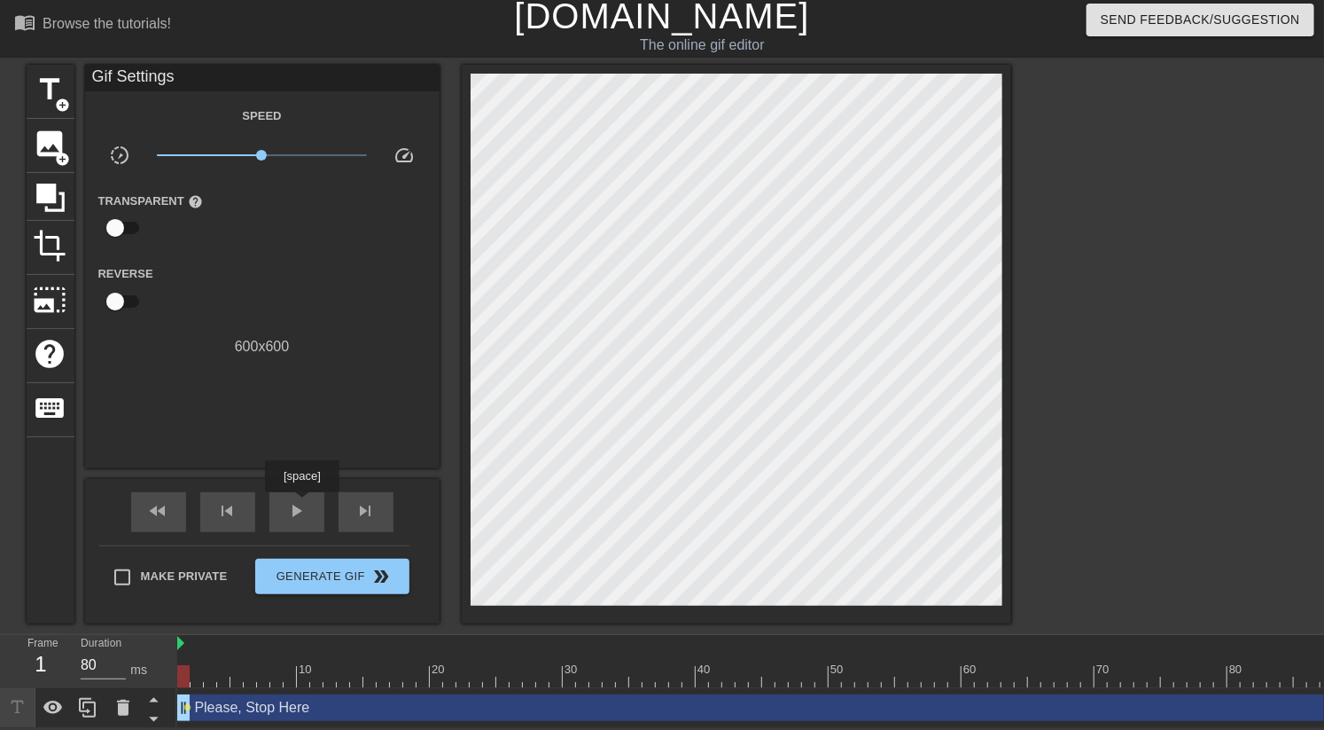
click at [301, 504] on span "play_arrow" at bounding box center [296, 510] width 21 height 21
click at [293, 504] on span "pause" at bounding box center [296, 510] width 21 height 21
click at [311, 566] on span "Generate Gif double_arrow" at bounding box center [331, 576] width 139 height 21
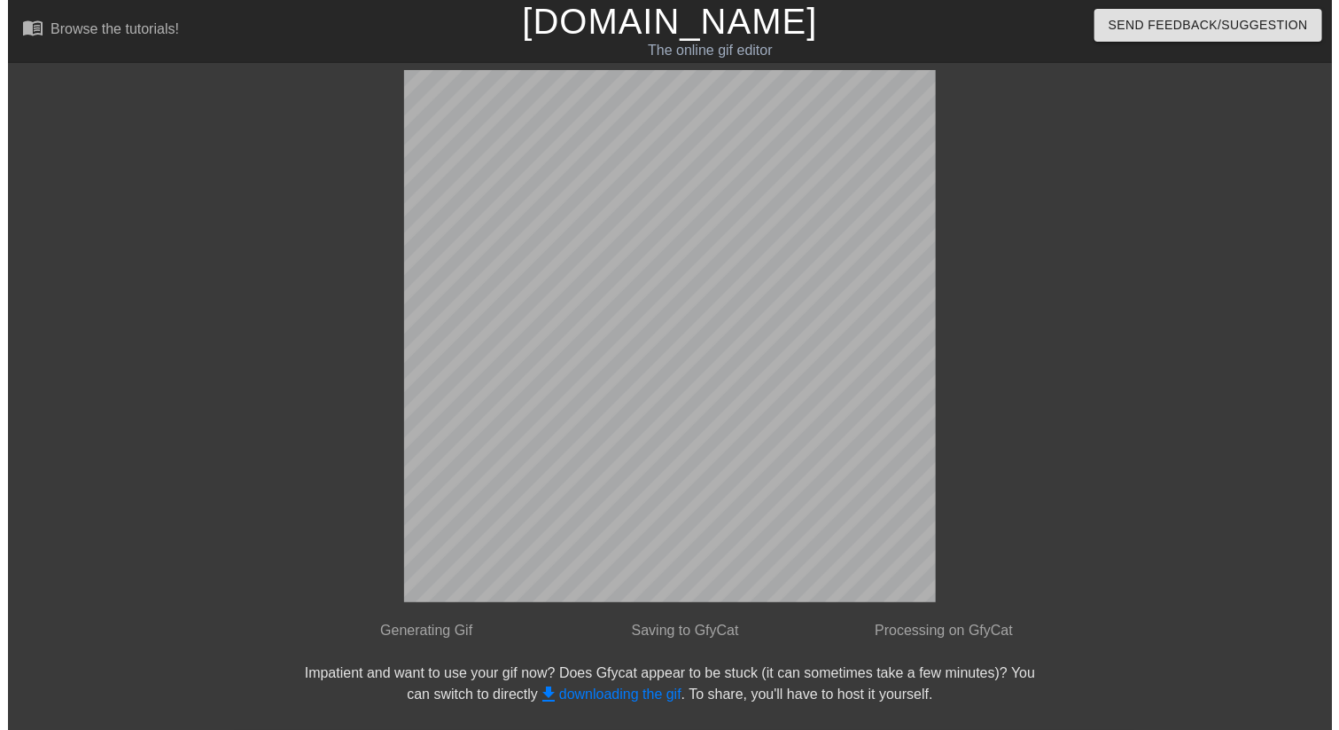
scroll to position [0, 0]
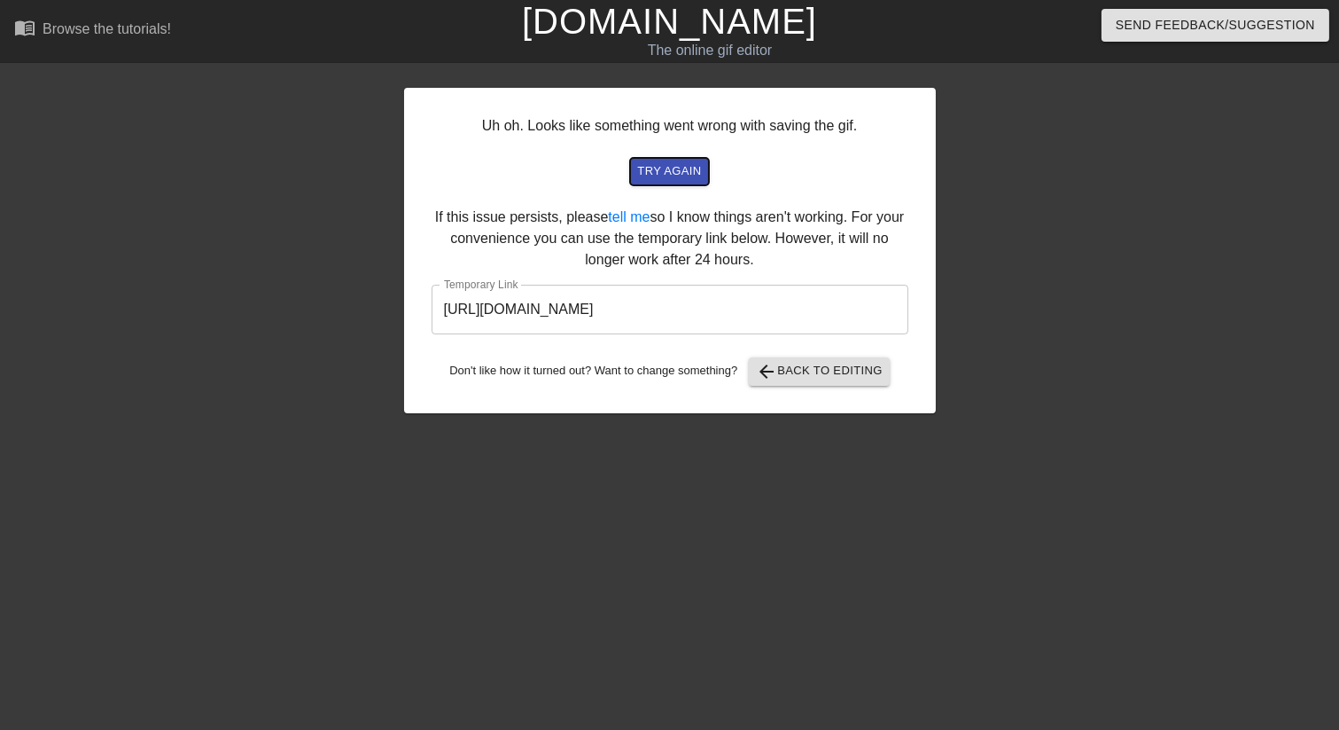
click at [663, 167] on span "try again" at bounding box center [669, 171] width 64 height 20
